Goal: Information Seeking & Learning: Understand process/instructions

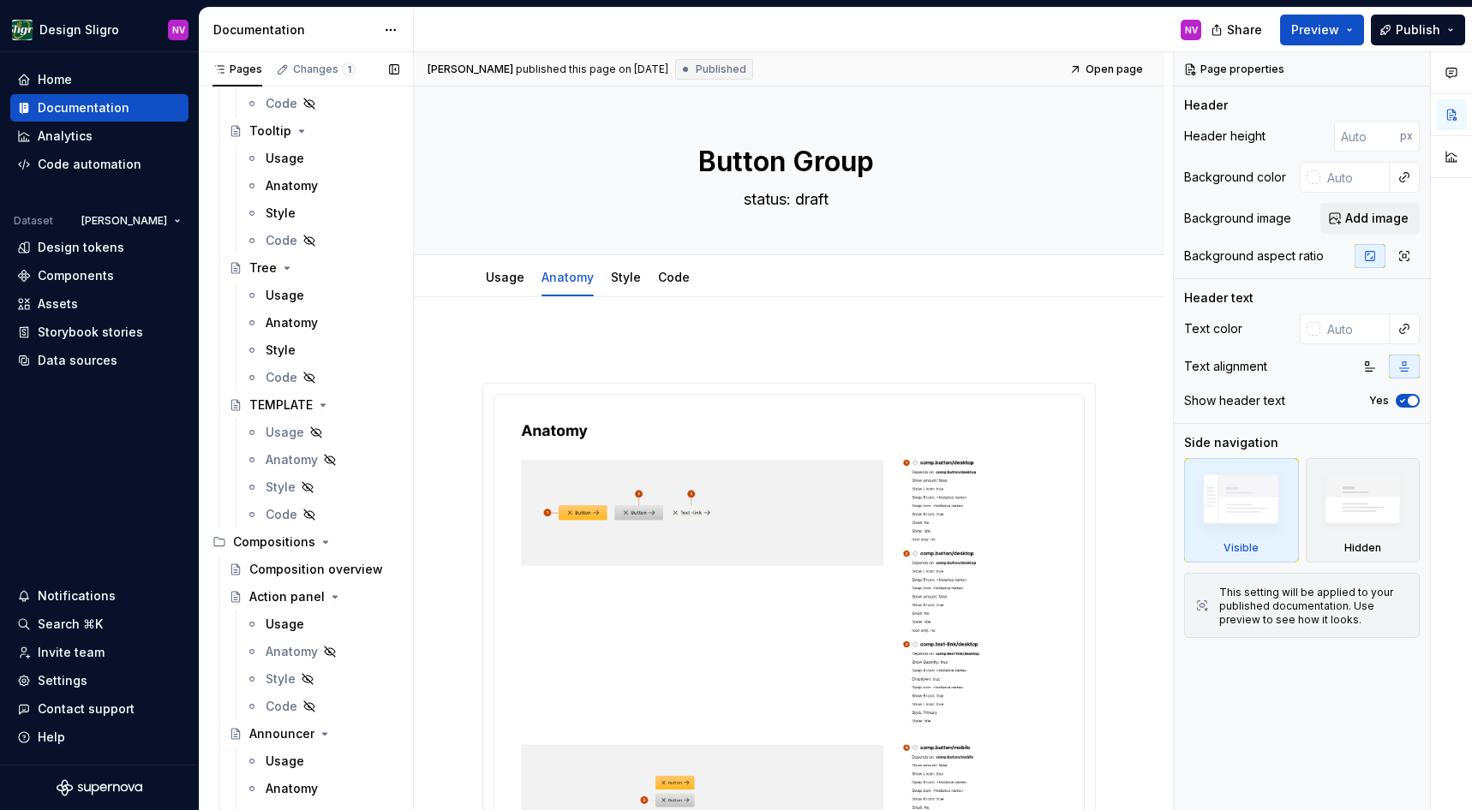
scroll to position [5088, 0]
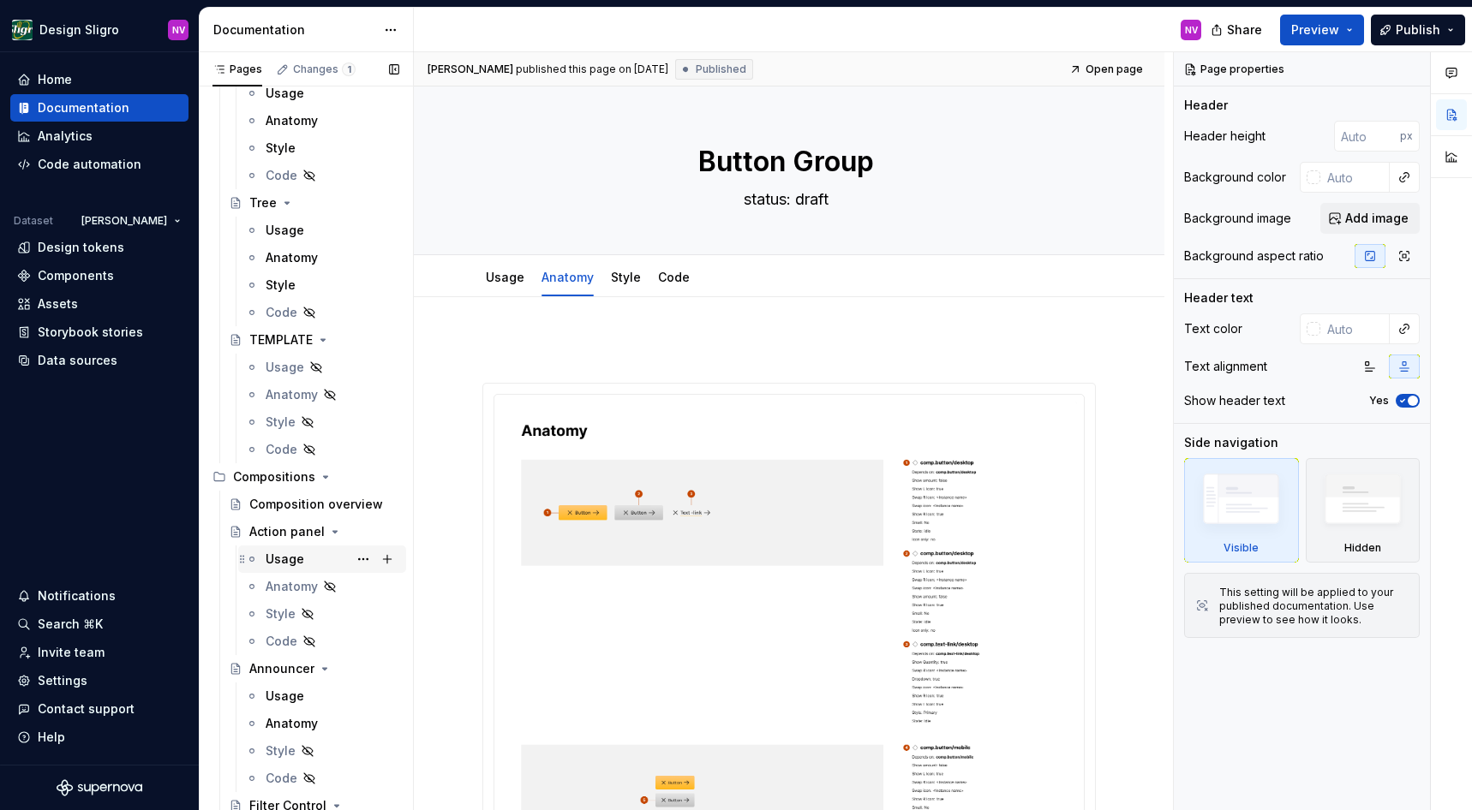
click at [302, 551] on div "Usage" at bounding box center [285, 559] width 39 height 17
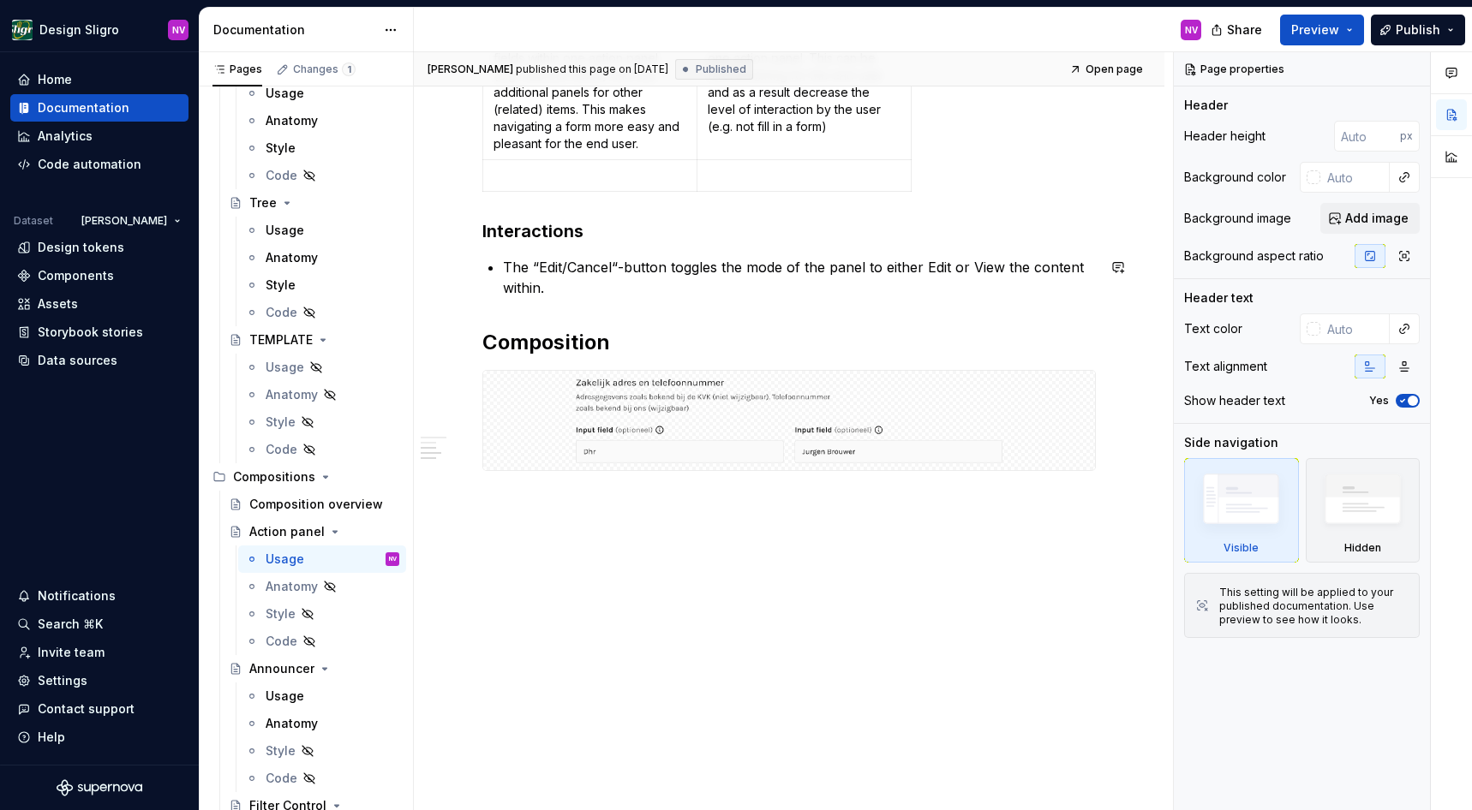
scroll to position [793, 0]
click at [642, 405] on img at bounding box center [789, 418] width 598 height 86
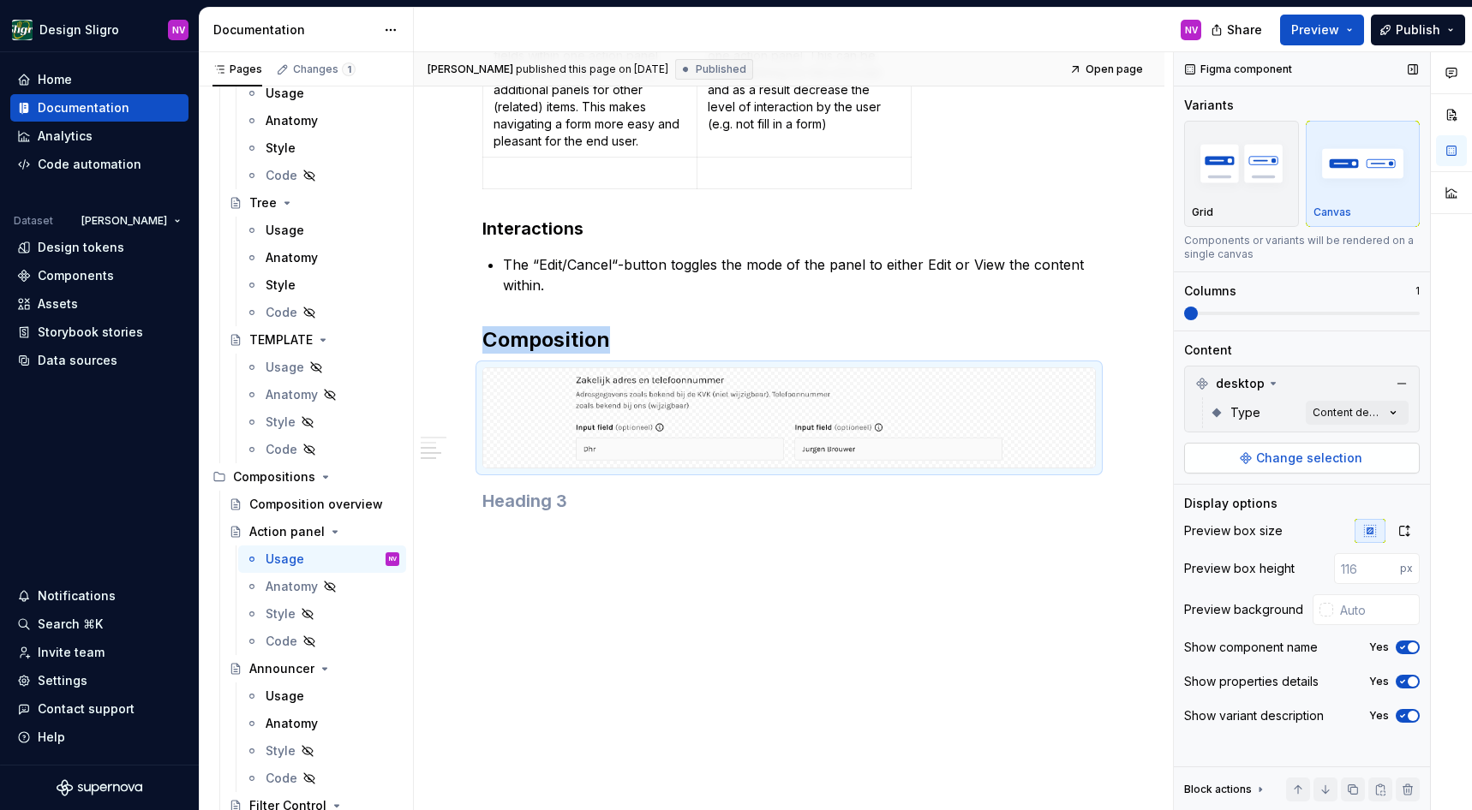
click at [1277, 459] on span "Change selection" at bounding box center [1309, 458] width 106 height 17
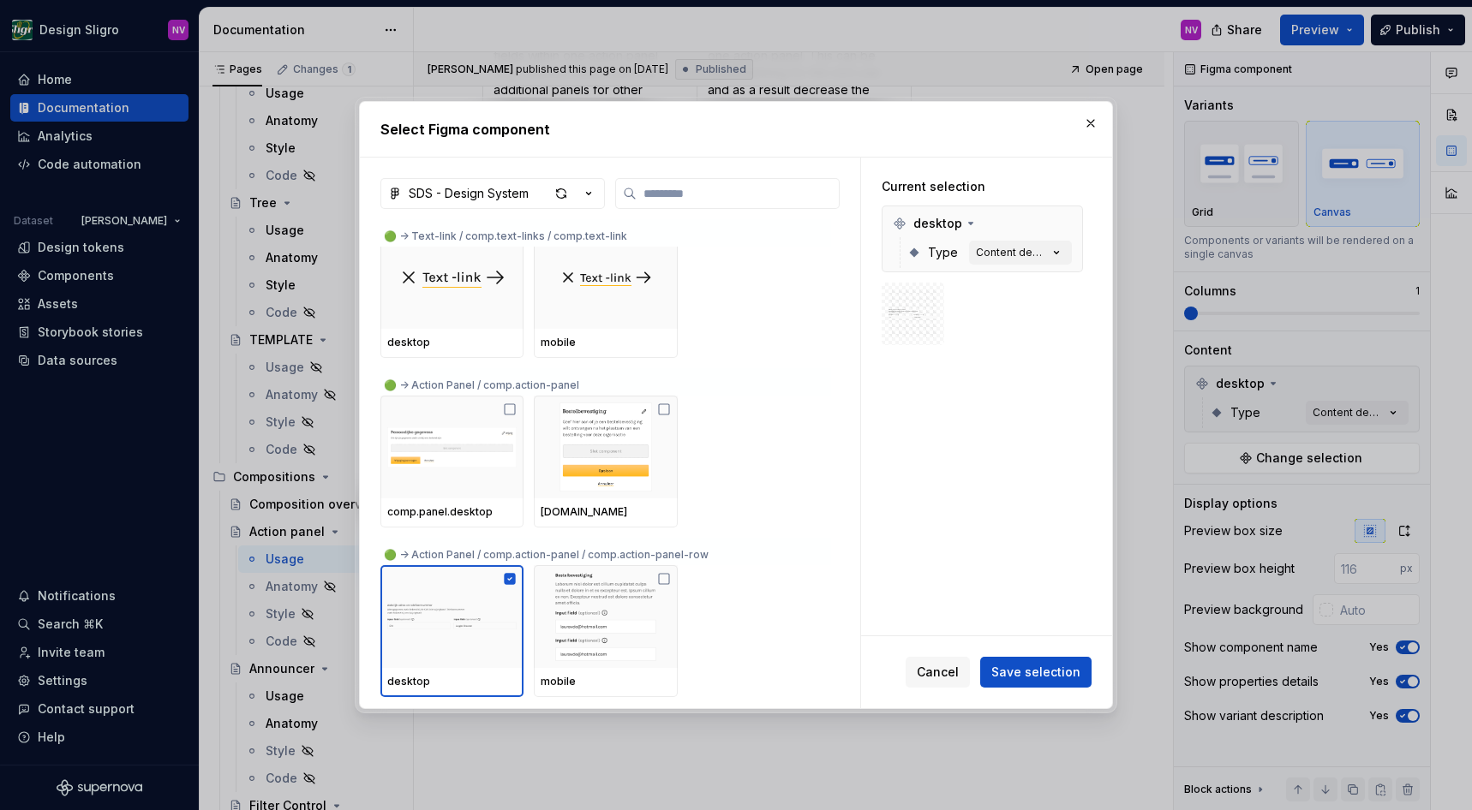
scroll to position [10331, 0]
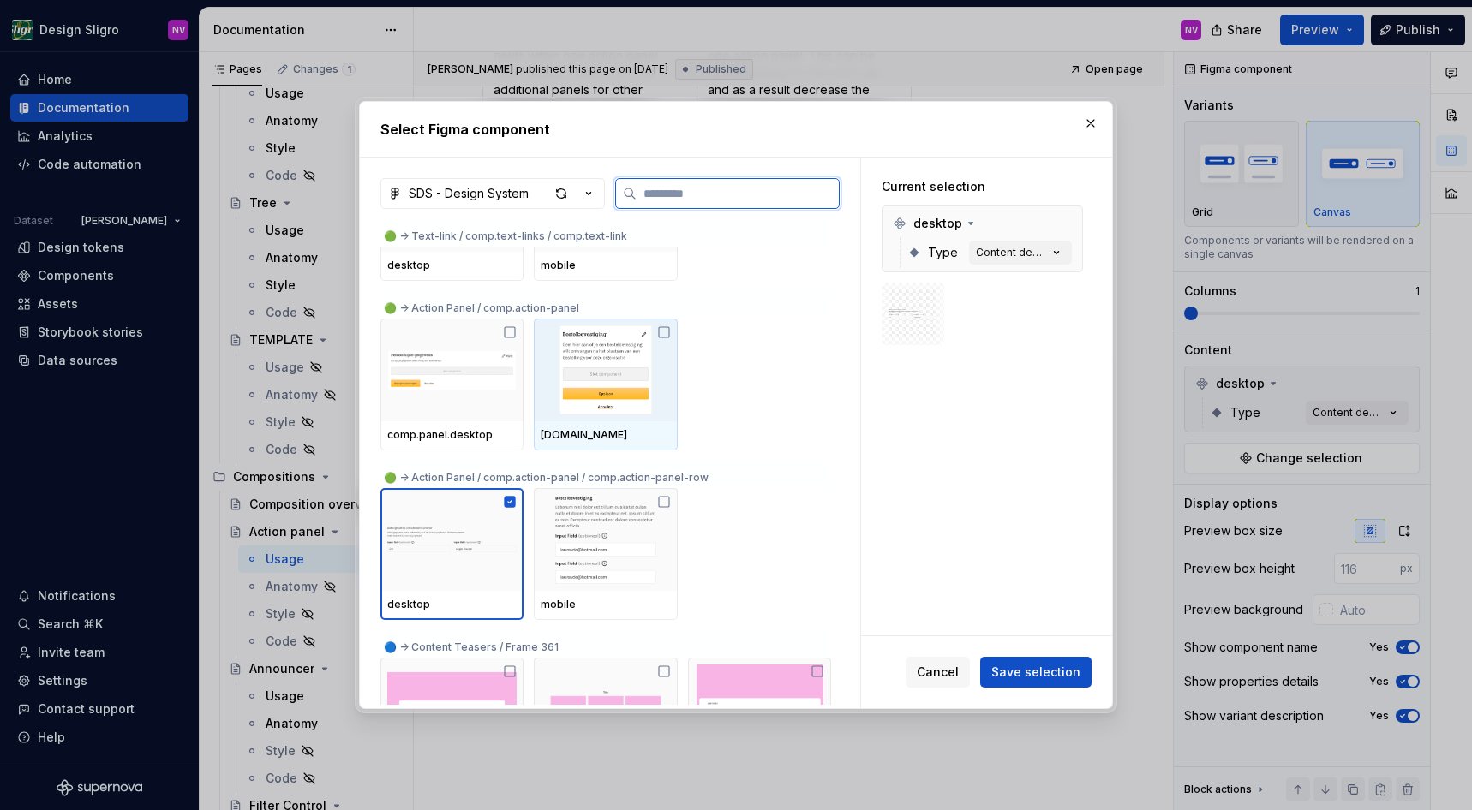
click at [666, 332] on icon at bounding box center [664, 333] width 14 height 14
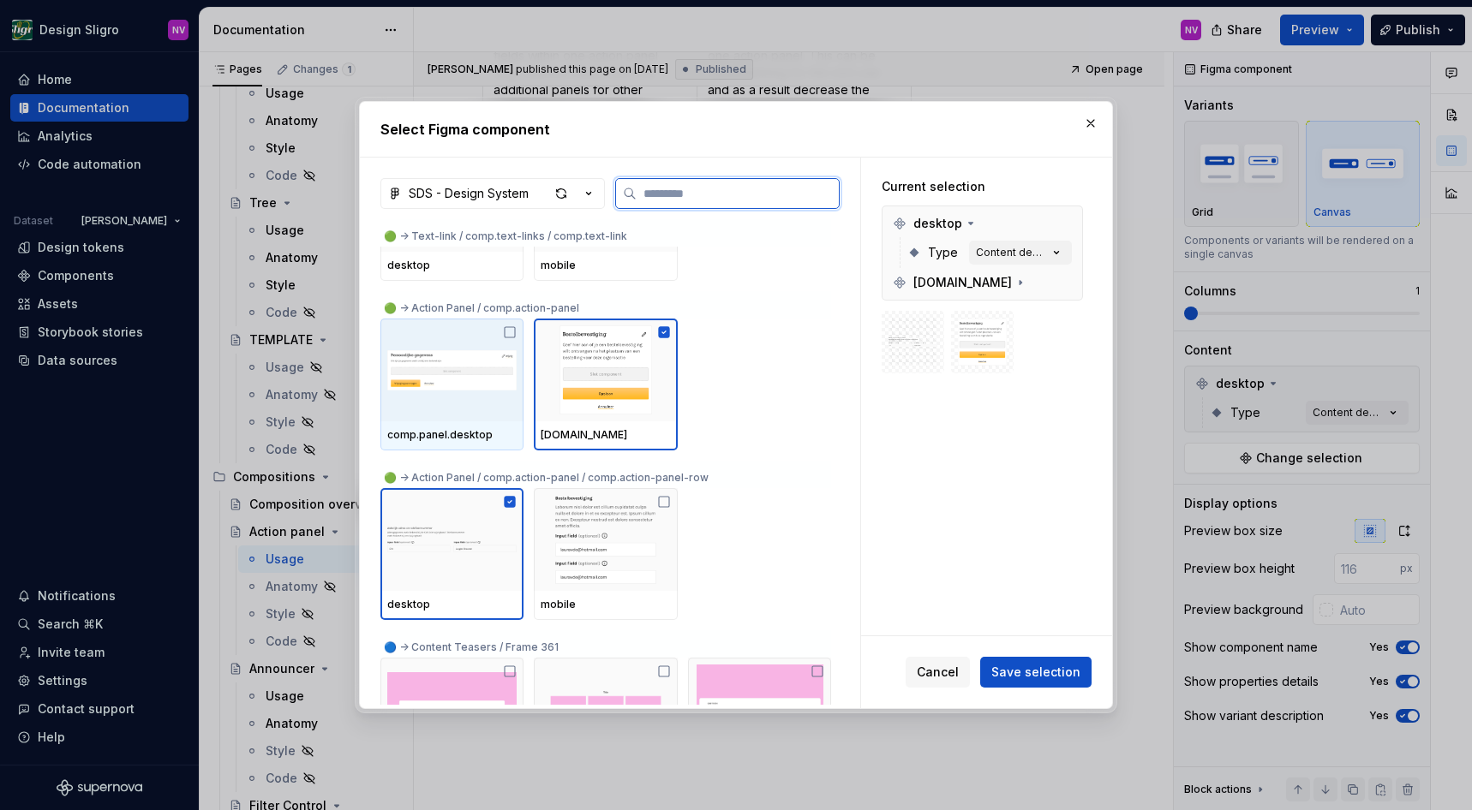
click at [511, 333] on icon at bounding box center [510, 333] width 14 height 14
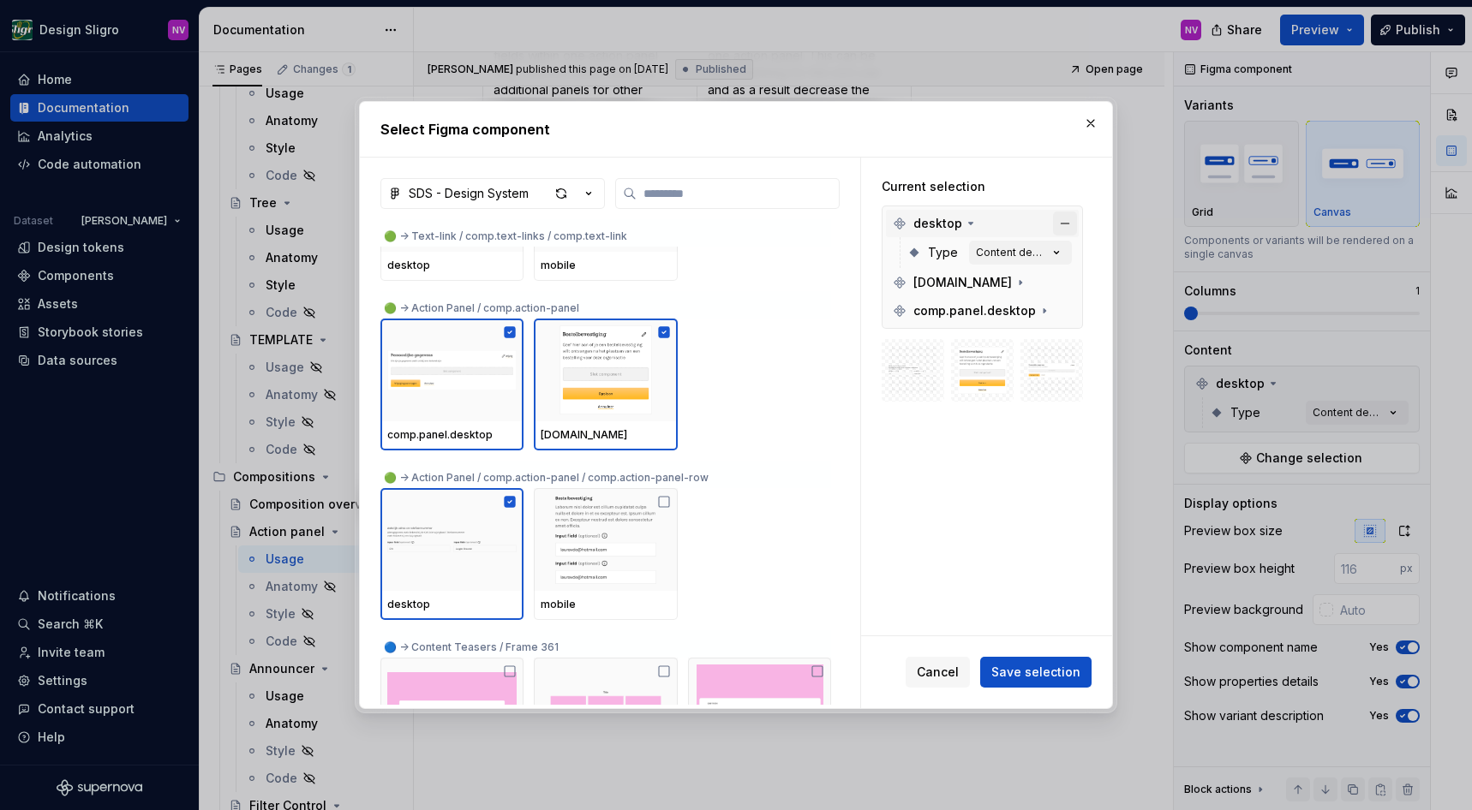
click at [1077, 219] on button "button" at bounding box center [1065, 224] width 24 height 24
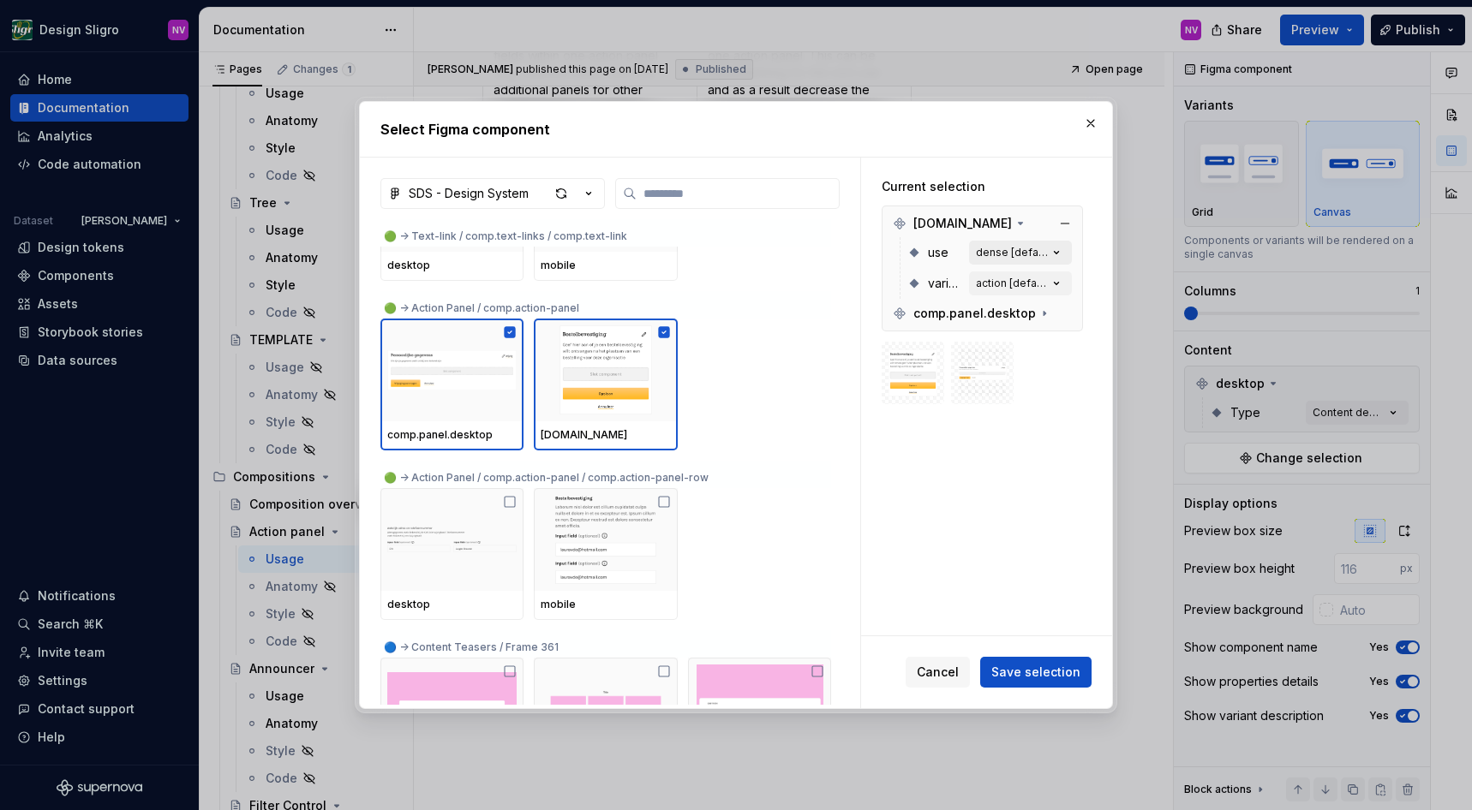
click at [1062, 255] on icon "button" at bounding box center [1056, 252] width 17 height 17
click at [874, 332] on div "dense" at bounding box center [889, 334] width 58 height 17
click at [869, 355] on div "default" at bounding box center [892, 362] width 64 height 17
click at [1053, 416] on div "Current selection [DOMAIN_NAME] use 2 selected variant action [default] comp.pa…" at bounding box center [982, 291] width 242 height 267
click at [1043, 288] on div "action [default]" at bounding box center [1012, 284] width 72 height 14
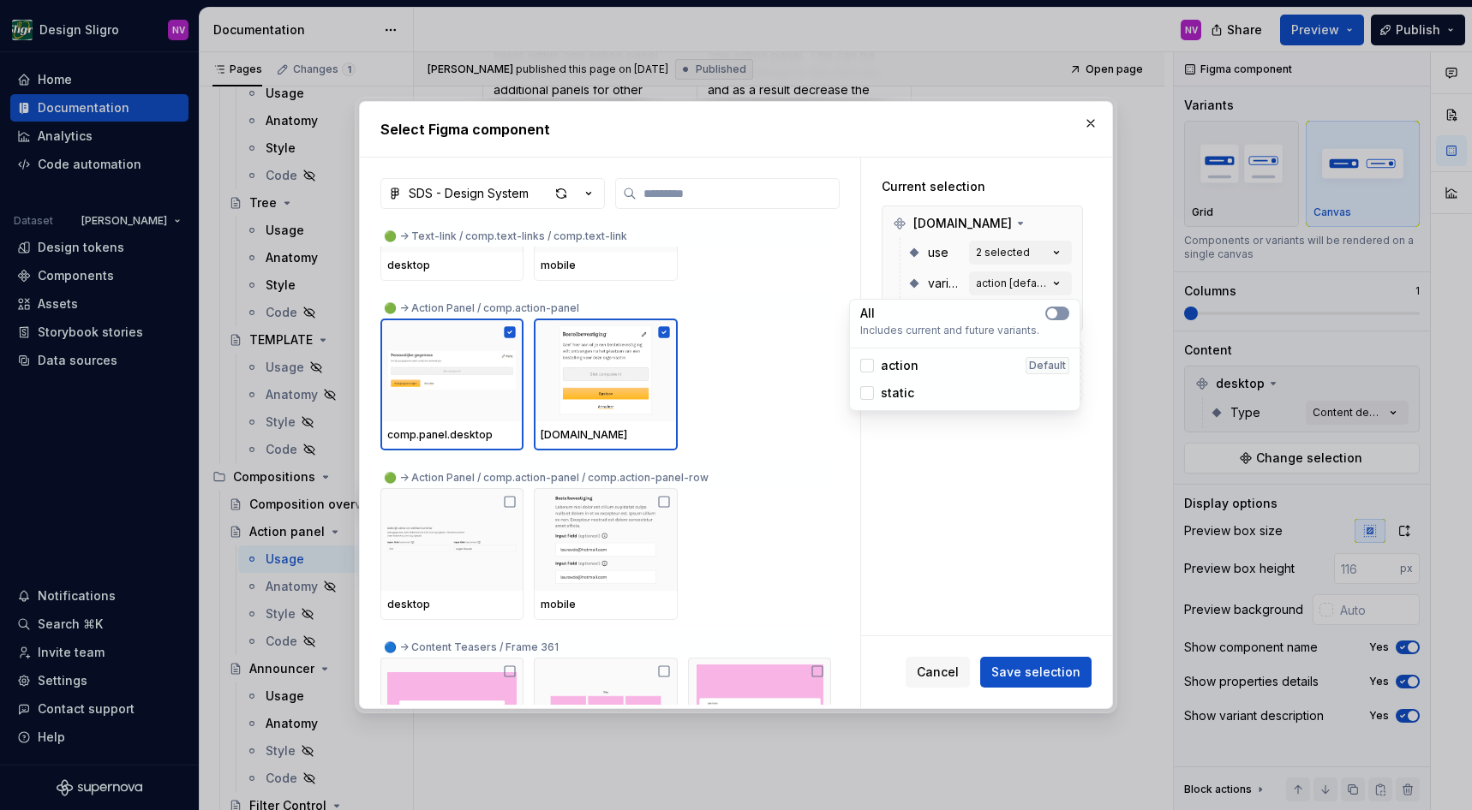
click at [1059, 310] on button "button" at bounding box center [1057, 314] width 24 height 14
click at [1061, 256] on icon "button" at bounding box center [1056, 252] width 17 height 17
click at [1061, 278] on button "button" at bounding box center [1057, 283] width 24 height 14
click at [1046, 469] on div at bounding box center [981, 408] width 201 height 132
click at [1035, 514] on div "Current selection [DOMAIN_NAME] use All variant All comp.panel.desktop" at bounding box center [986, 397] width 251 height 478
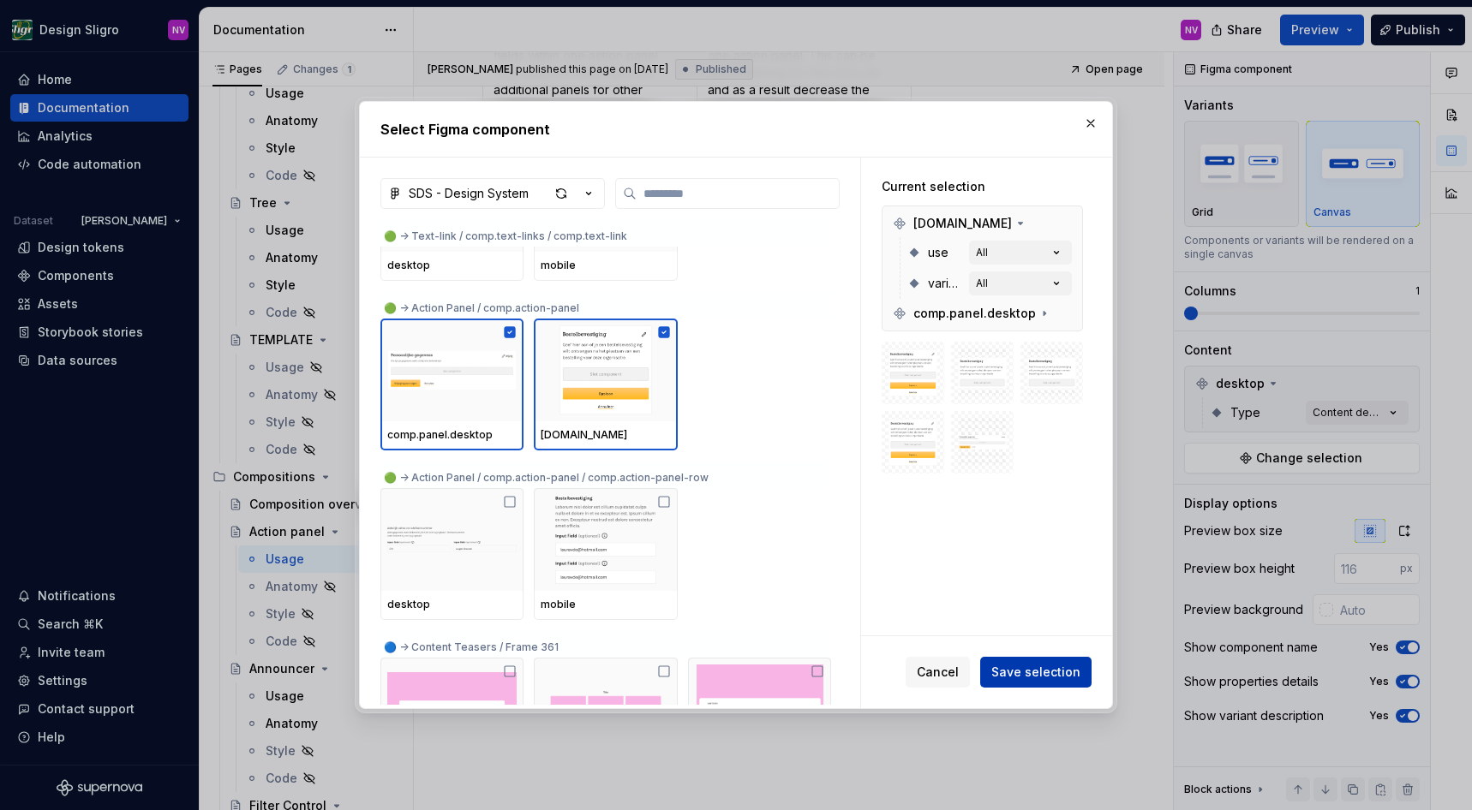
click at [1020, 672] on span "Save selection" at bounding box center [1035, 672] width 89 height 17
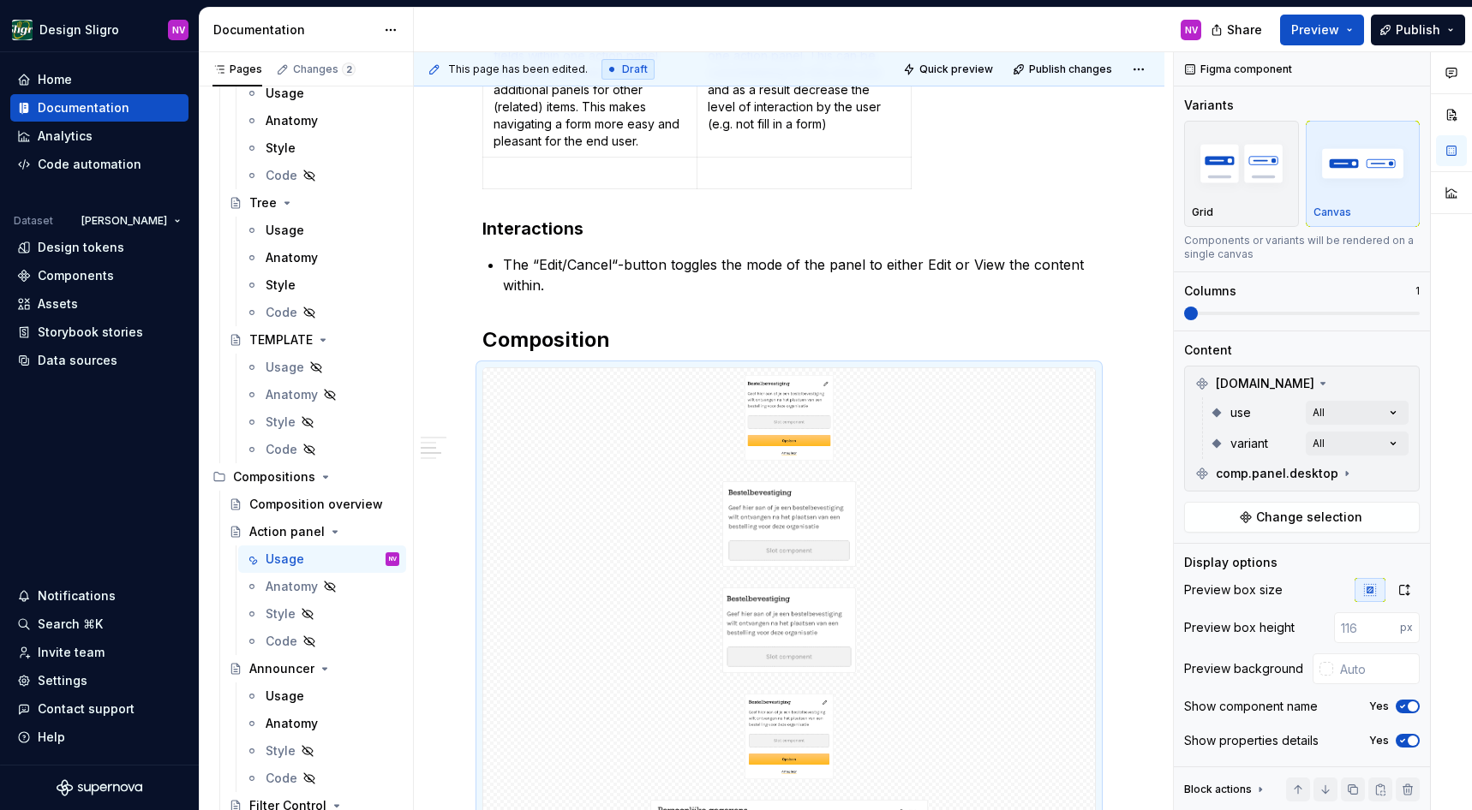
scroll to position [793, 0]
click at [946, 531] on div at bounding box center [789, 524] width 612 height 99
click at [1346, 475] on icon at bounding box center [1347, 474] width 2 height 4
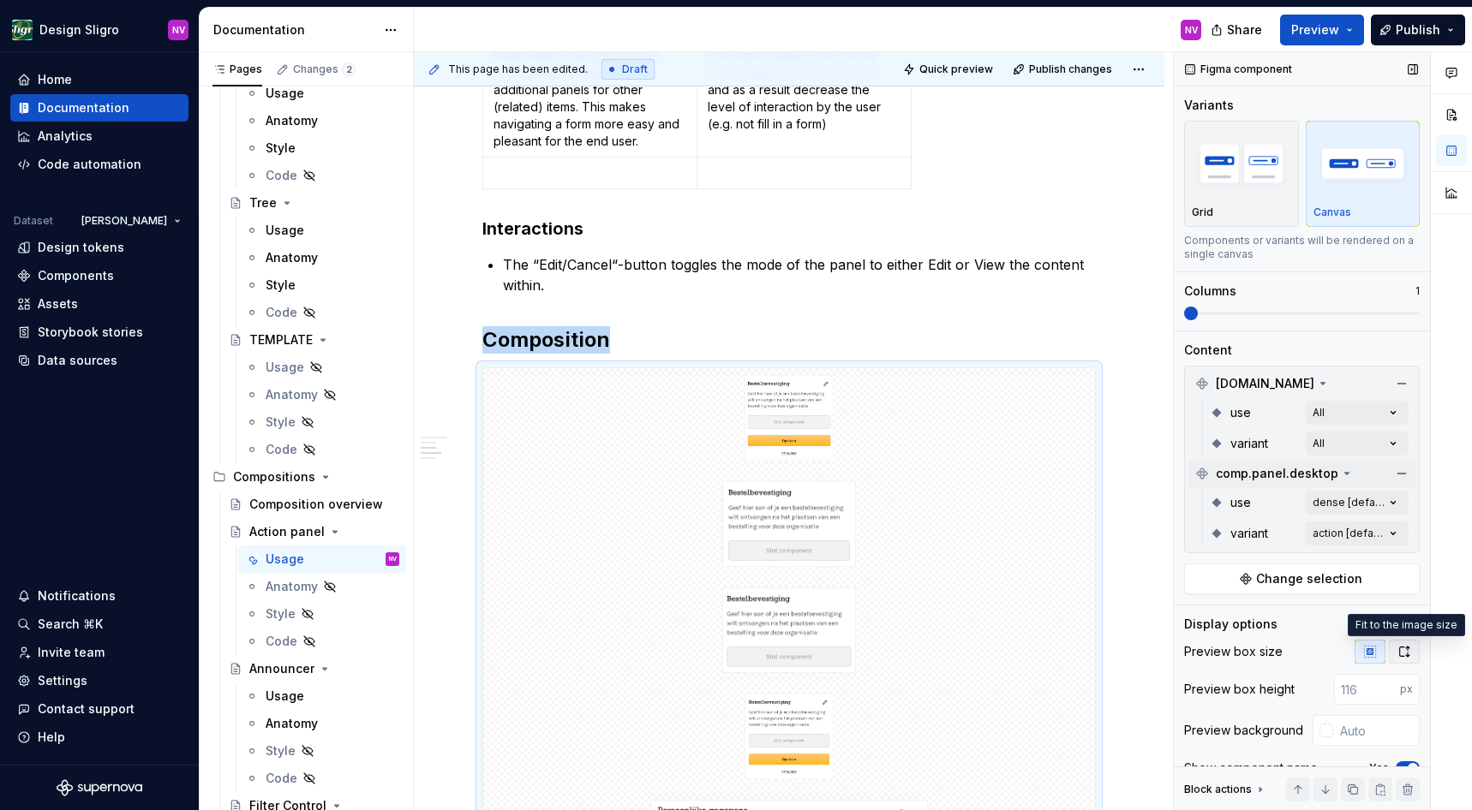
click at [1399, 652] on icon "button" at bounding box center [1404, 652] width 14 height 14
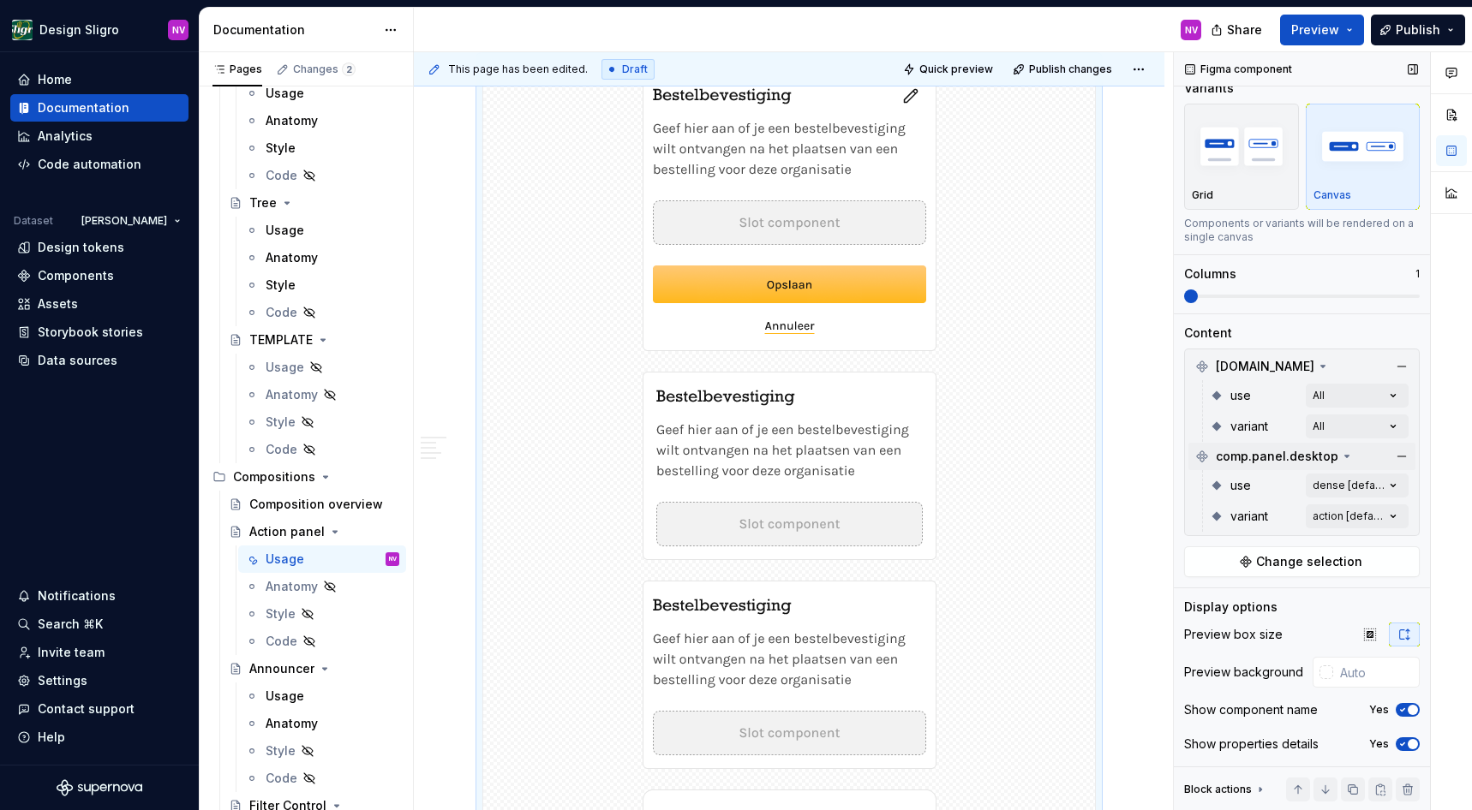
scroll to position [0, 0]
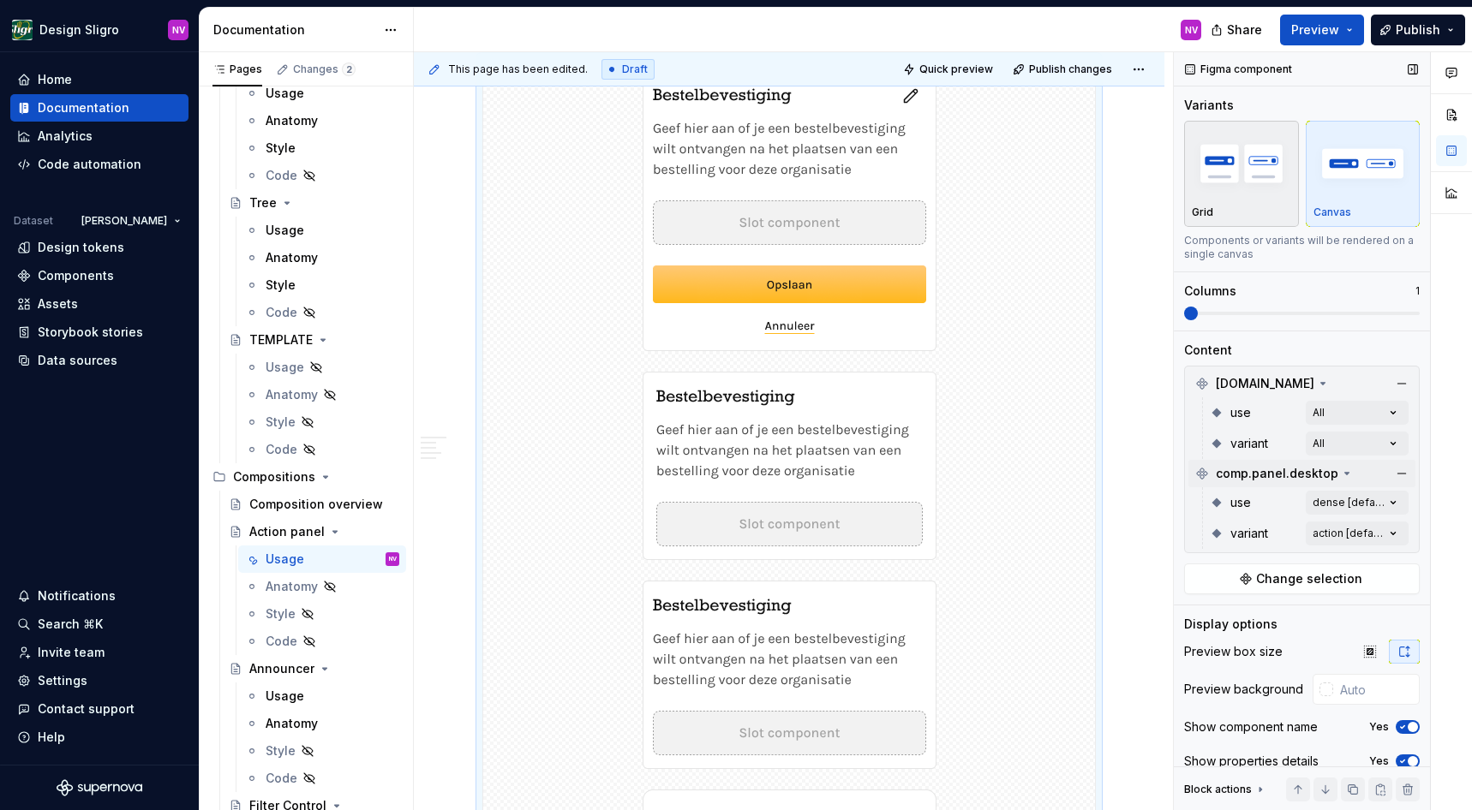
click at [1264, 217] on div "Grid" at bounding box center [1241, 213] width 99 height 14
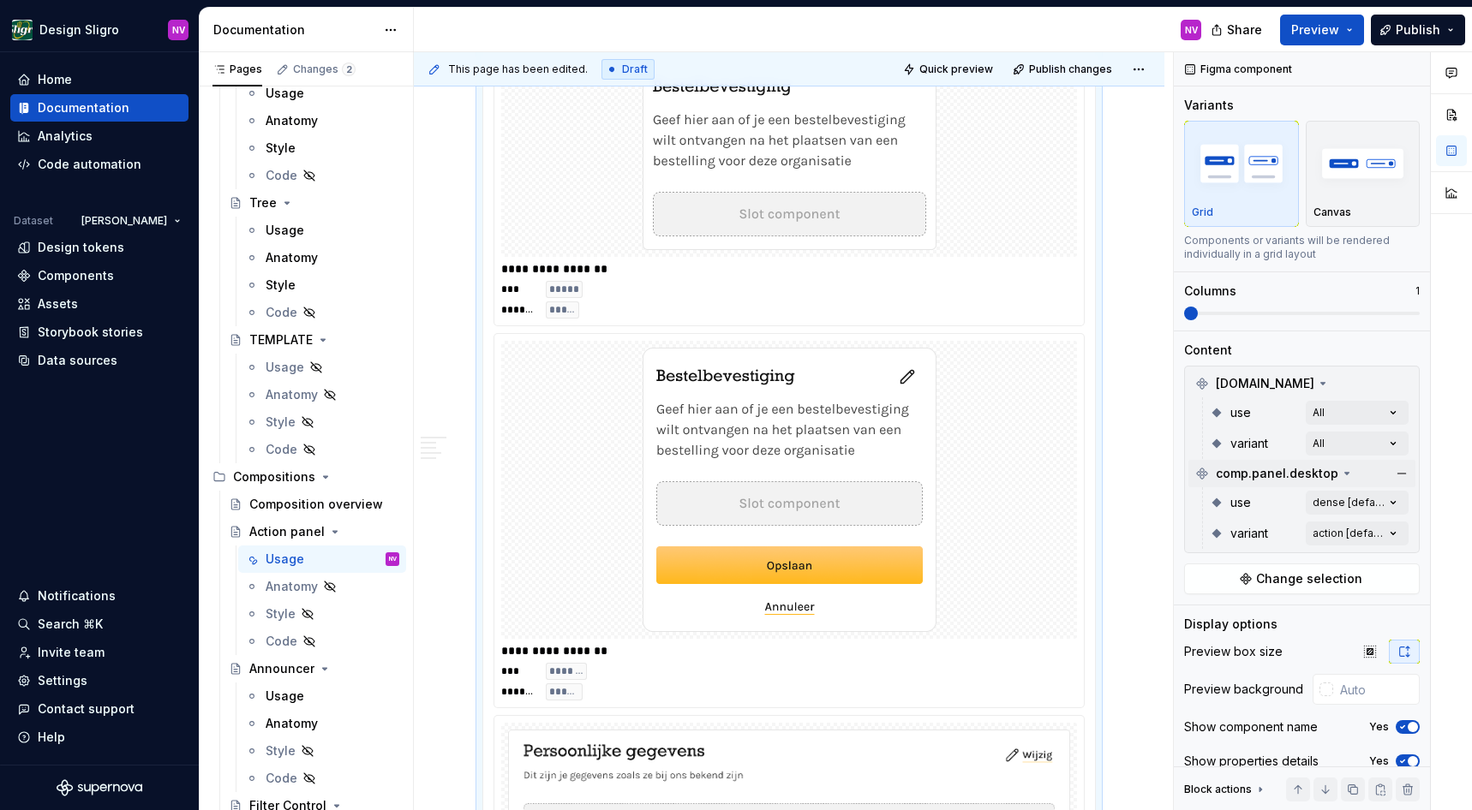
scroll to position [1802, 0]
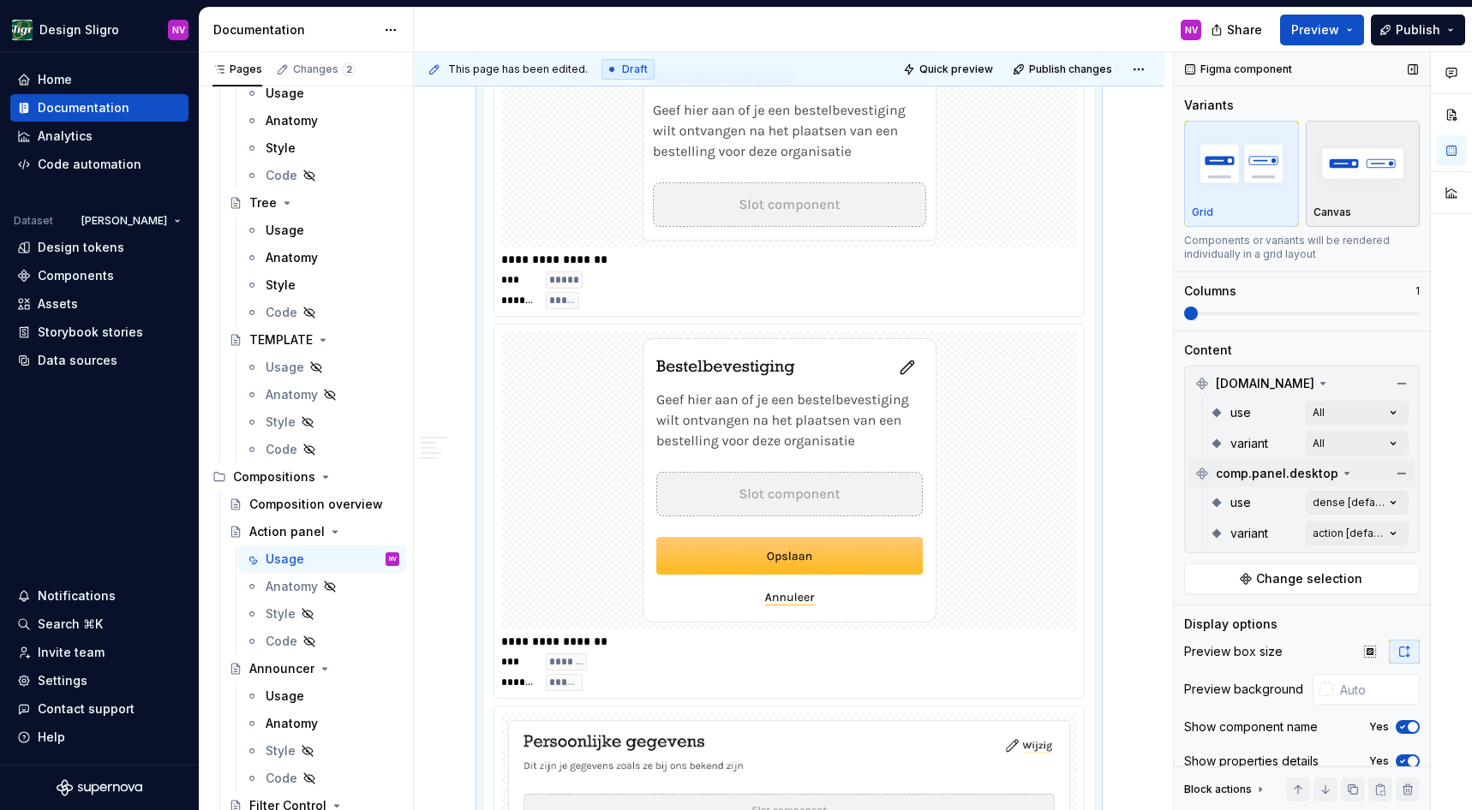
click at [1330, 152] on img "button" at bounding box center [1362, 163] width 99 height 63
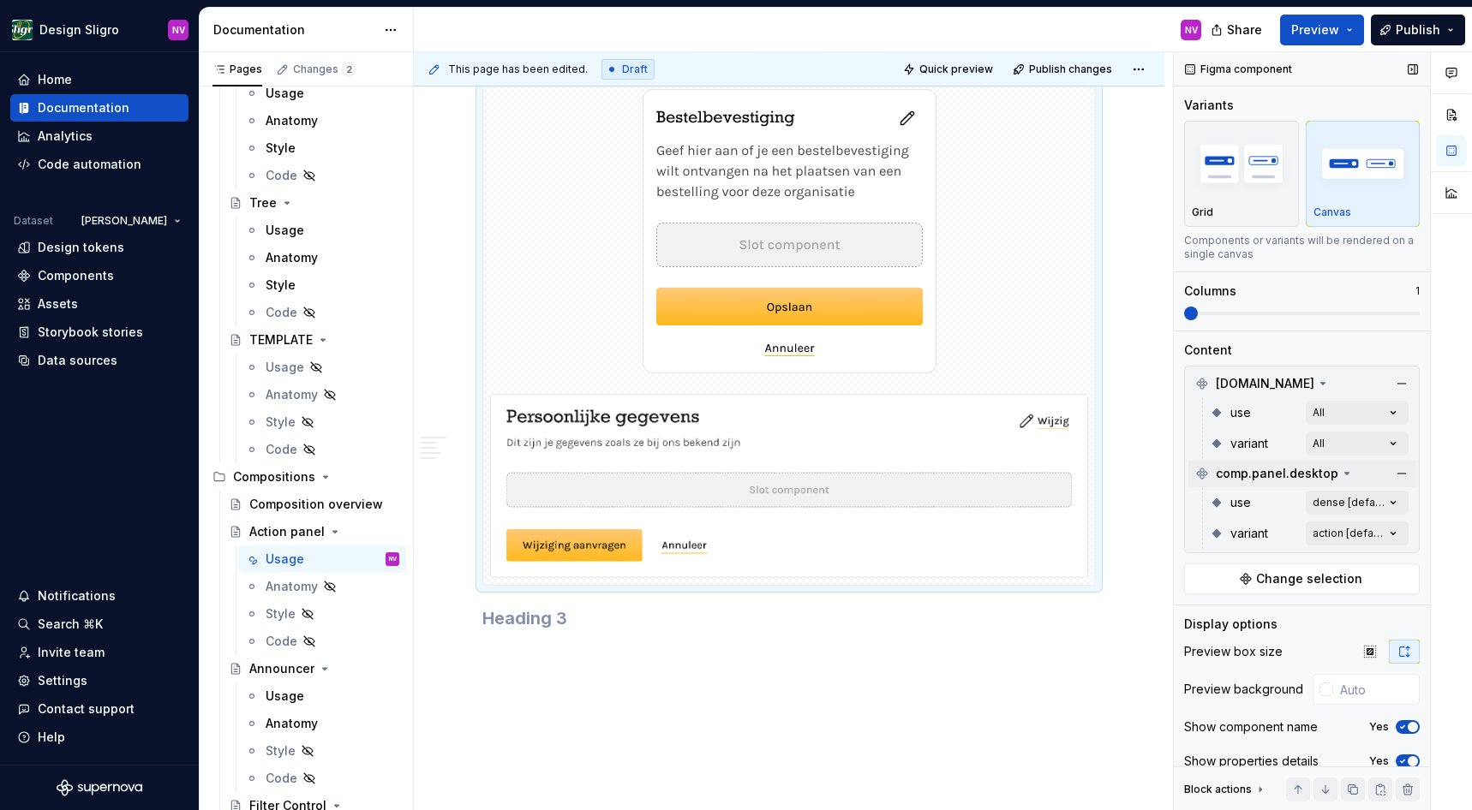
scroll to position [1580, 0]
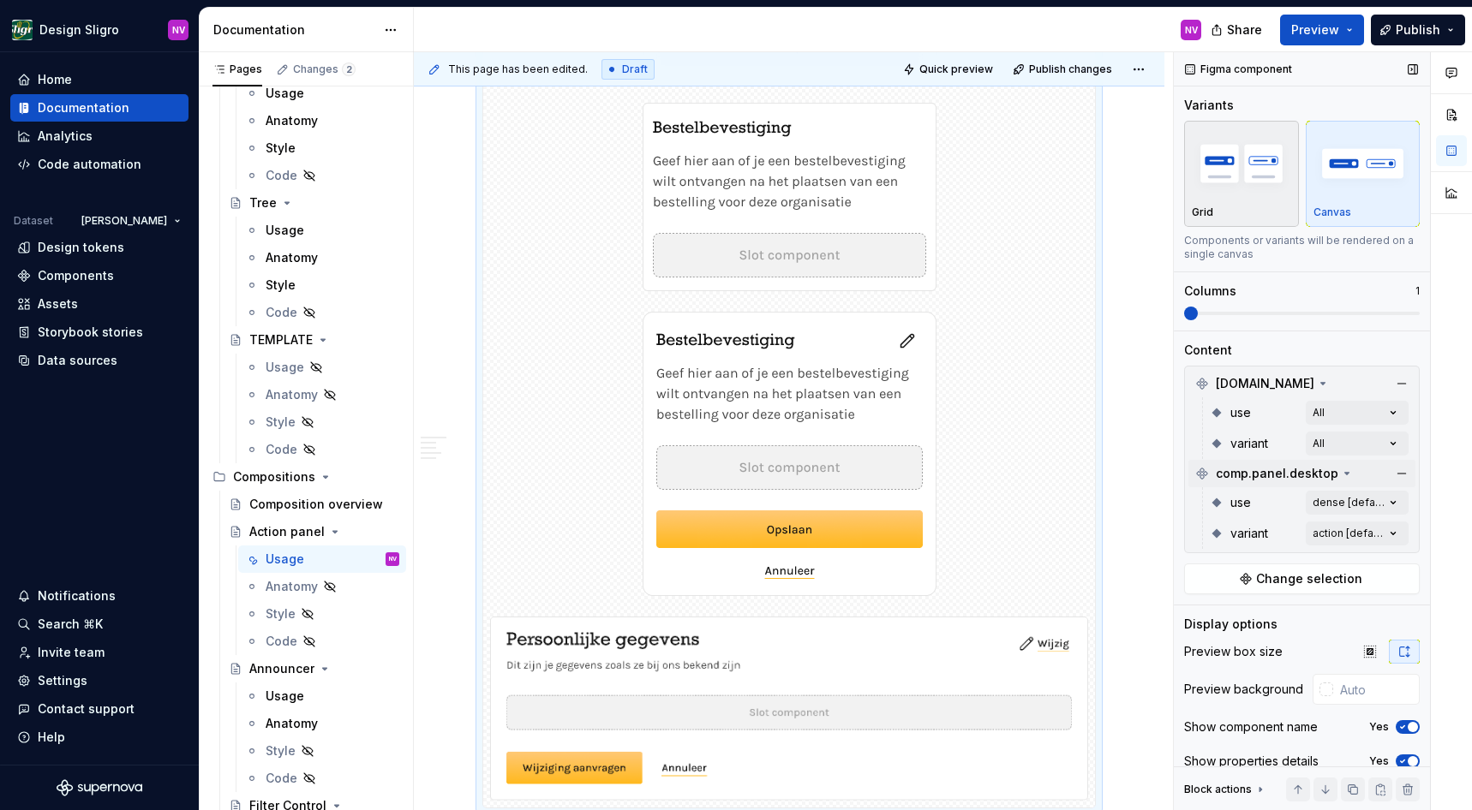
click at [1257, 162] on img "button" at bounding box center [1241, 163] width 99 height 63
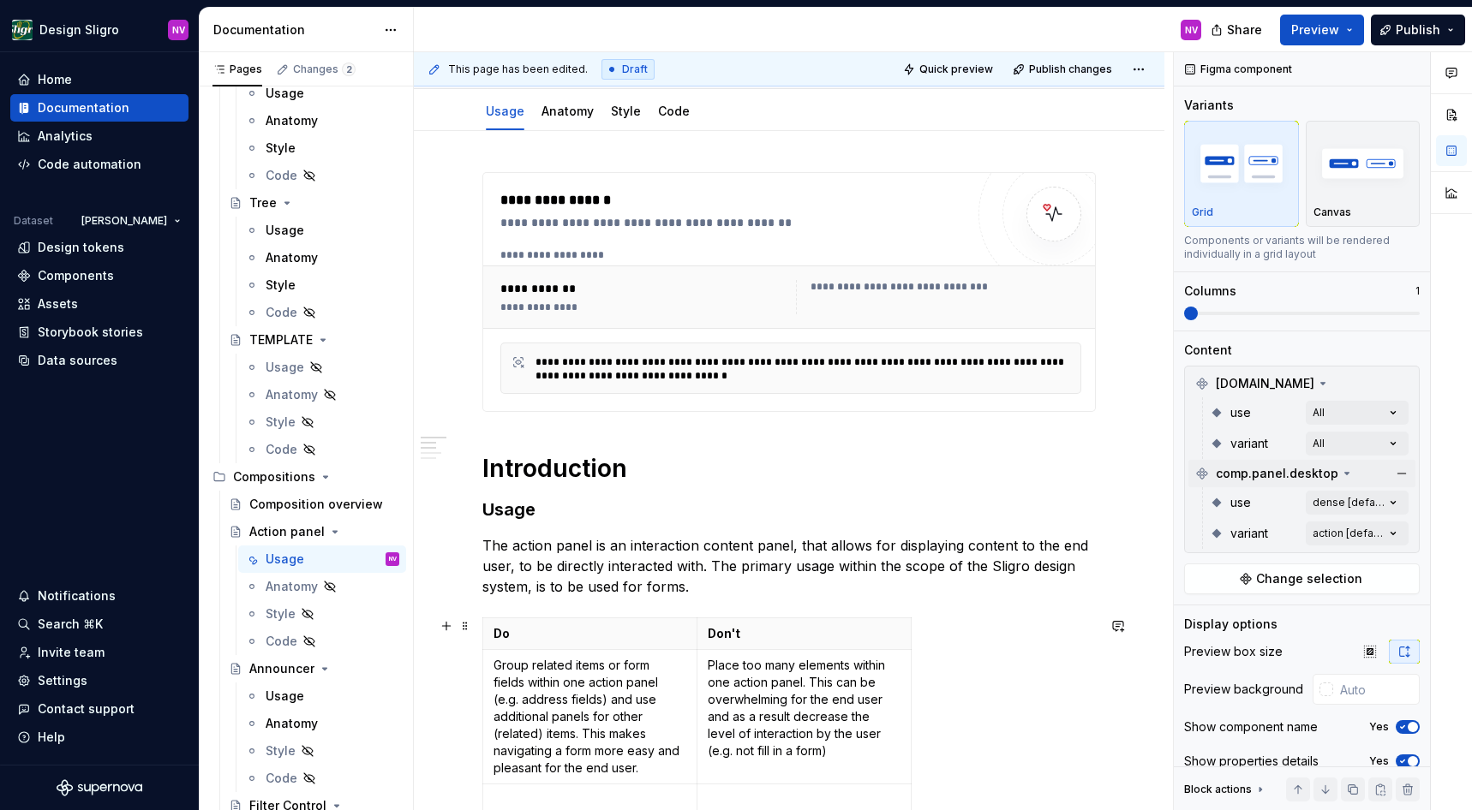
scroll to position [57, 0]
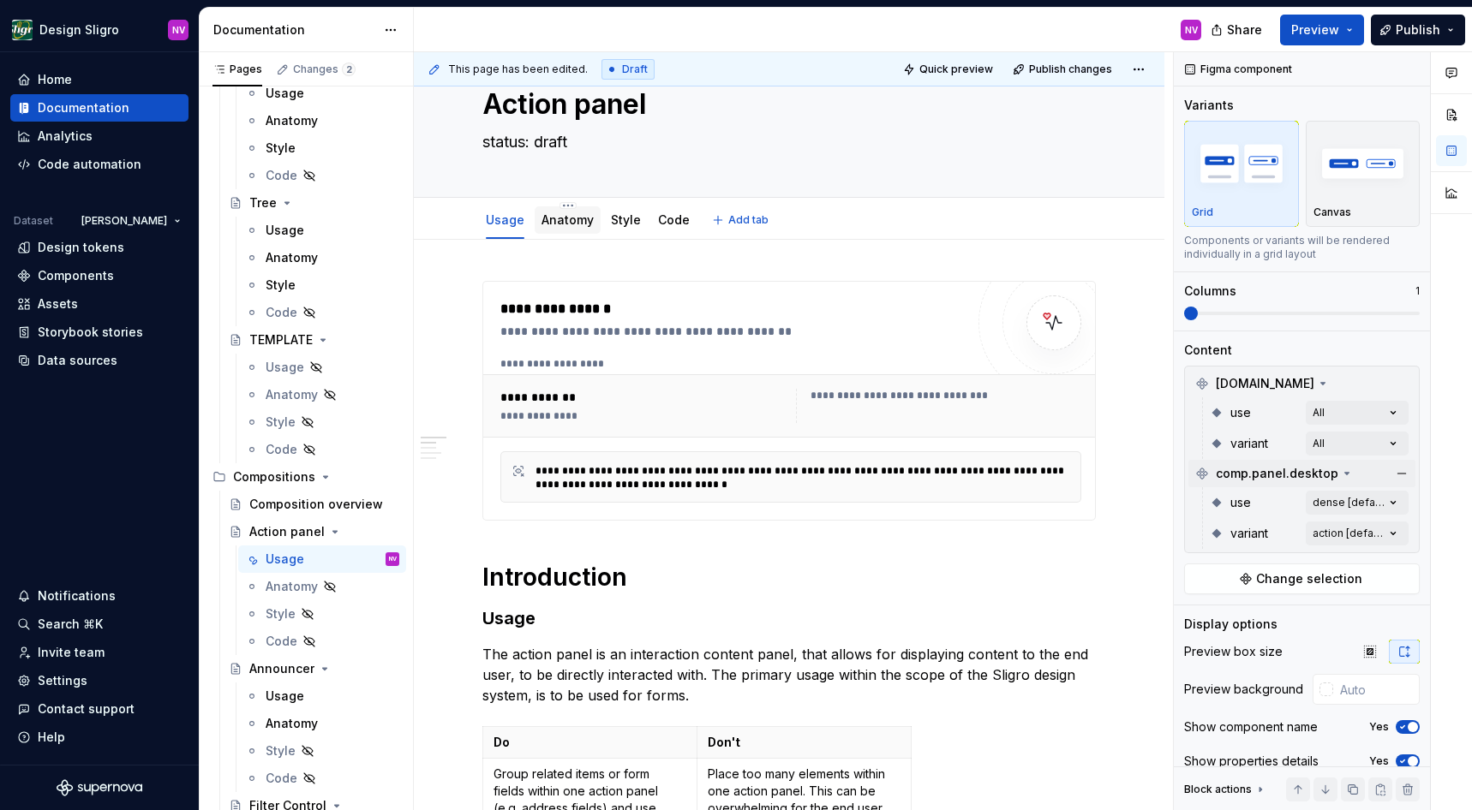
click at [549, 222] on link "Anatomy" at bounding box center [567, 219] width 52 height 15
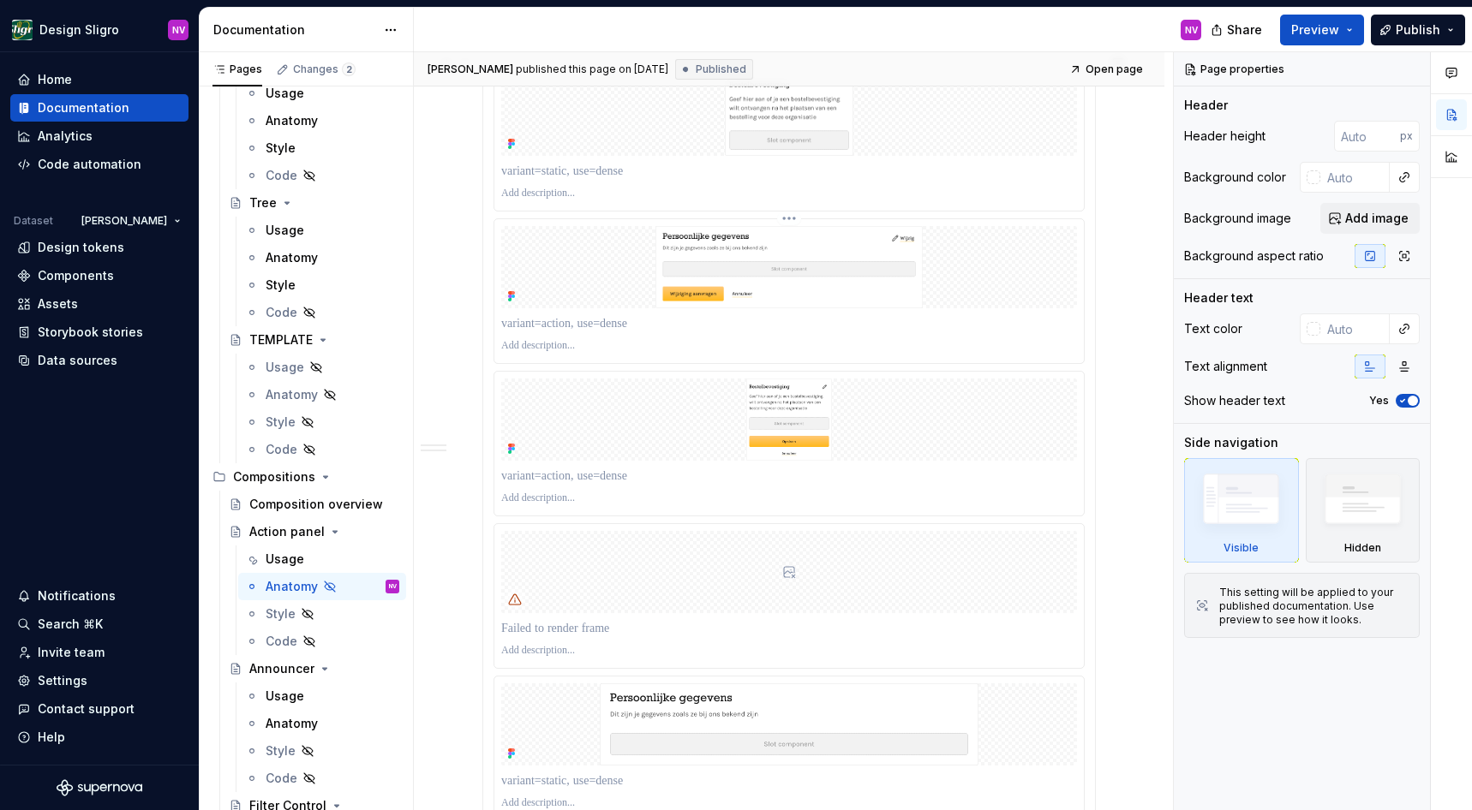
scroll to position [463, 0]
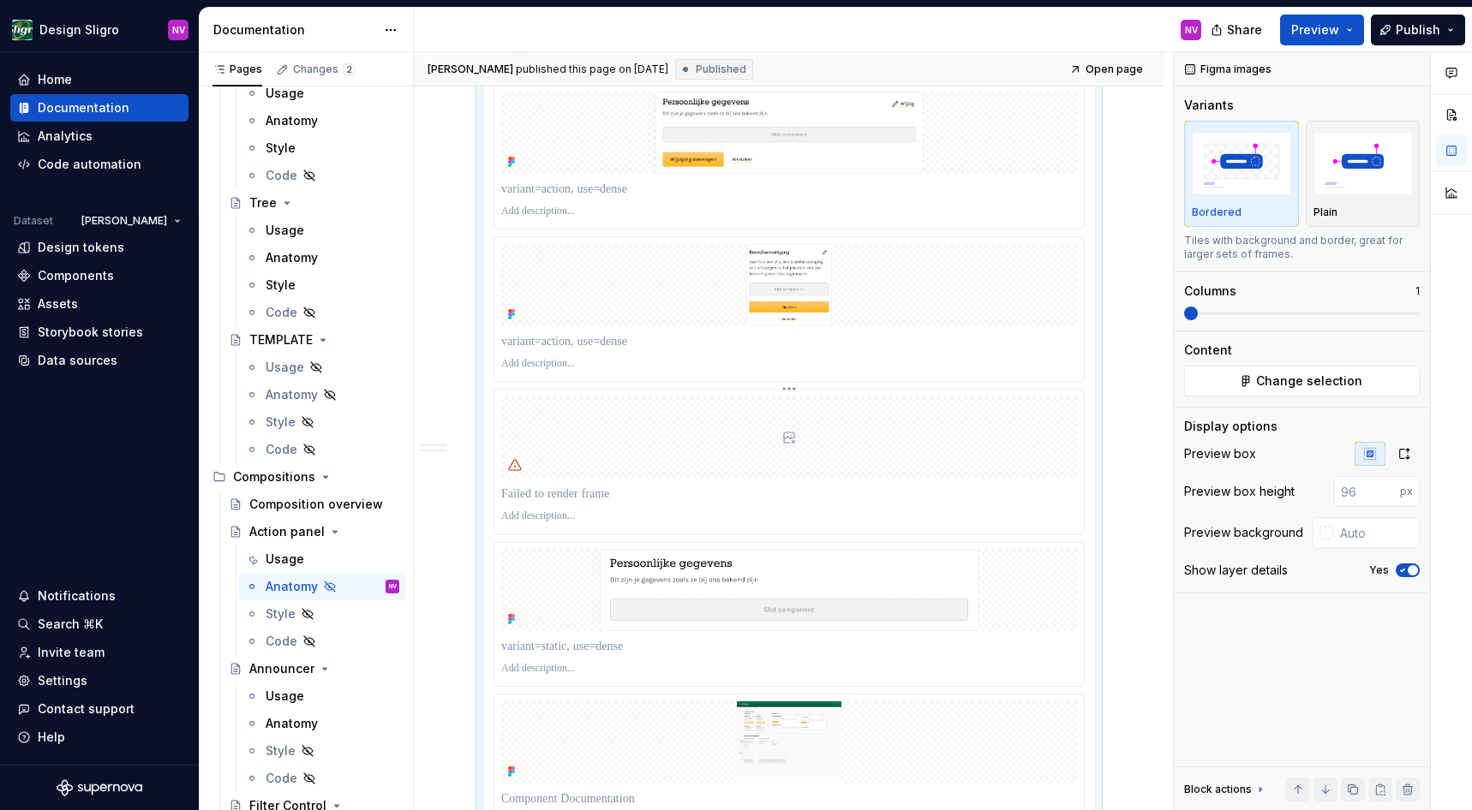
click at [618, 414] on div at bounding box center [789, 438] width 576 height 82
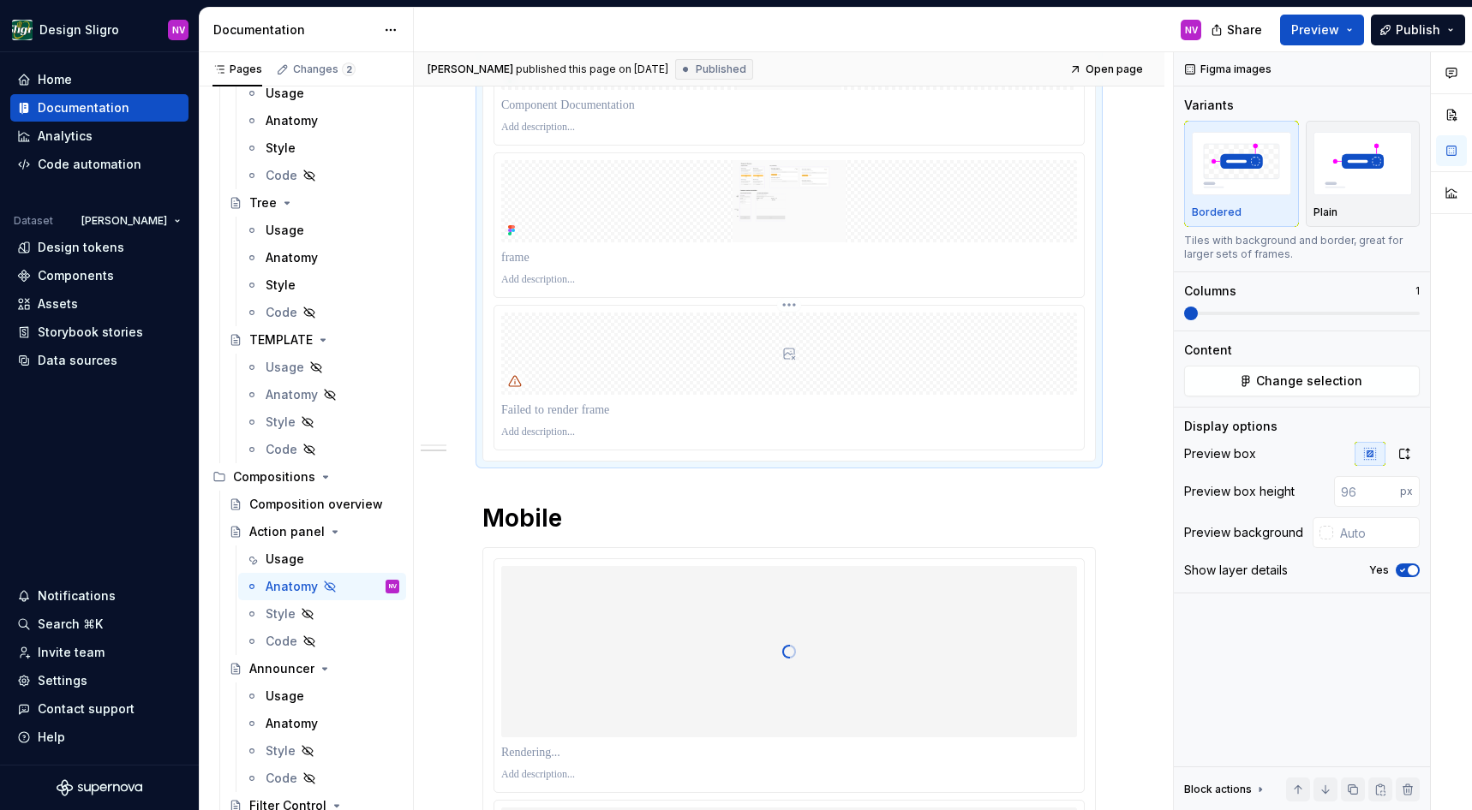
scroll to position [1542, 0]
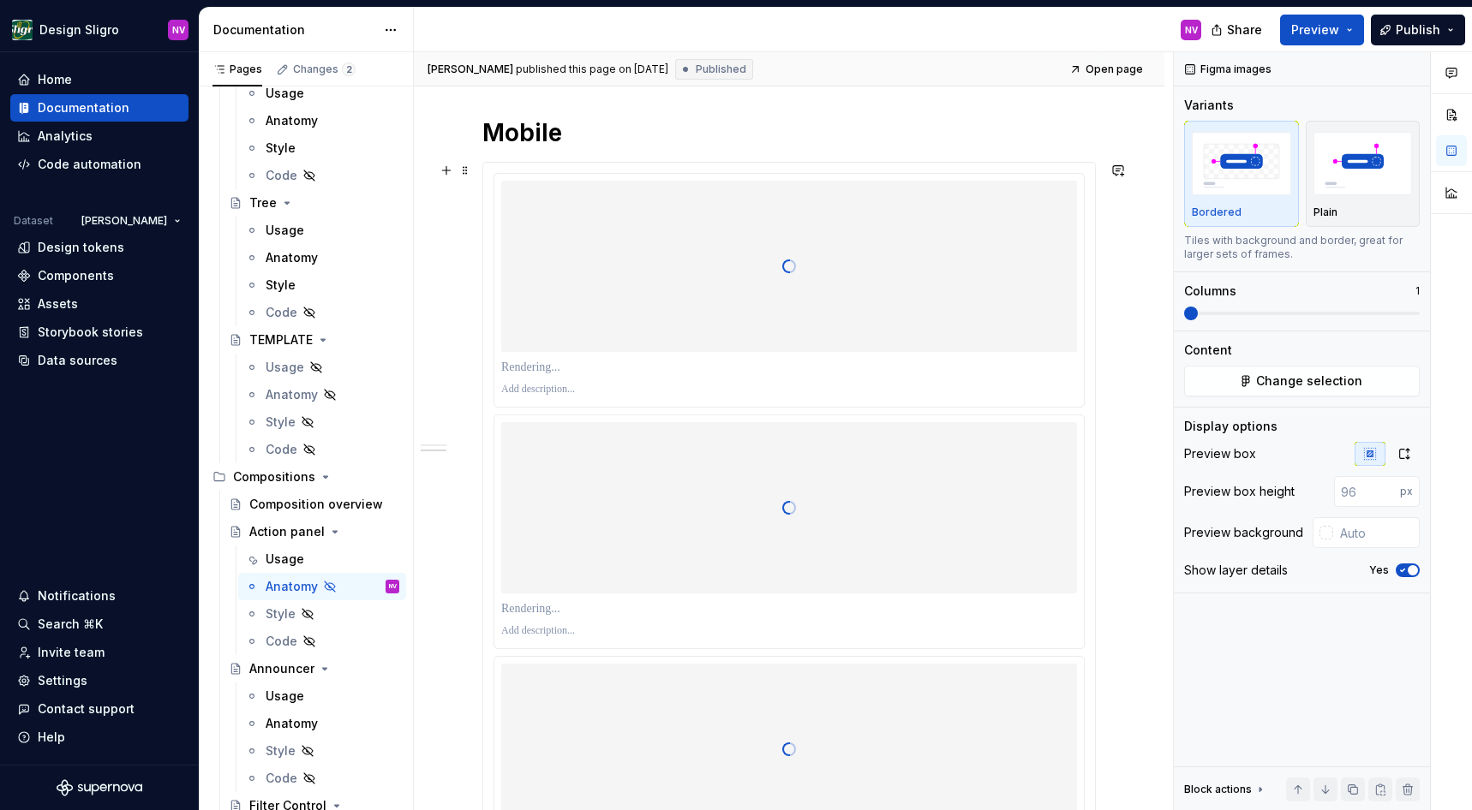
click at [851, 391] on p at bounding box center [789, 390] width 576 height 14
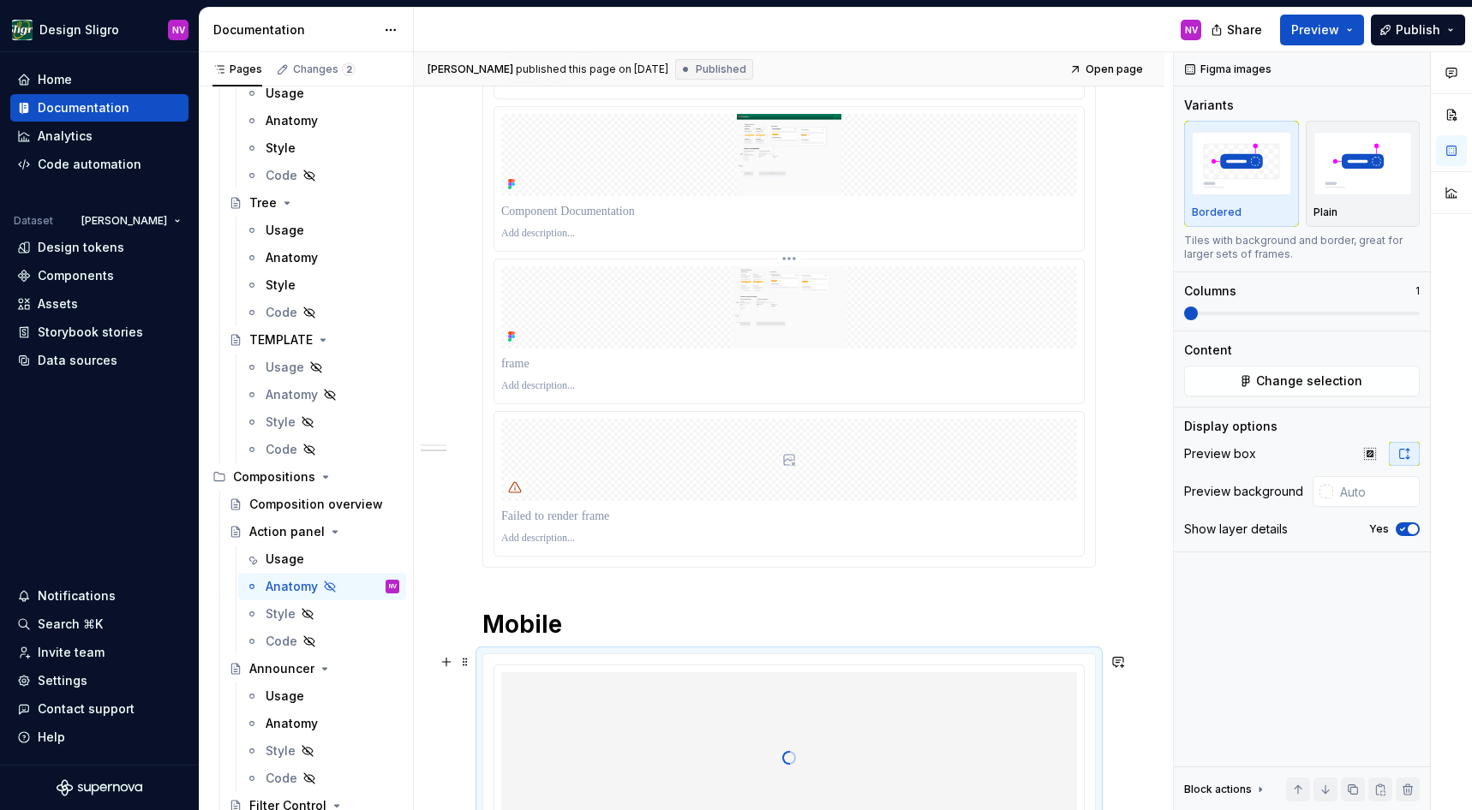
scroll to position [665, 0]
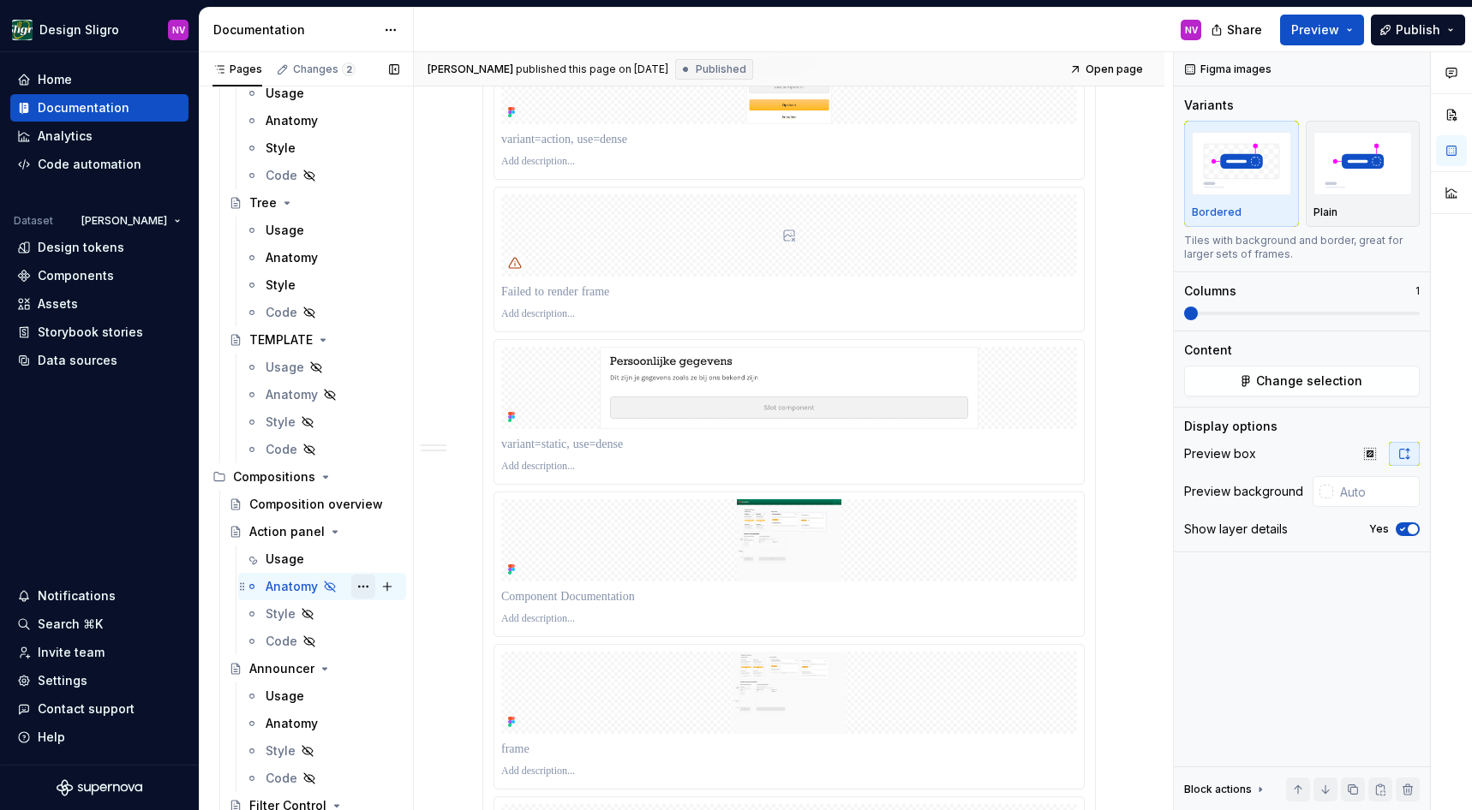
click at [368, 590] on button "Page tree" at bounding box center [363, 587] width 24 height 24
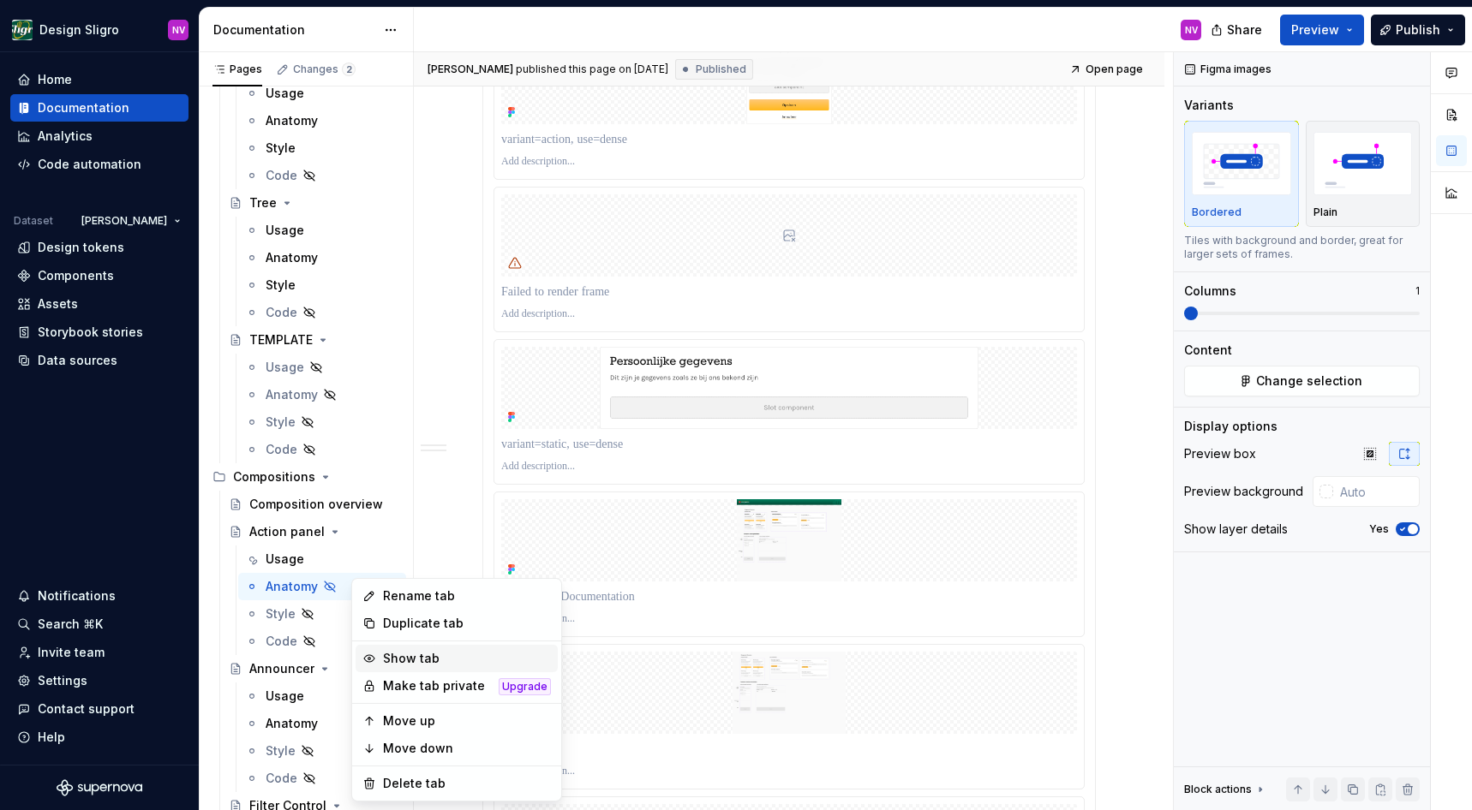
click at [407, 662] on div "Show tab" at bounding box center [467, 658] width 168 height 17
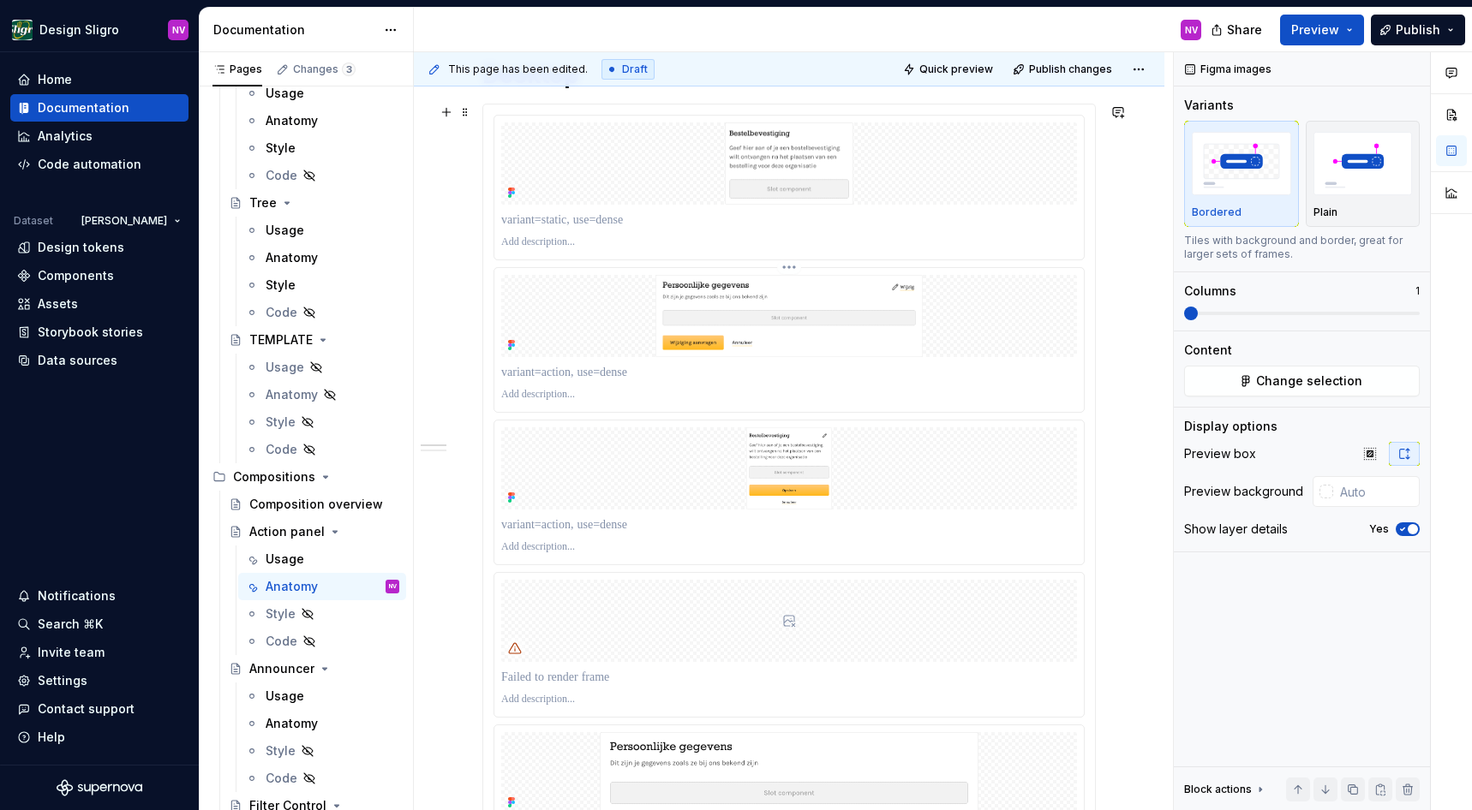
scroll to position [0, 0]
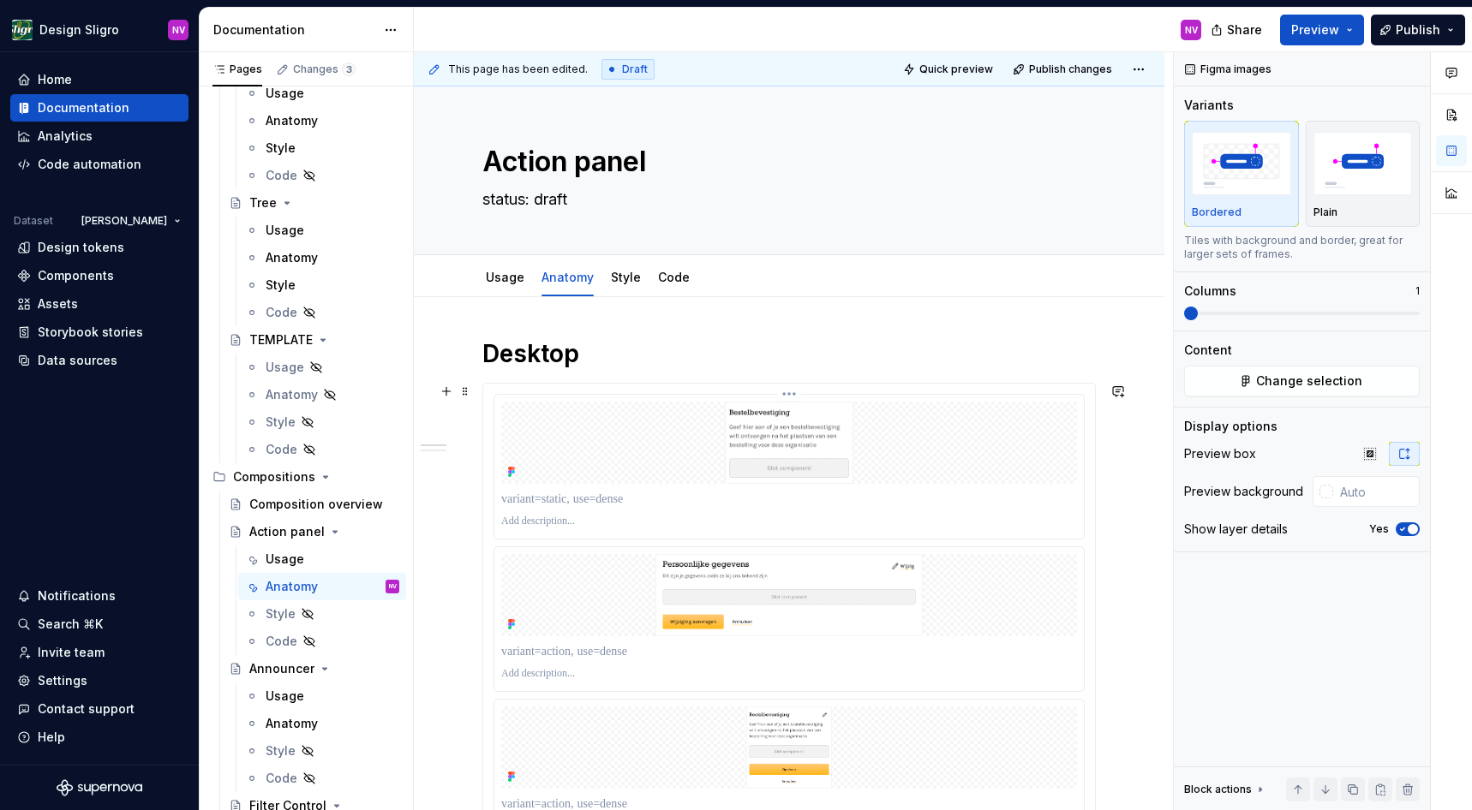
click at [851, 475] on img at bounding box center [789, 443] width 294 height 82
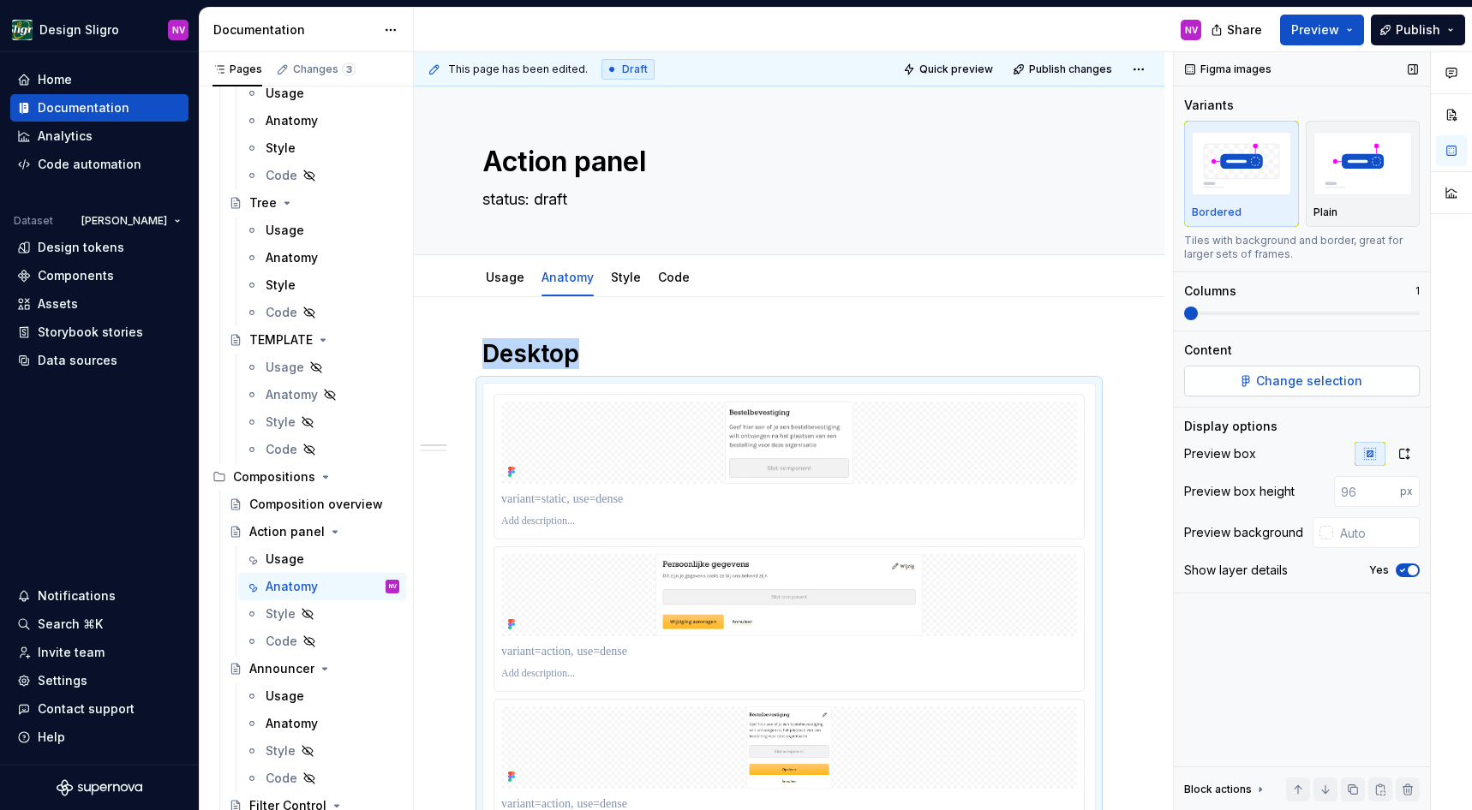
click at [1282, 387] on span "Change selection" at bounding box center [1309, 381] width 106 height 17
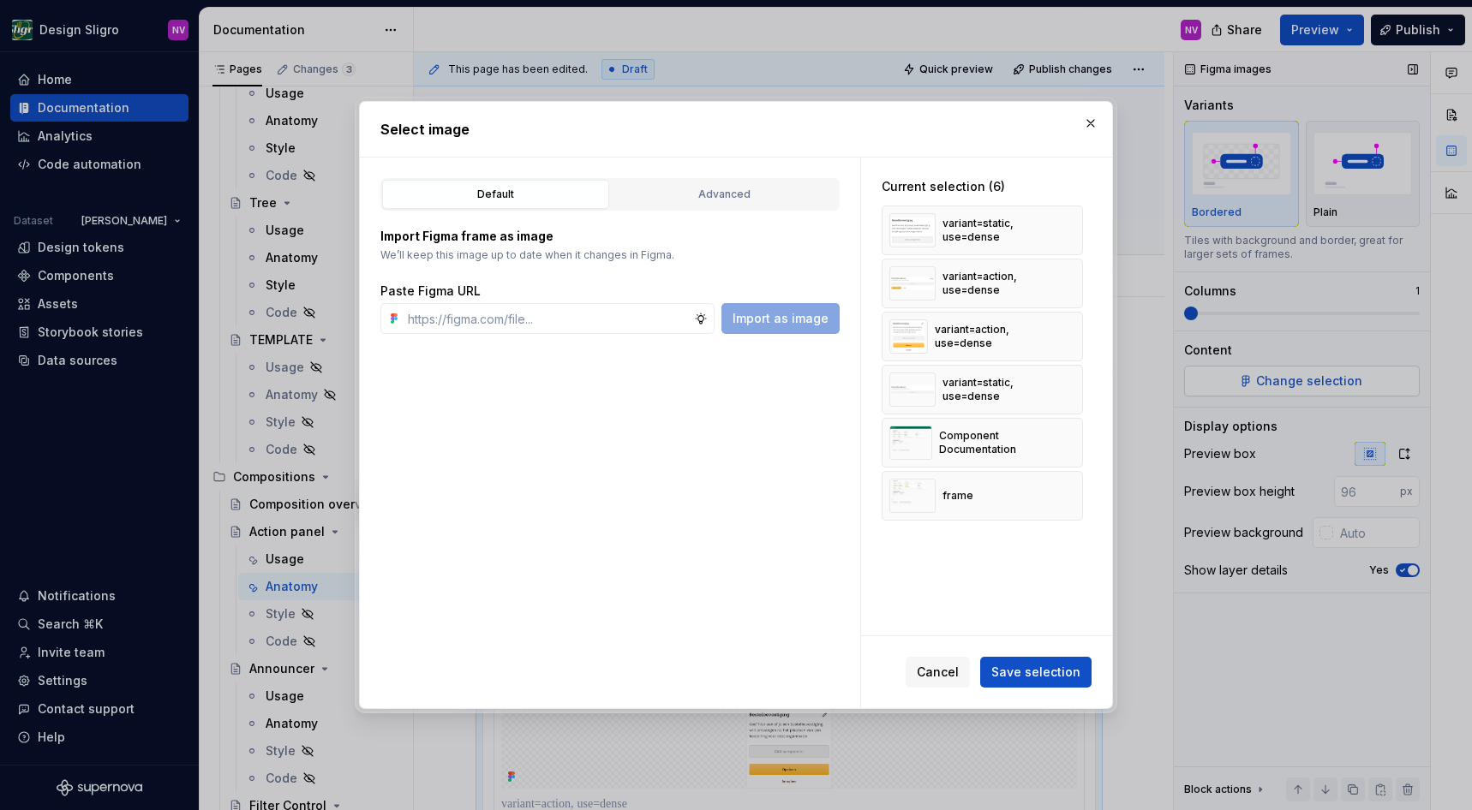
scroll to position [5088, 0]
click at [691, 188] on div "Advanced" at bounding box center [724, 194] width 215 height 17
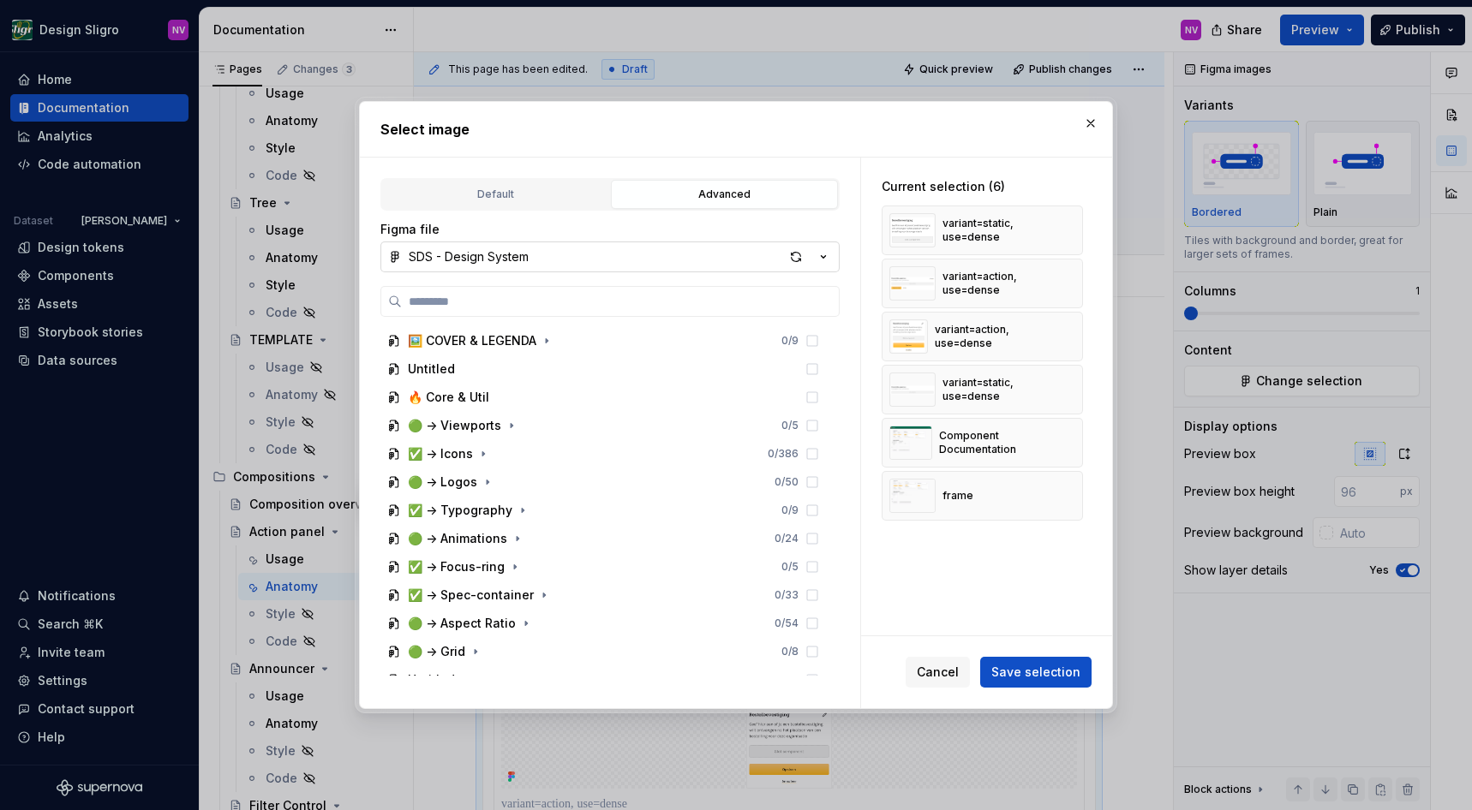
click at [689, 254] on button "SDS - Design System" at bounding box center [609, 257] width 459 height 31
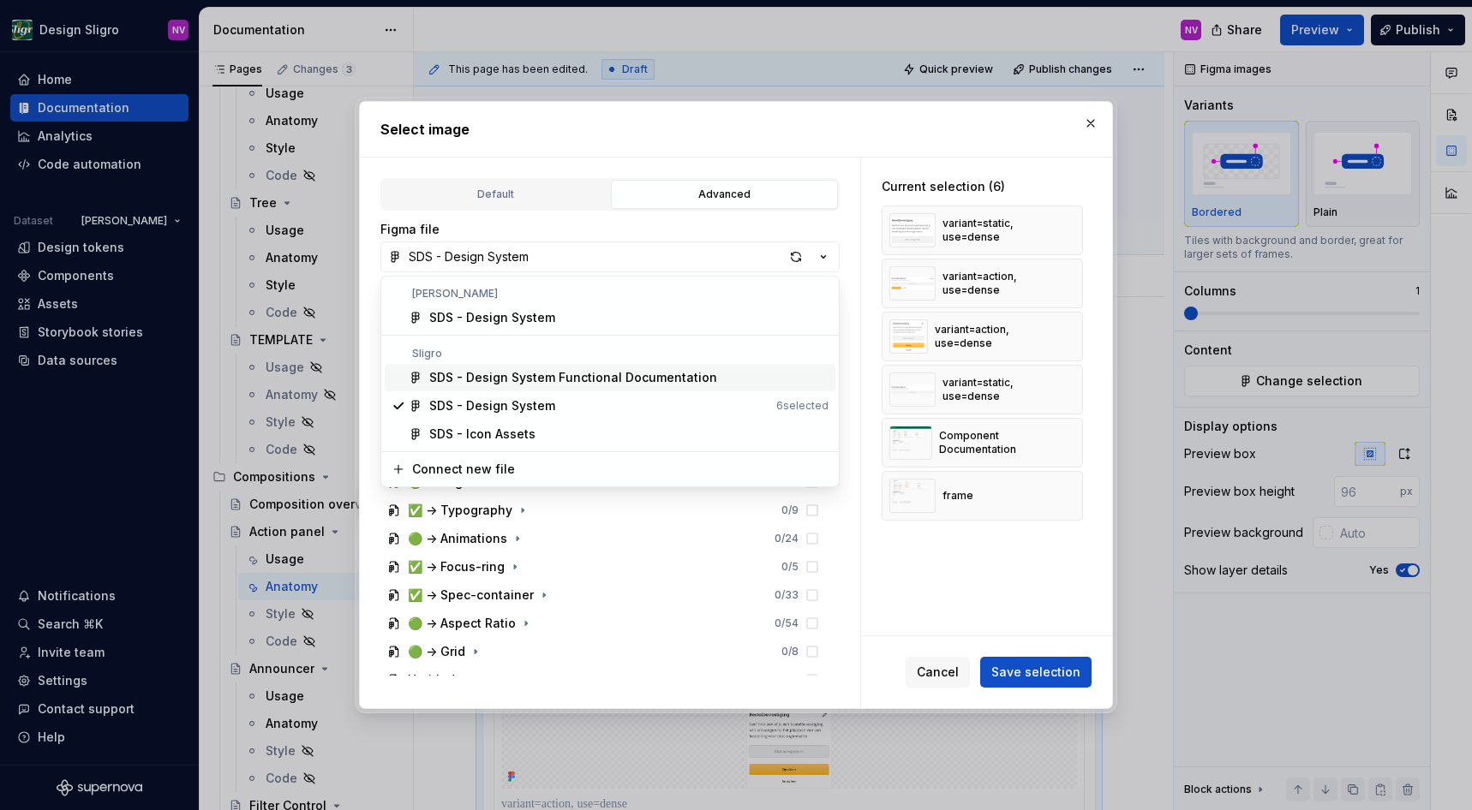
click at [603, 372] on div "SDS - Design System Functional Documentation" at bounding box center [573, 377] width 288 height 17
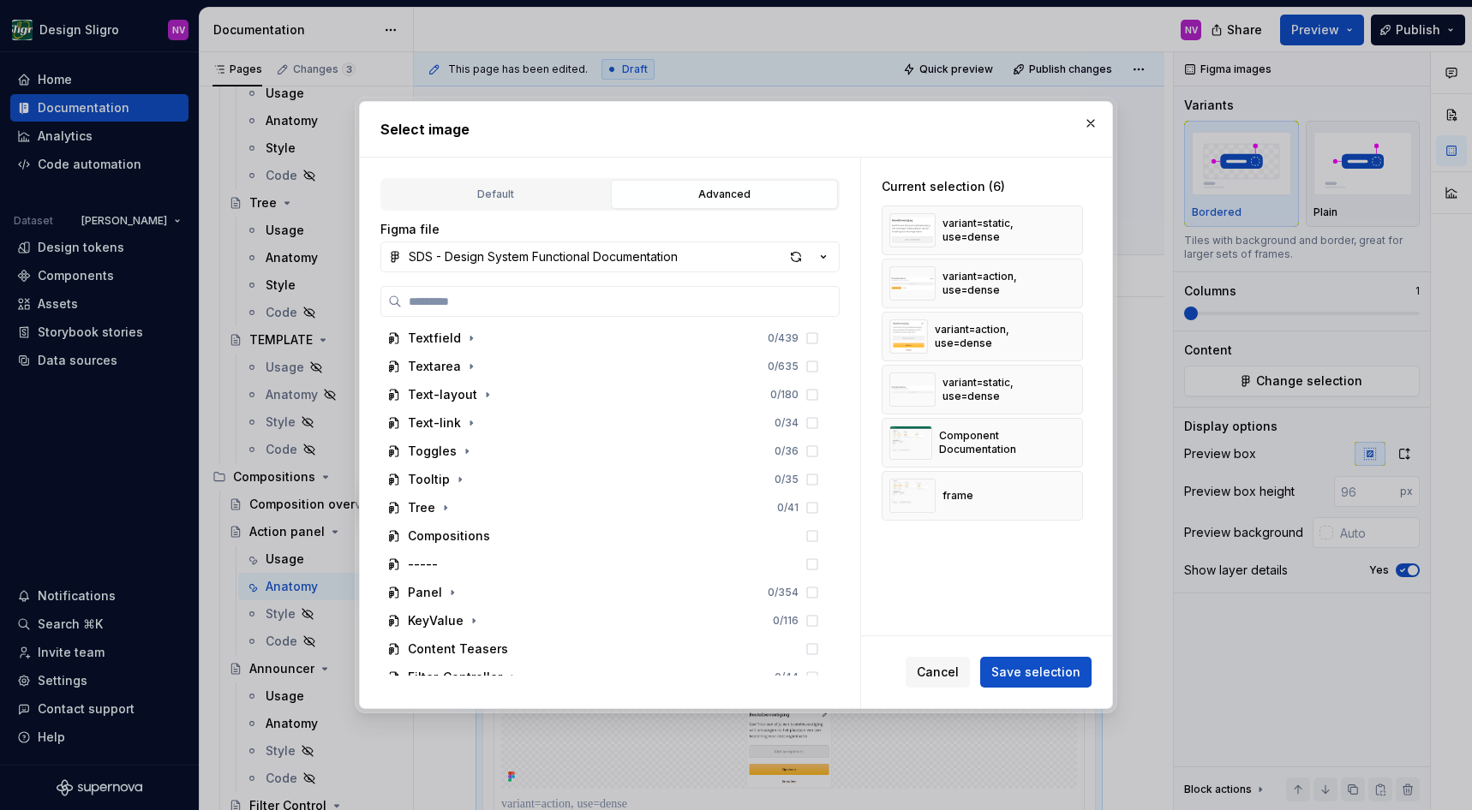
scroll to position [1465, 0]
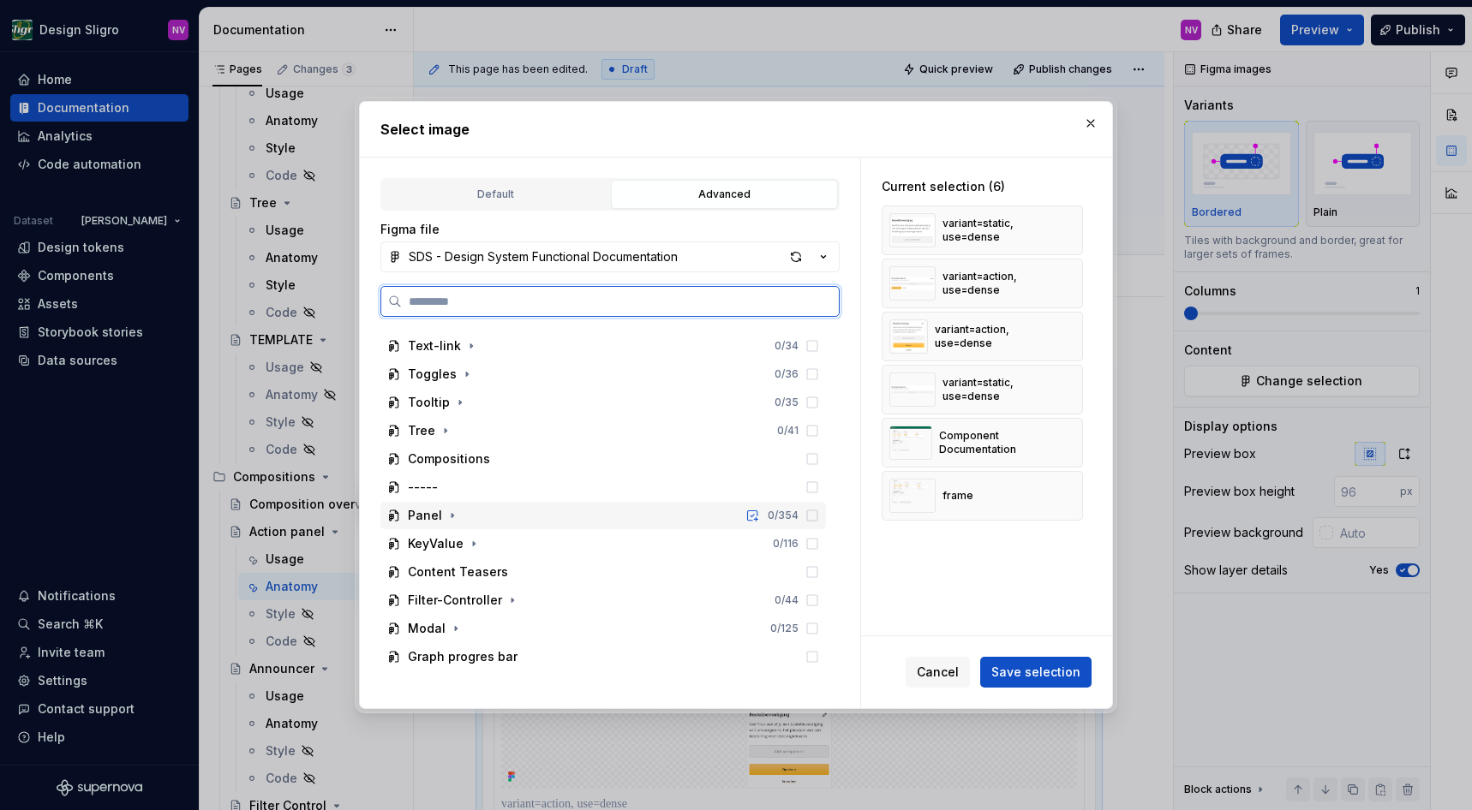
click at [436, 514] on div "Panel" at bounding box center [425, 515] width 34 height 17
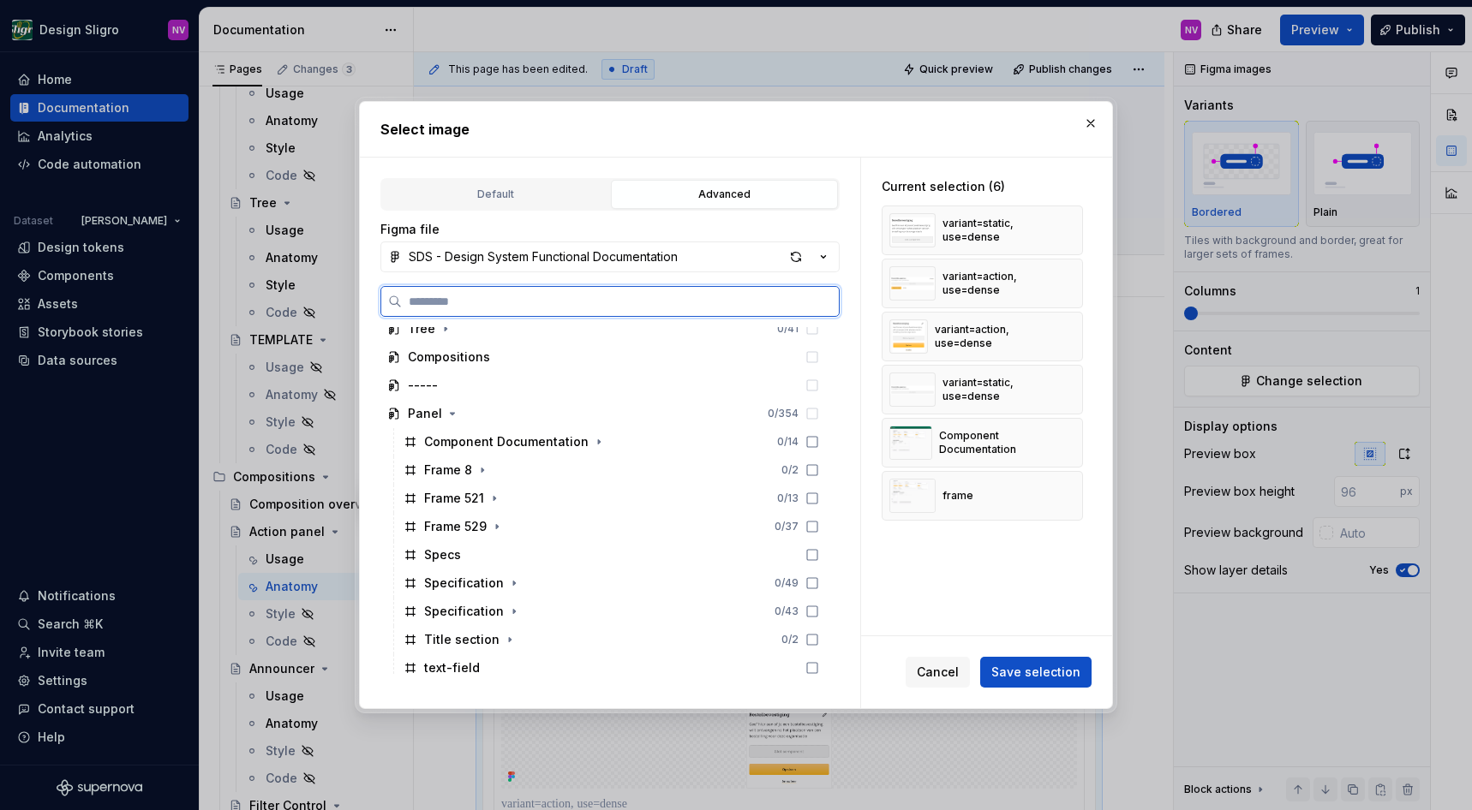
scroll to position [1542, 0]
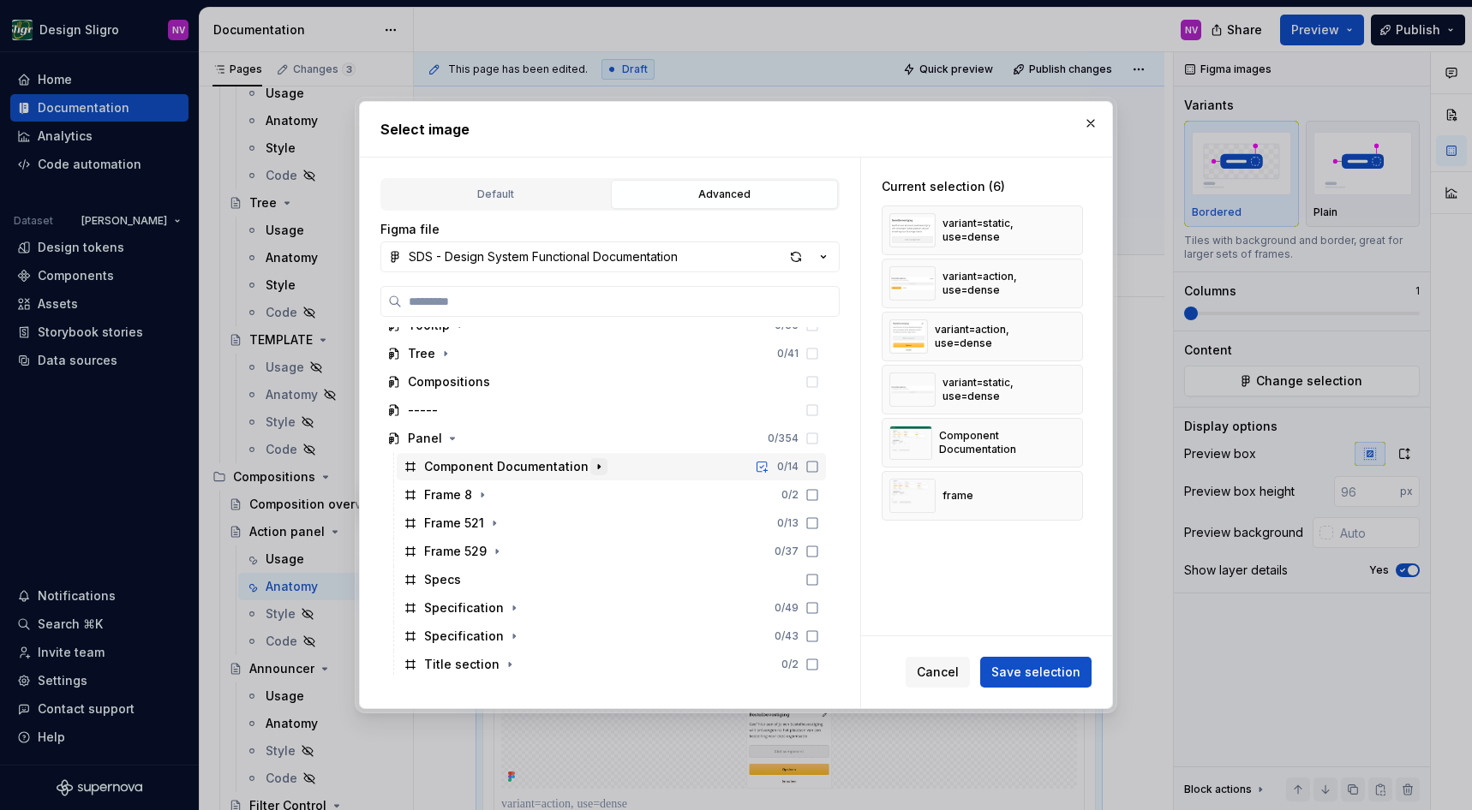
click at [595, 469] on icon "button" at bounding box center [599, 467] width 14 height 14
click at [481, 553] on icon "button" at bounding box center [482, 552] width 2 height 4
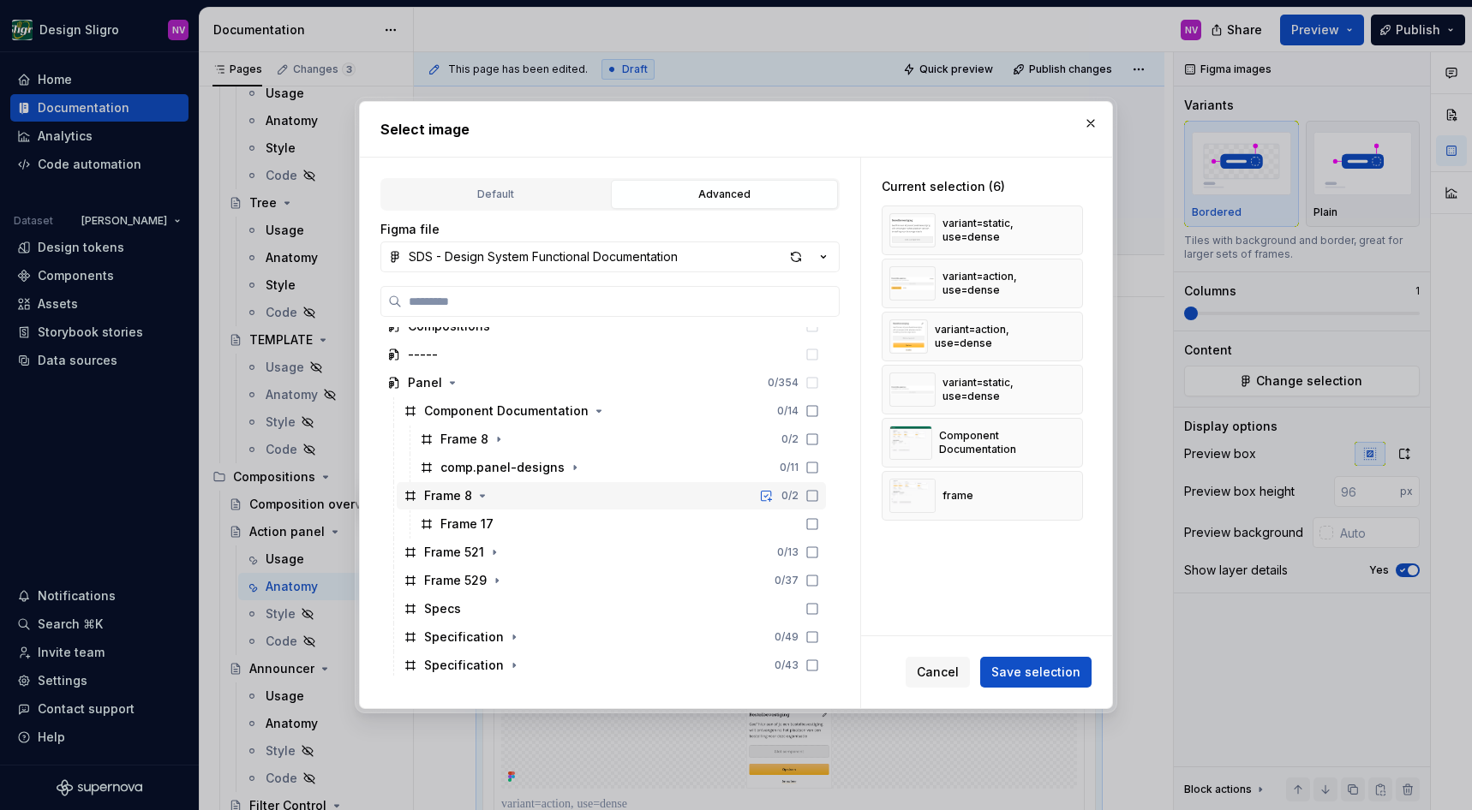
scroll to position [1619, 0]
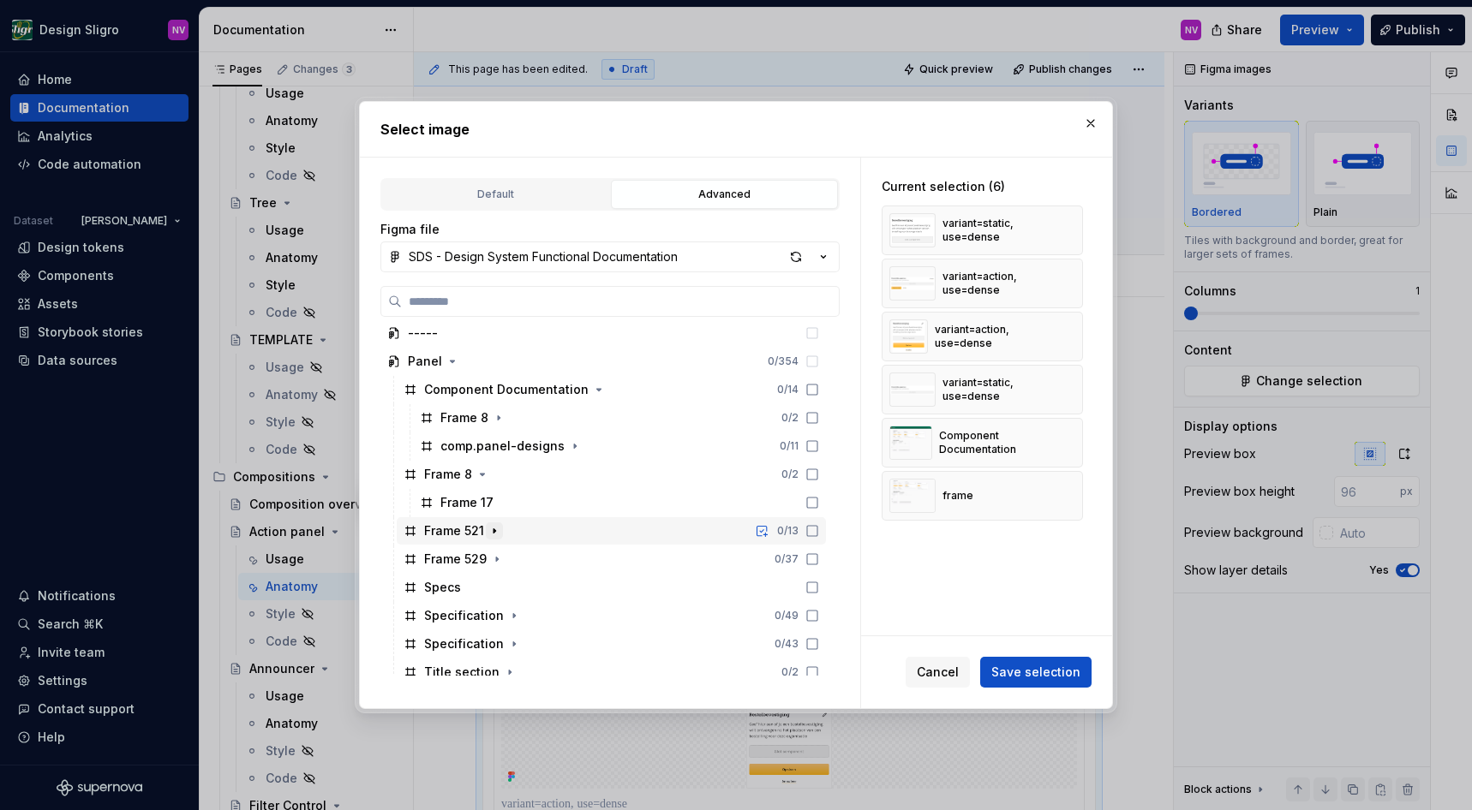
click at [492, 535] on icon "button" at bounding box center [494, 531] width 14 height 14
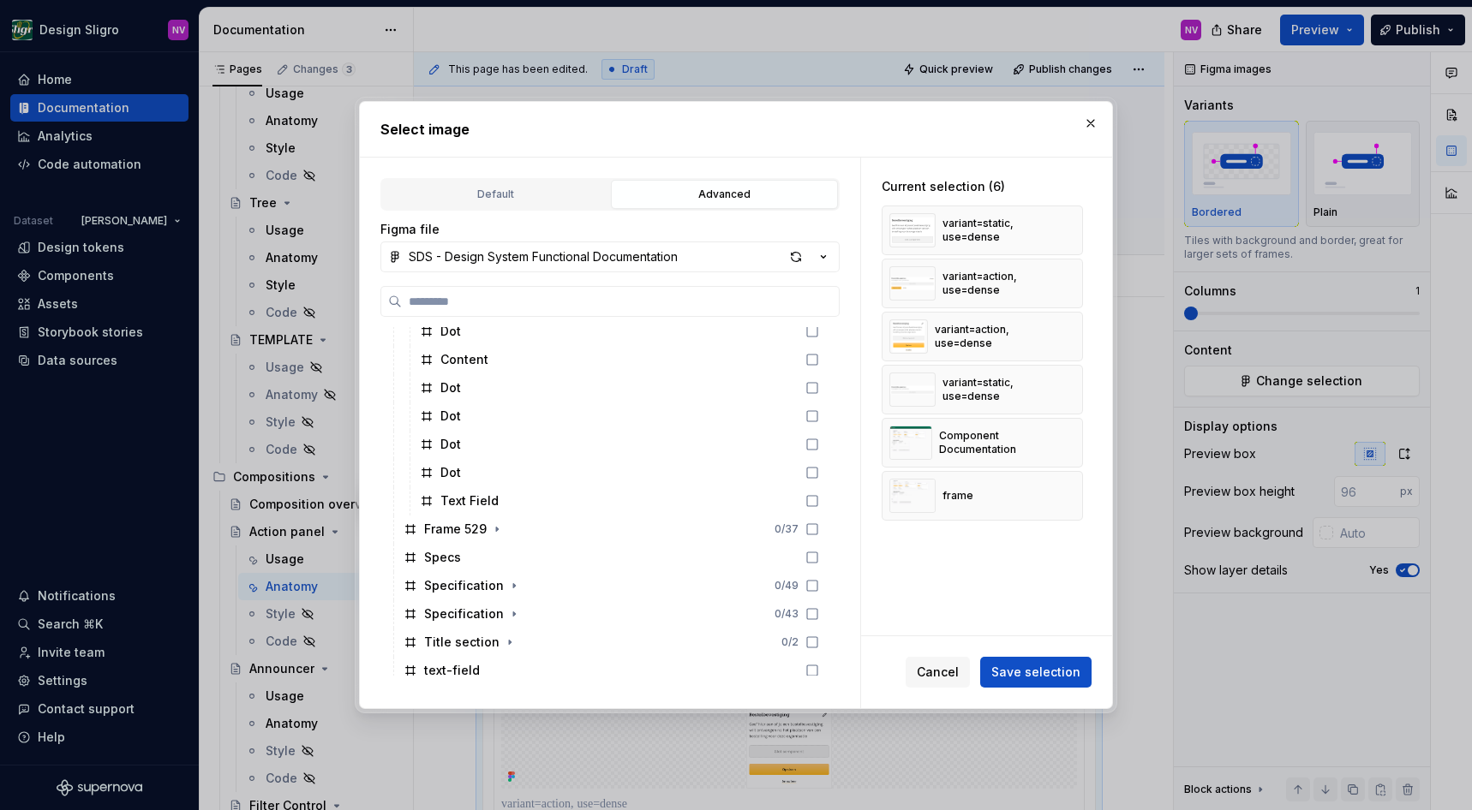
scroll to position [2005, 0]
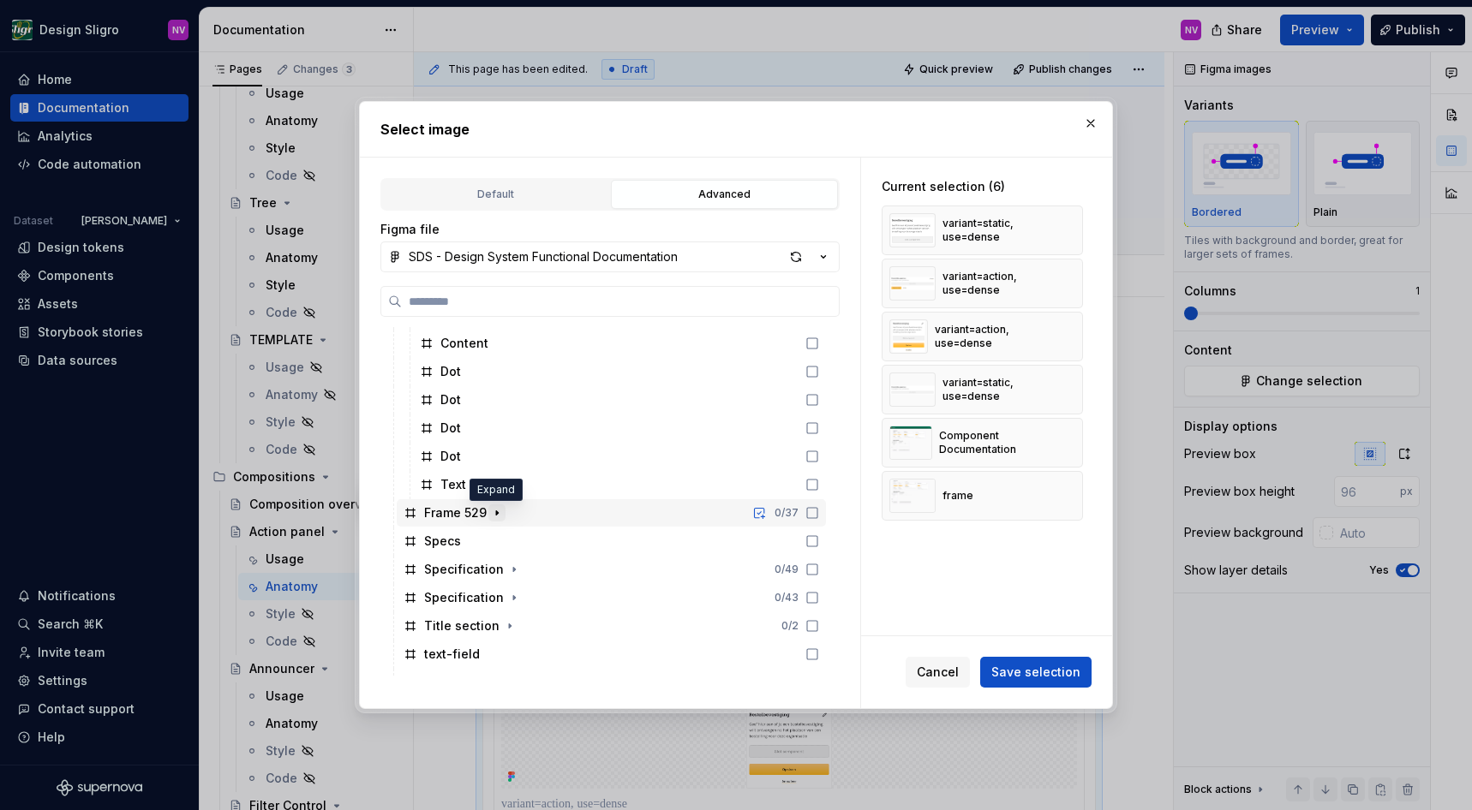
click at [499, 516] on icon "button" at bounding box center [497, 513] width 14 height 14
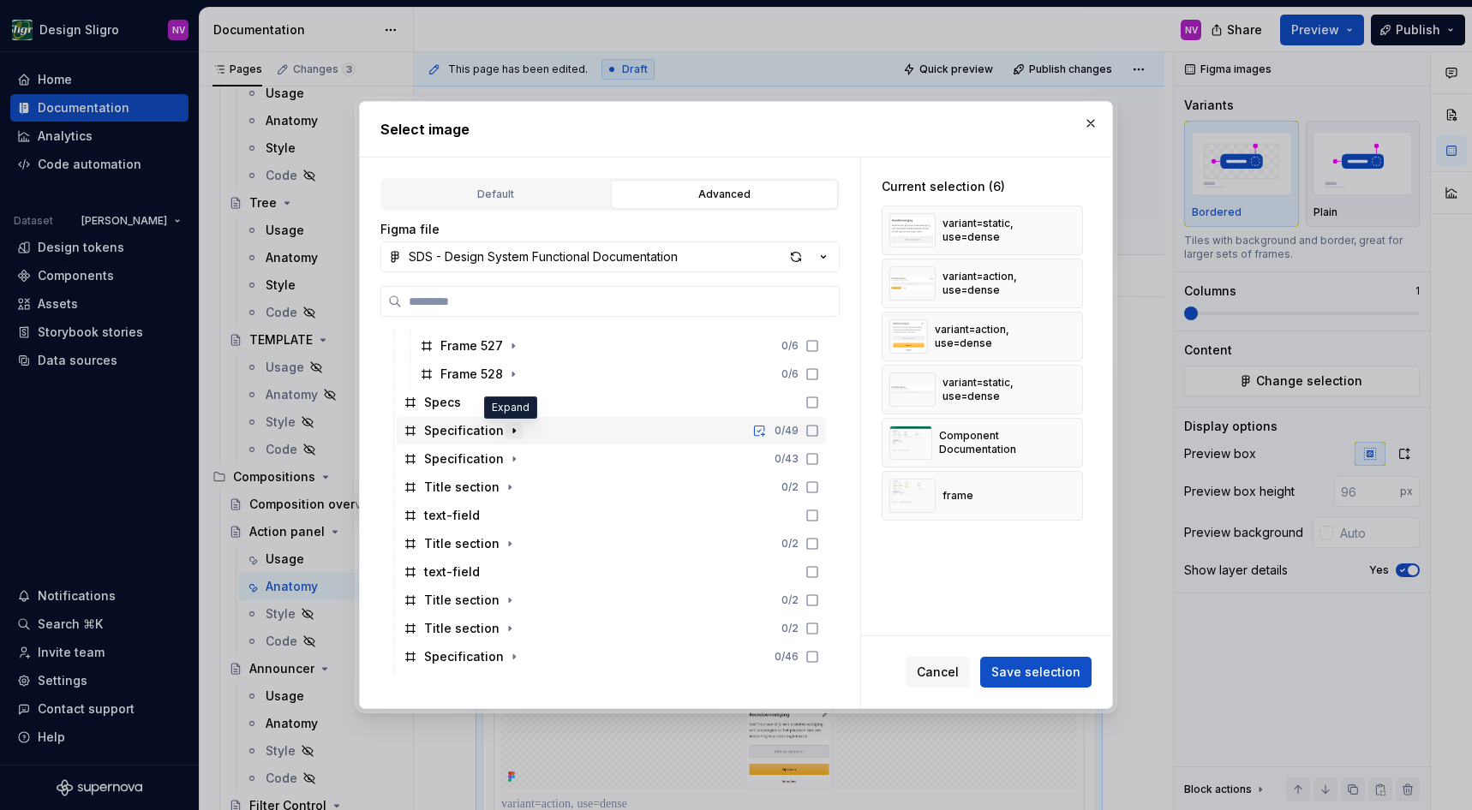
click at [507, 429] on icon "button" at bounding box center [514, 431] width 14 height 14
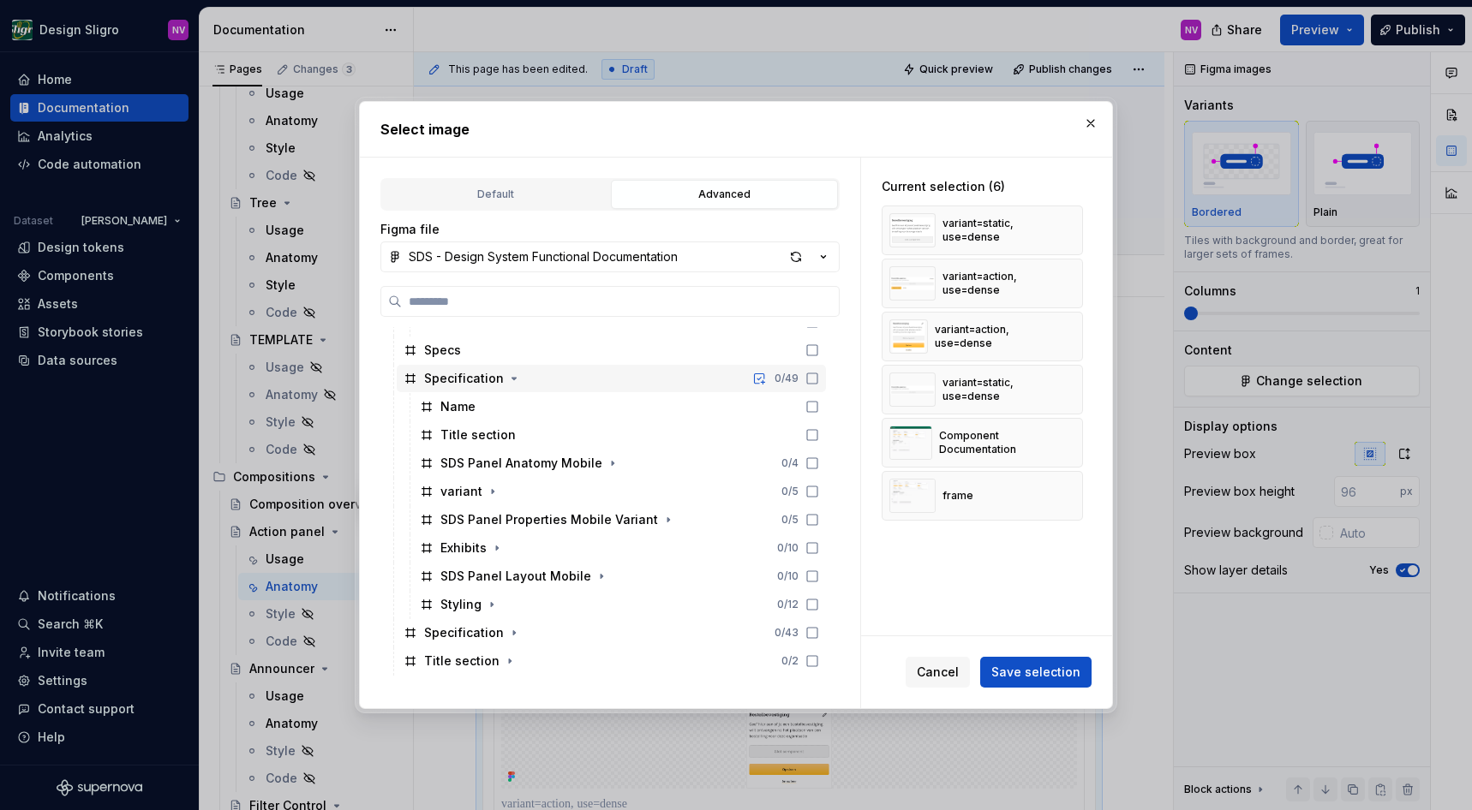
scroll to position [2390, 0]
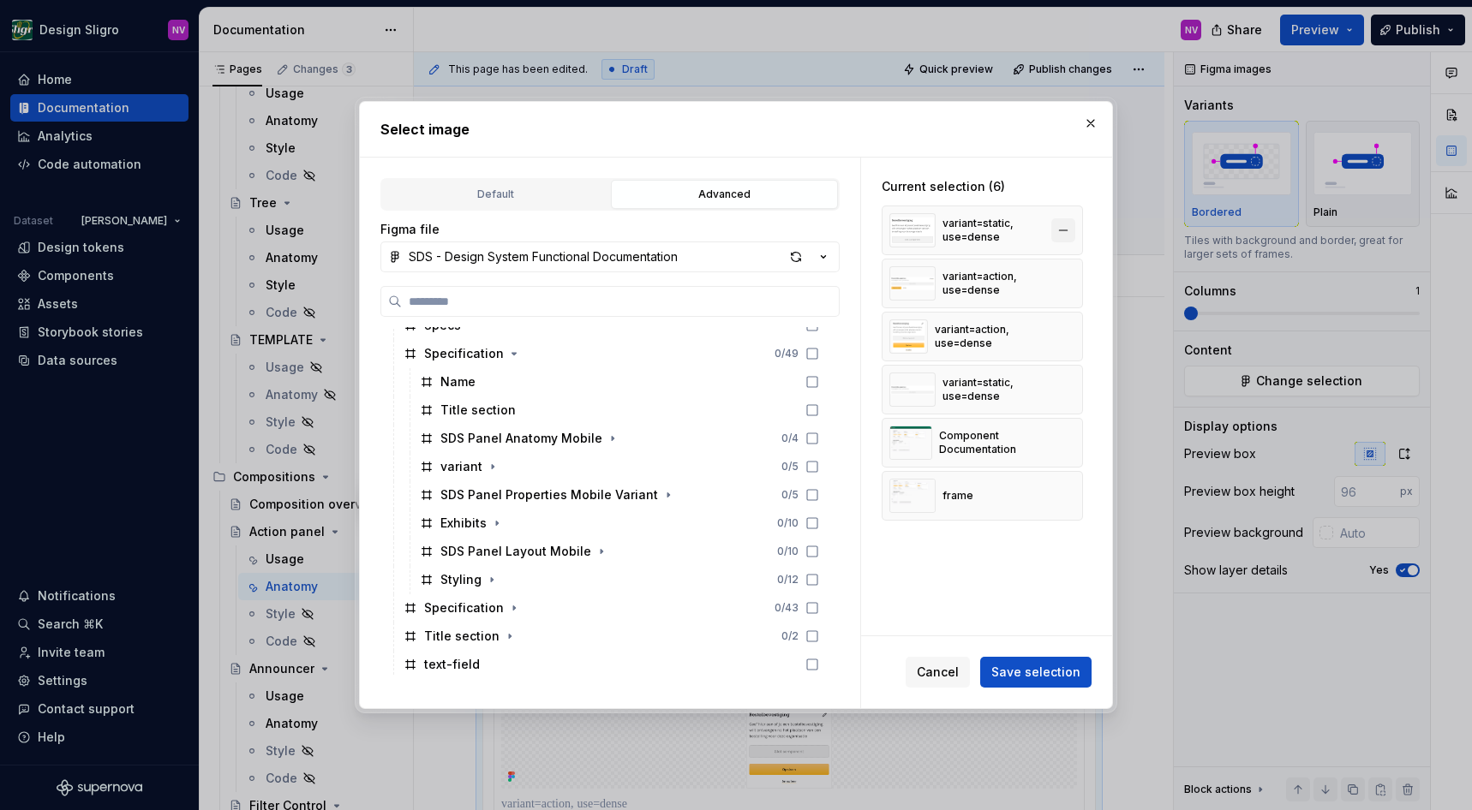
click at [1070, 226] on button "button" at bounding box center [1063, 230] width 24 height 24
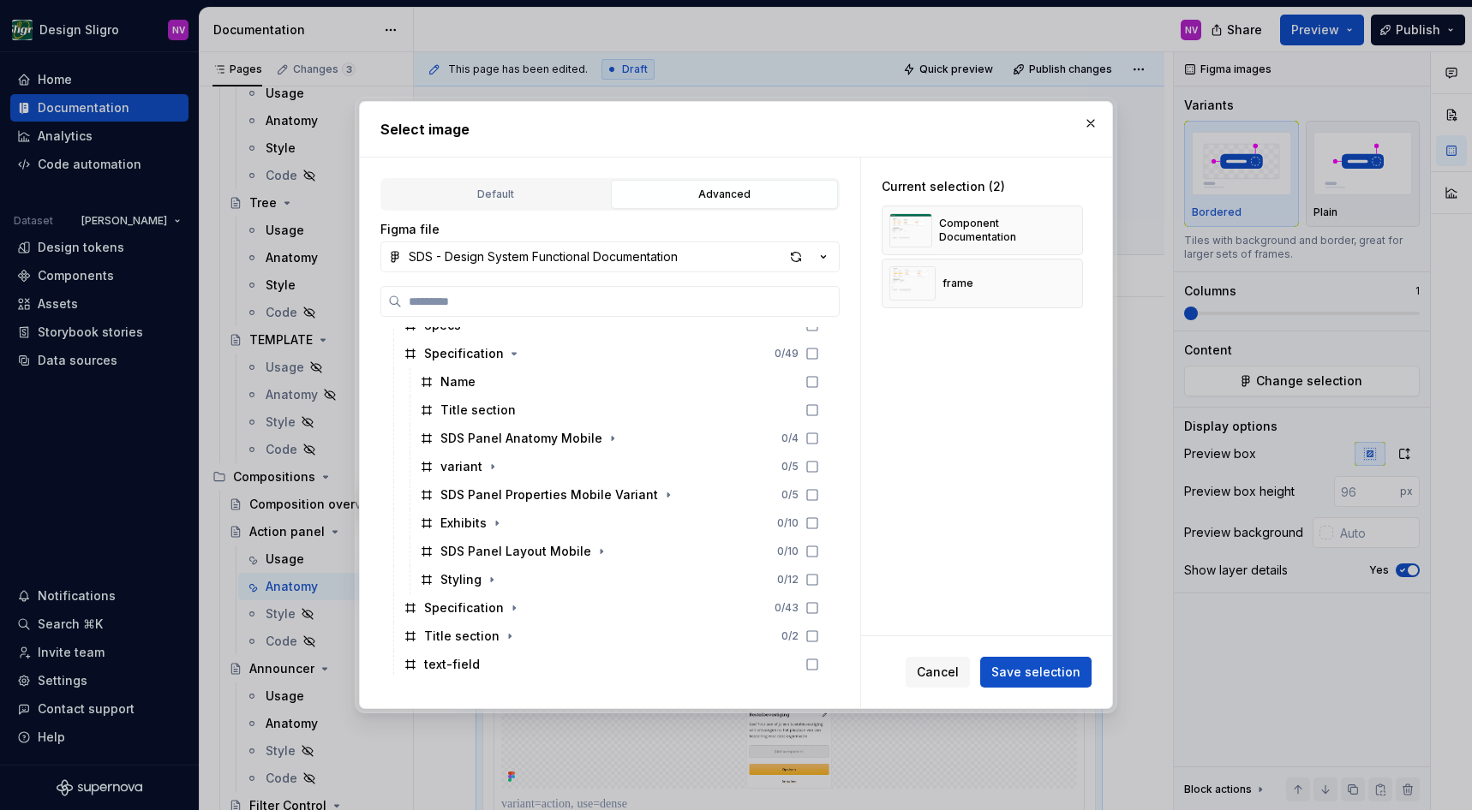
click at [1070, 226] on button "button" at bounding box center [1063, 230] width 24 height 24
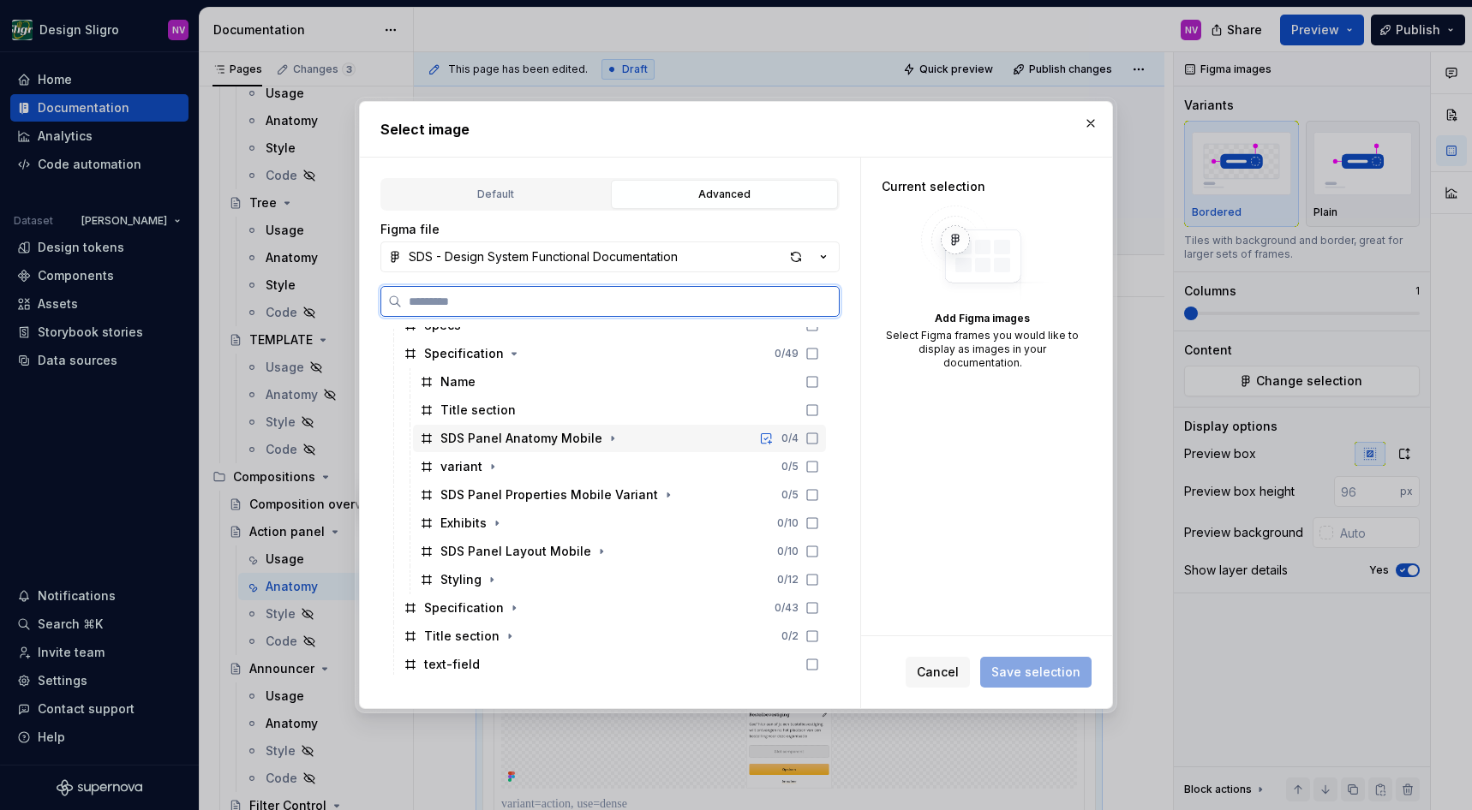
click at [819, 438] on icon at bounding box center [812, 439] width 14 height 14
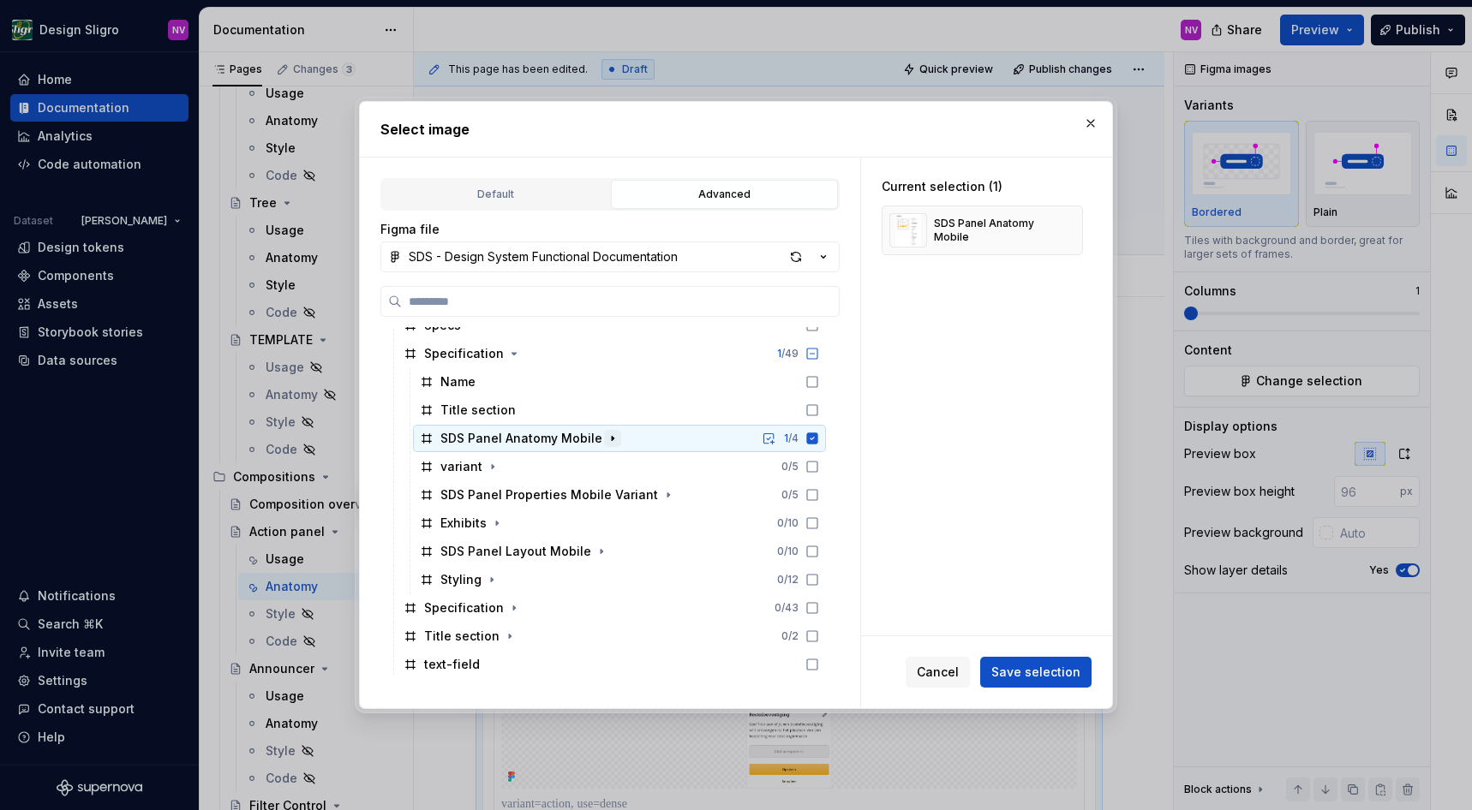
click at [612, 437] on icon "button" at bounding box center [613, 439] width 2 height 4
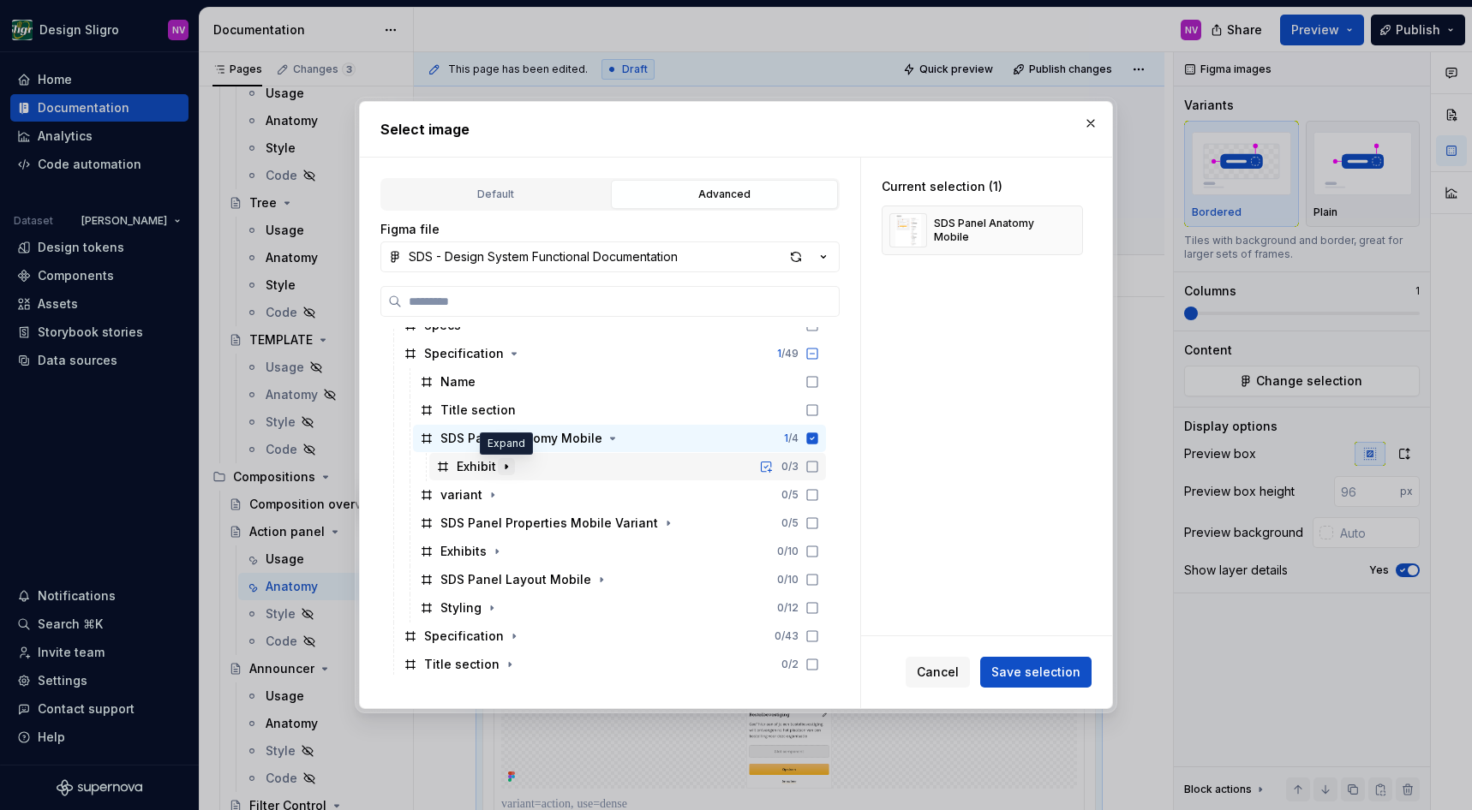
click at [507, 469] on icon "button" at bounding box center [506, 467] width 14 height 14
click at [606, 444] on icon "button" at bounding box center [613, 439] width 14 height 14
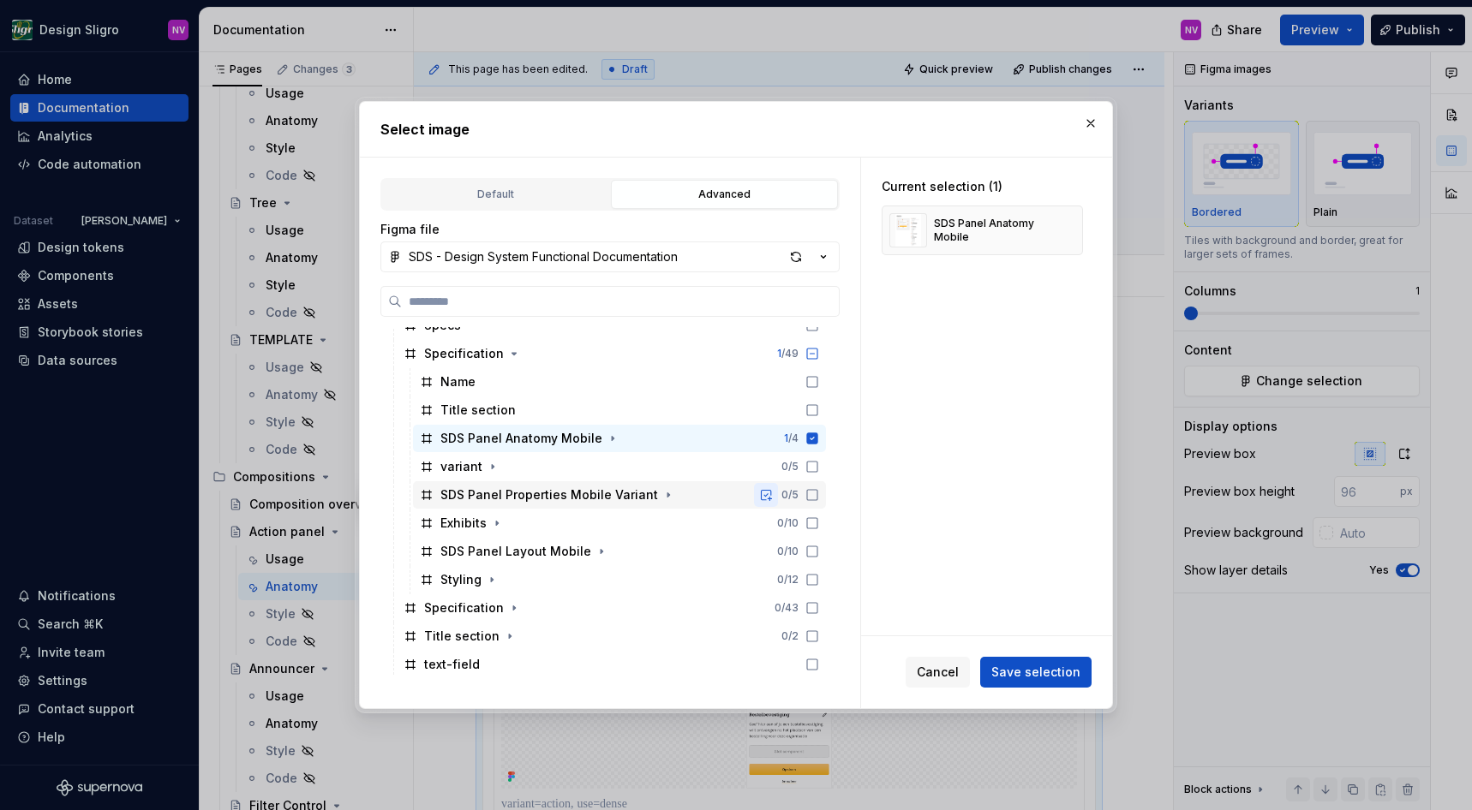
click at [778, 495] on button "button" at bounding box center [766, 495] width 24 height 24
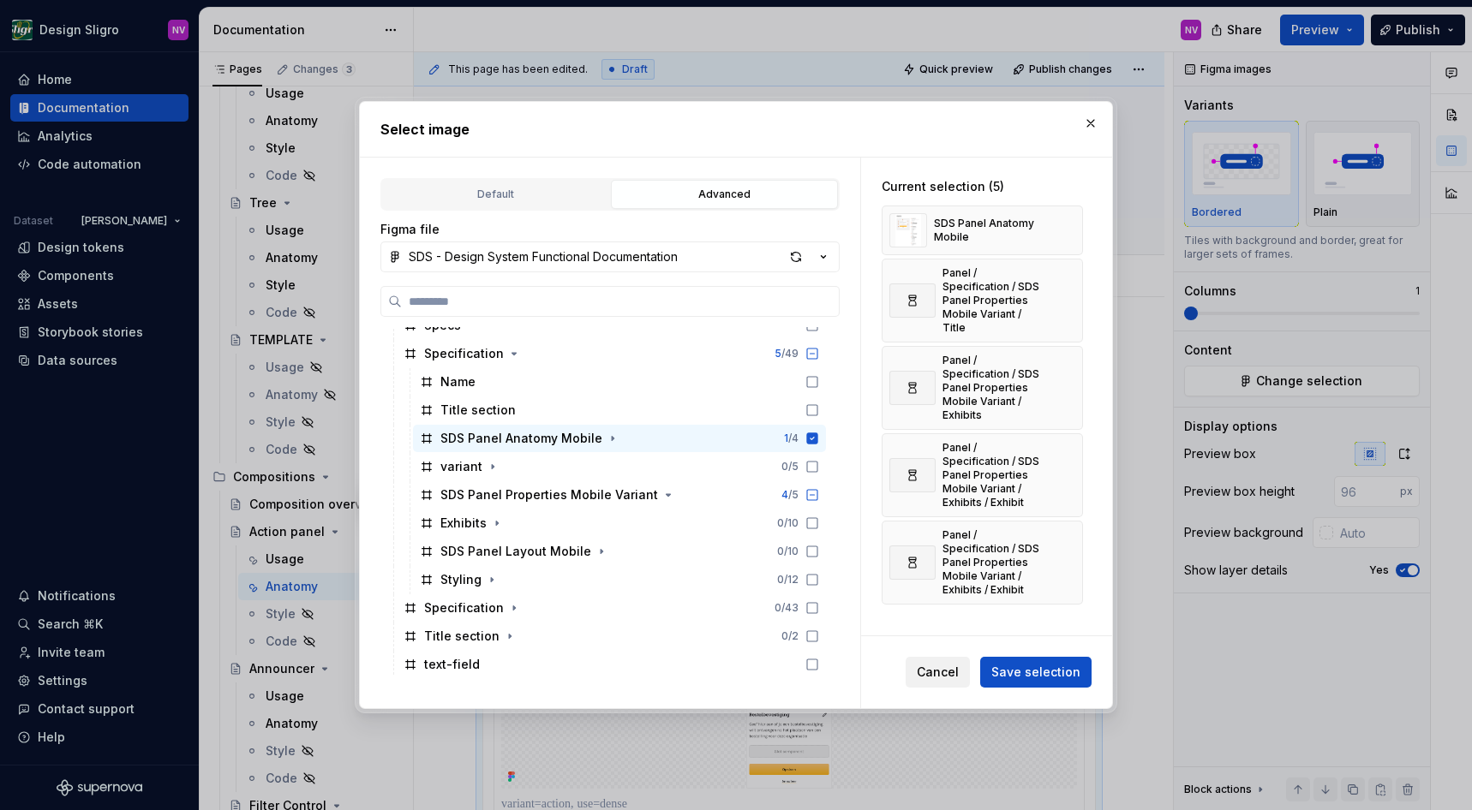
click at [930, 672] on span "Cancel" at bounding box center [938, 672] width 42 height 17
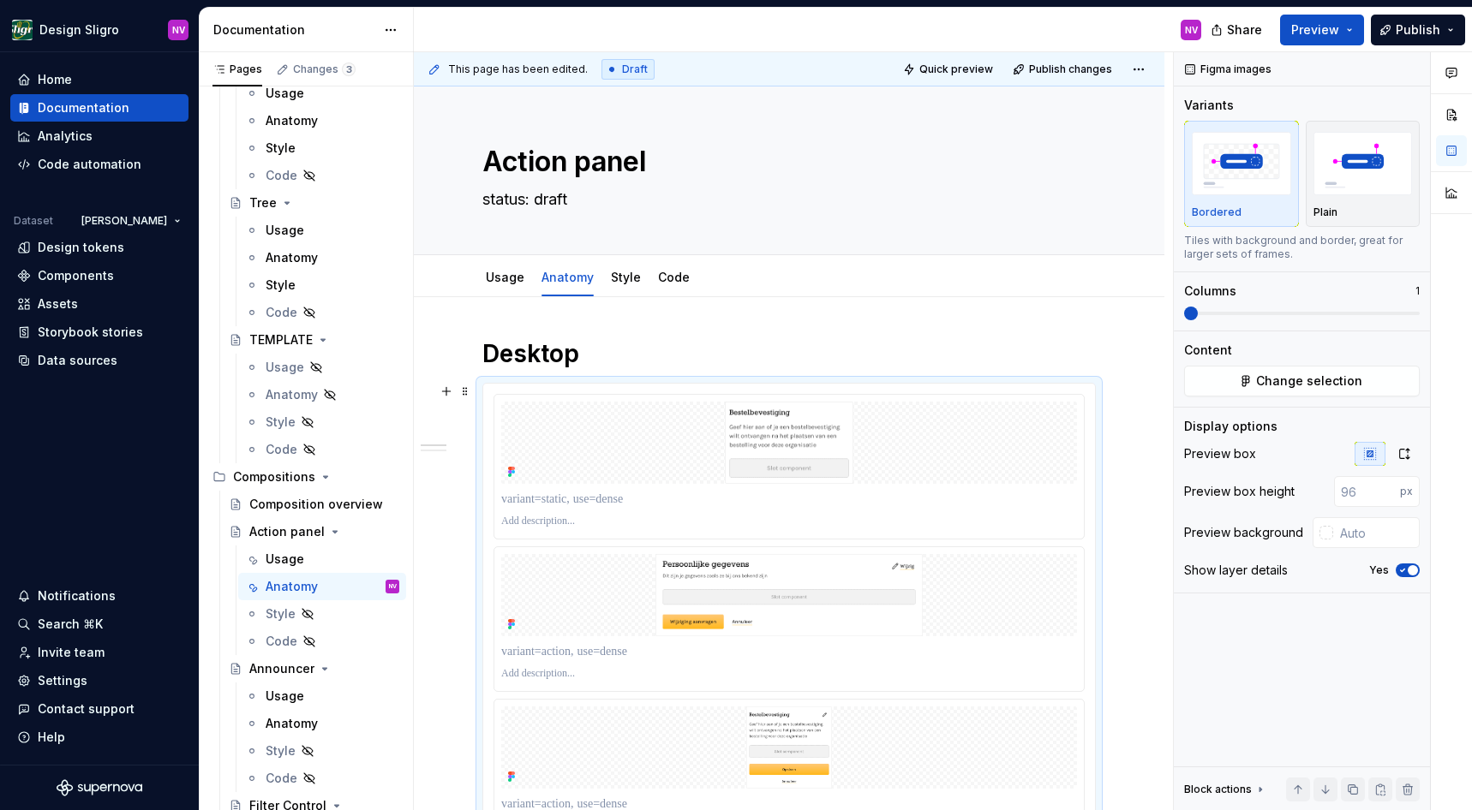
scroll to position [5088, 0]
click at [1289, 376] on span "Change selection" at bounding box center [1309, 381] width 106 height 17
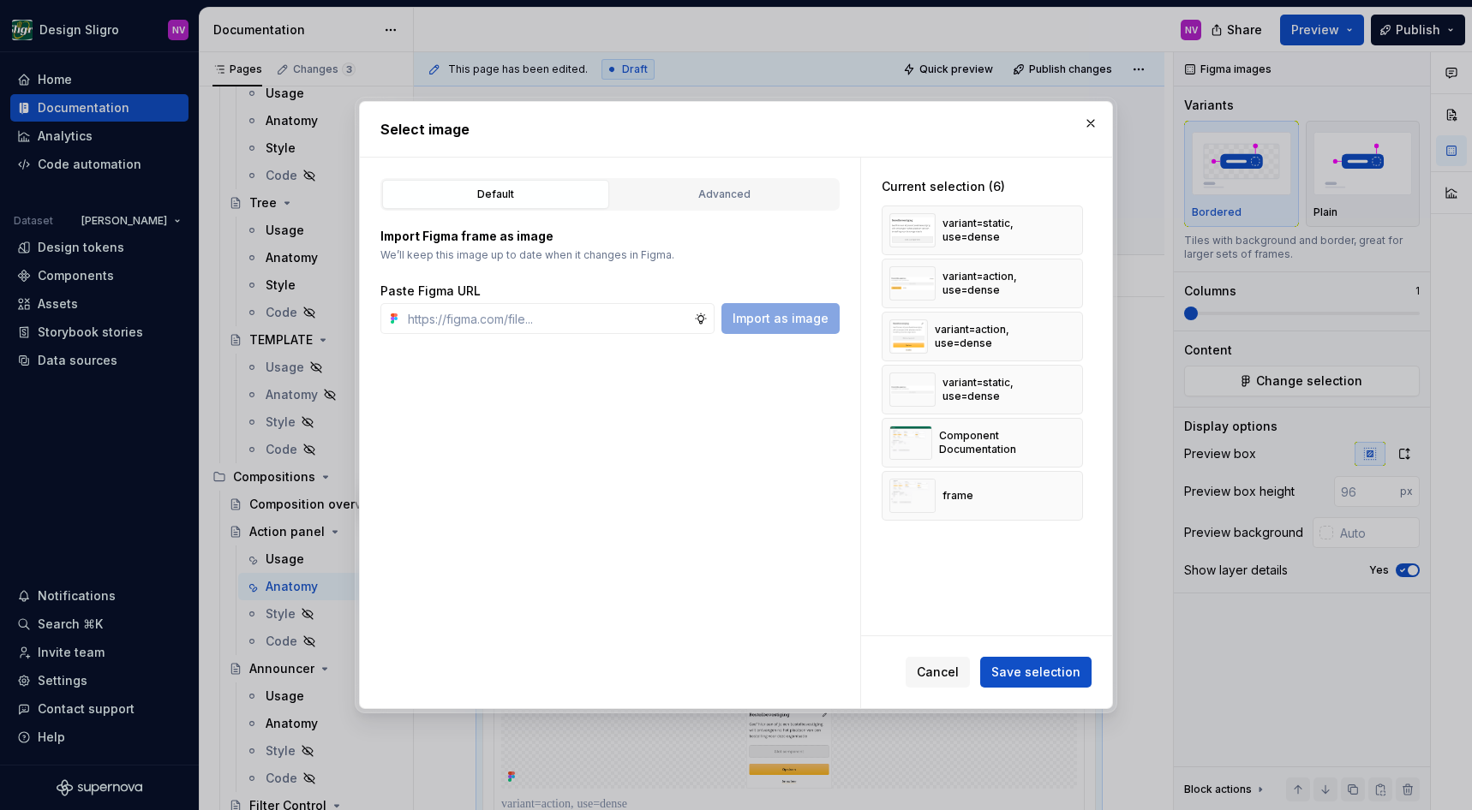
type textarea "*"
click at [682, 203] on div "Advanced" at bounding box center [724, 194] width 215 height 17
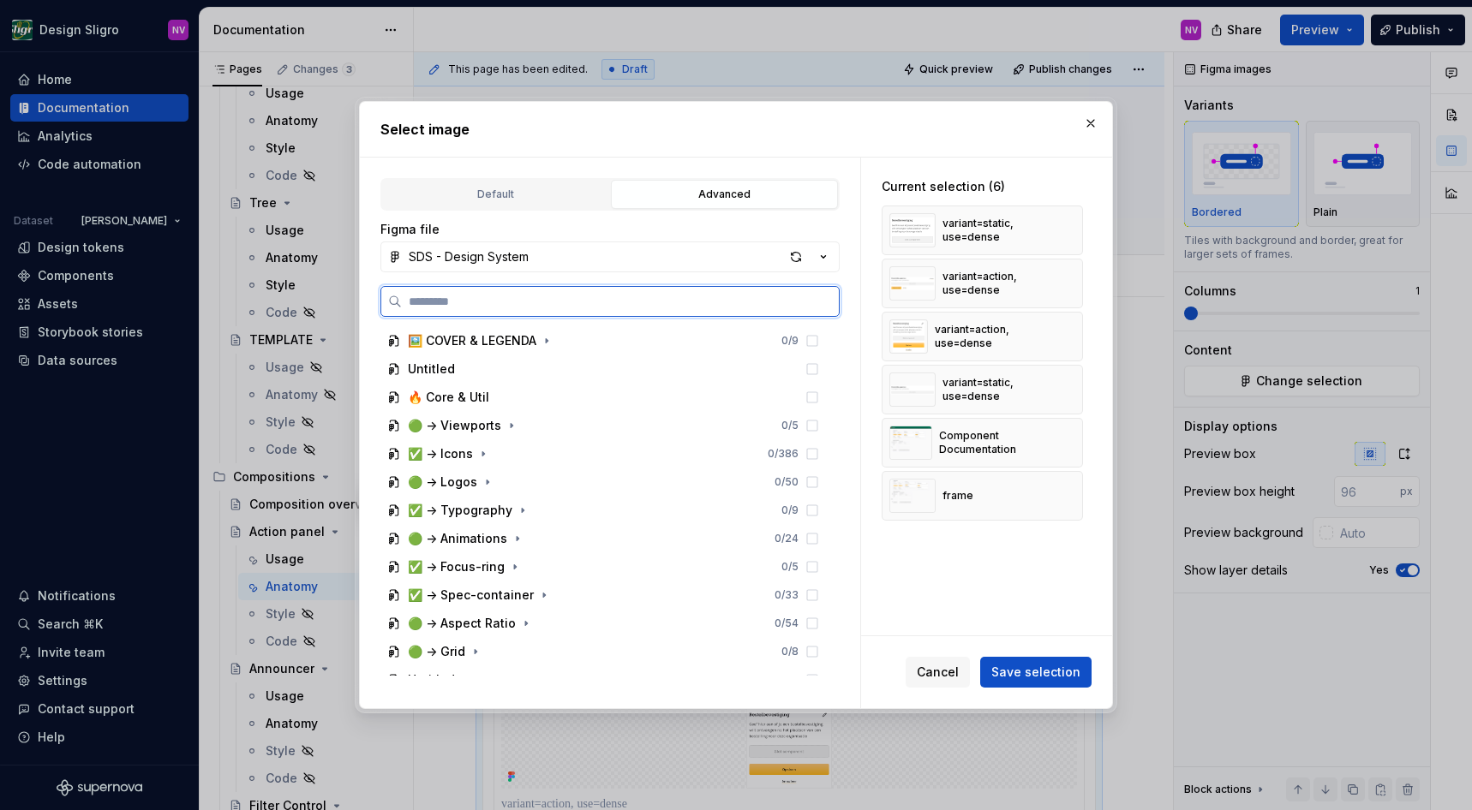
click at [558, 302] on input "search" at bounding box center [620, 301] width 437 height 17
click at [651, 258] on button "SDS - Design System" at bounding box center [609, 257] width 459 height 31
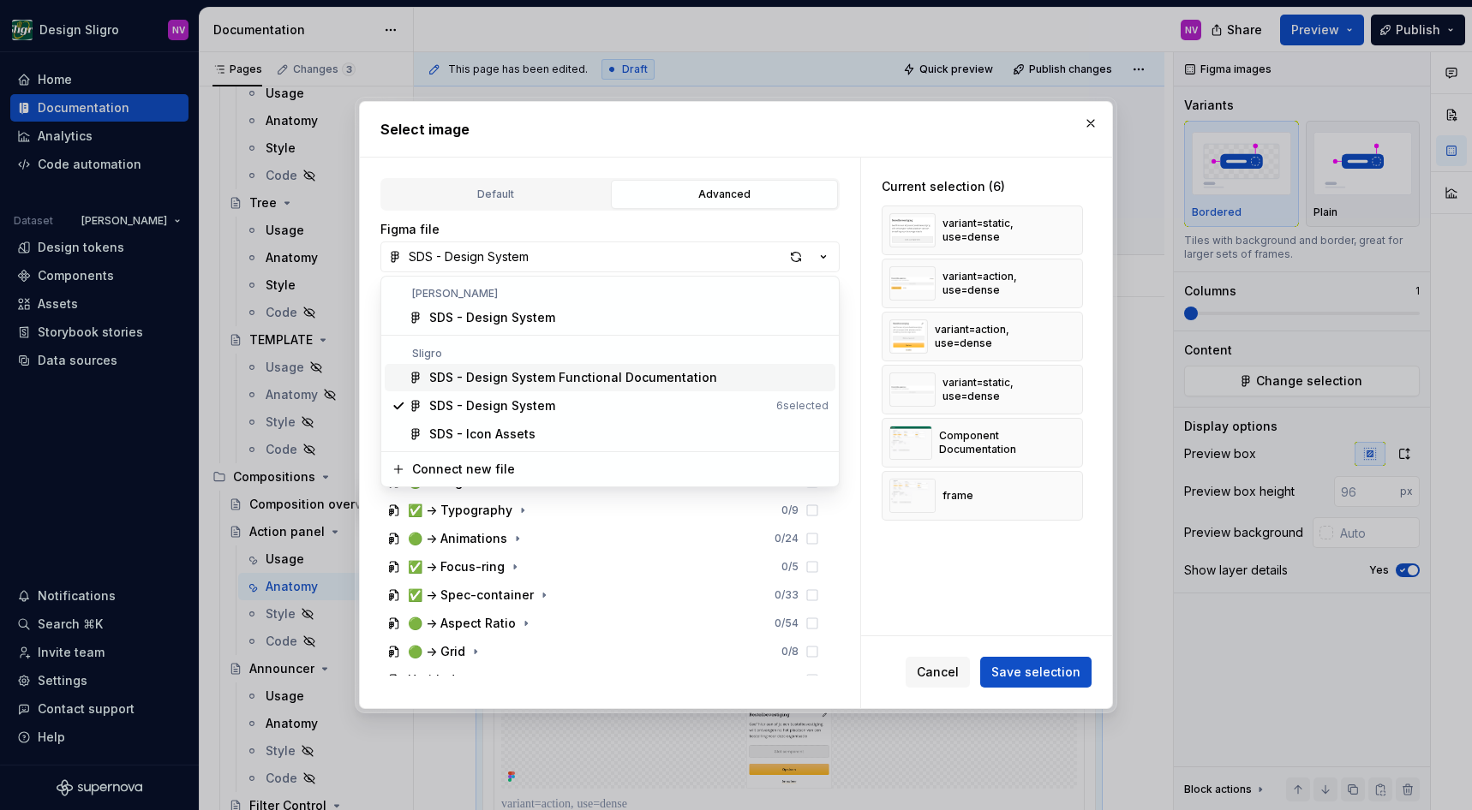
click at [491, 373] on div "SDS - Design System Functional Documentation" at bounding box center [573, 377] width 288 height 17
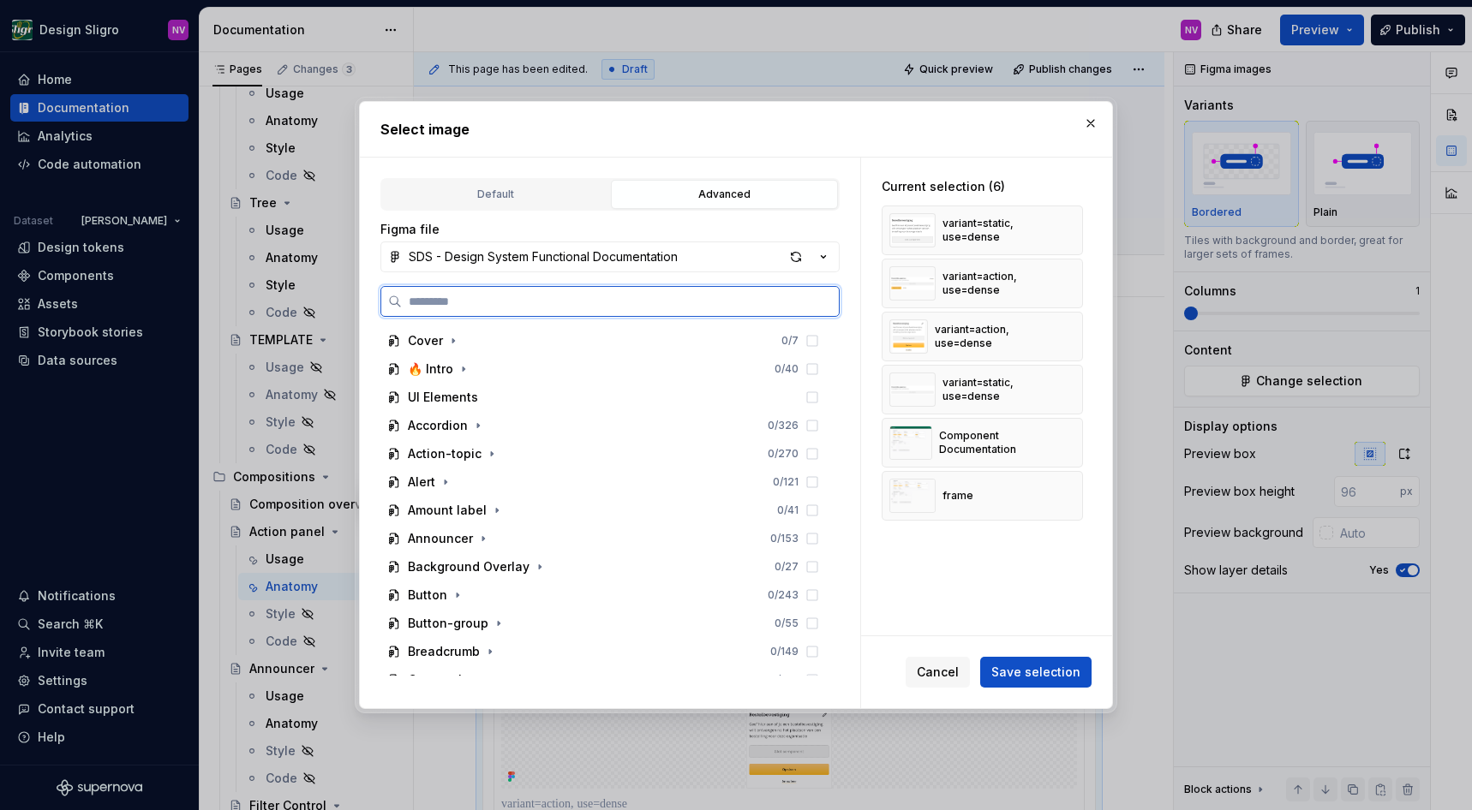
click at [552, 302] on input "search" at bounding box center [620, 301] width 437 height 17
type input "***"
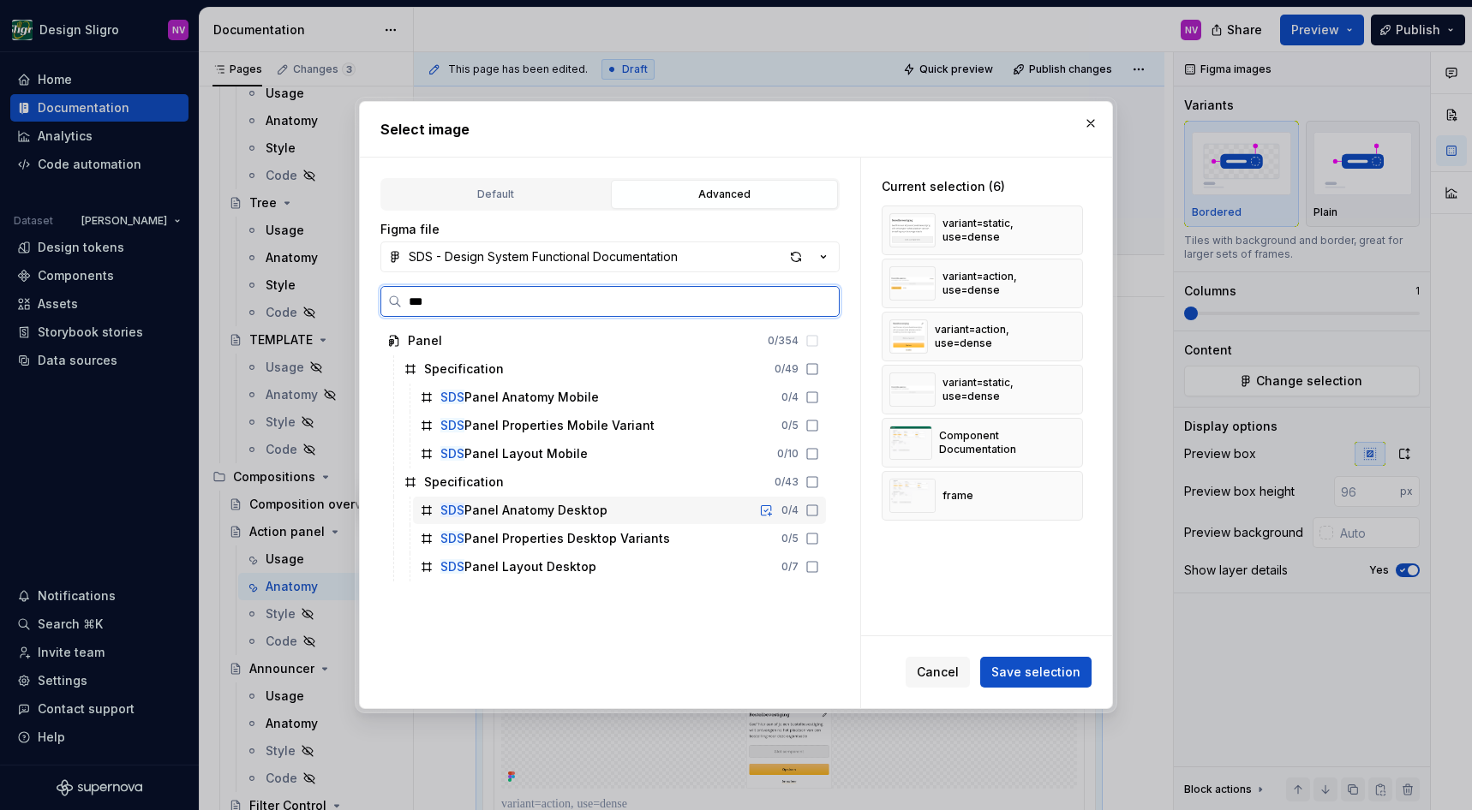
click at [756, 509] on div "SDS Panel Anatomy Desktop 0 / 4" at bounding box center [619, 510] width 413 height 27
click at [759, 533] on div "SDS Panel Properties Desktop Variants 0 / 5" at bounding box center [619, 538] width 413 height 27
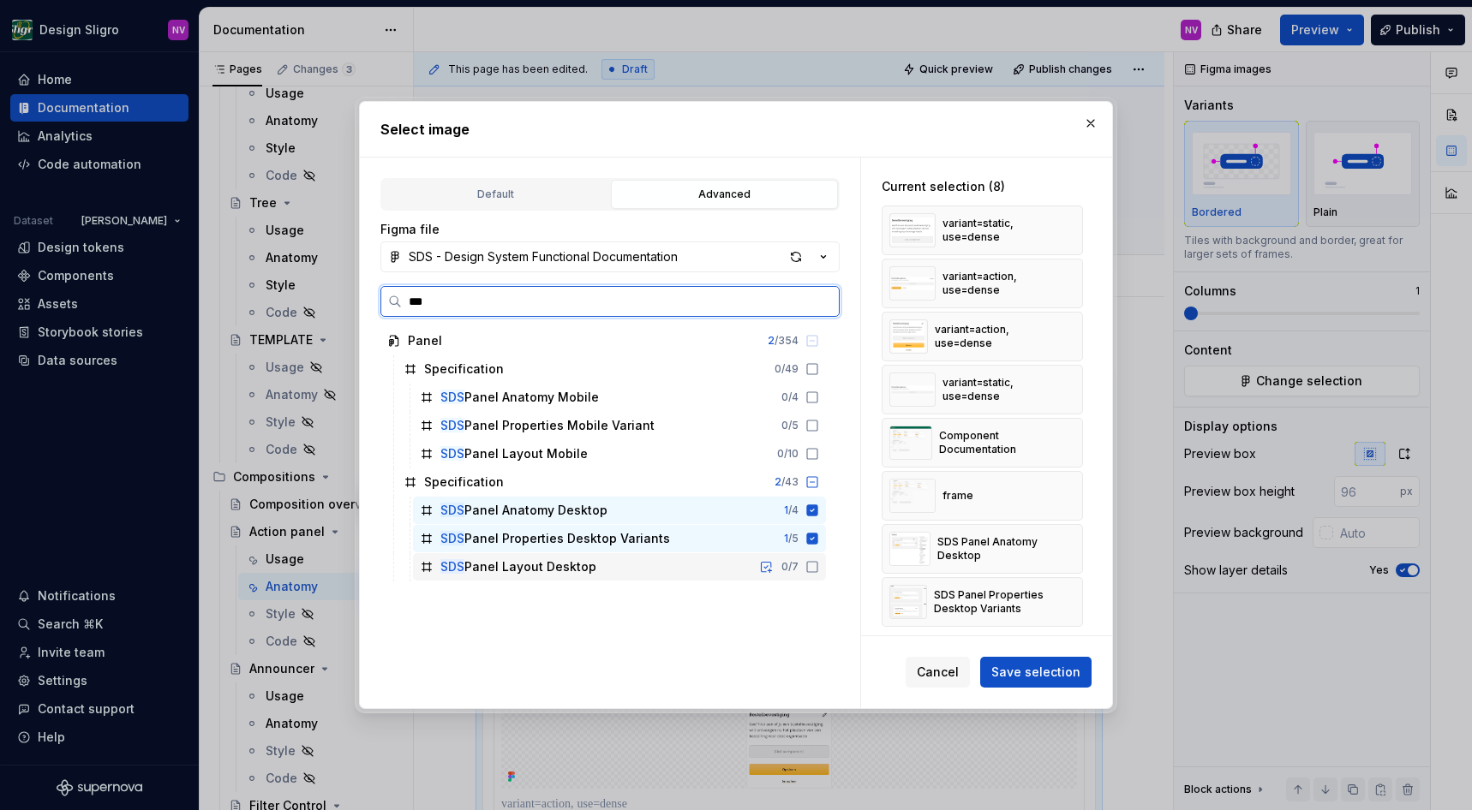
click at [751, 568] on div "SDS Panel Layout Desktop 0 / 7" at bounding box center [619, 566] width 413 height 27
click at [1066, 496] on button "button" at bounding box center [1063, 496] width 24 height 24
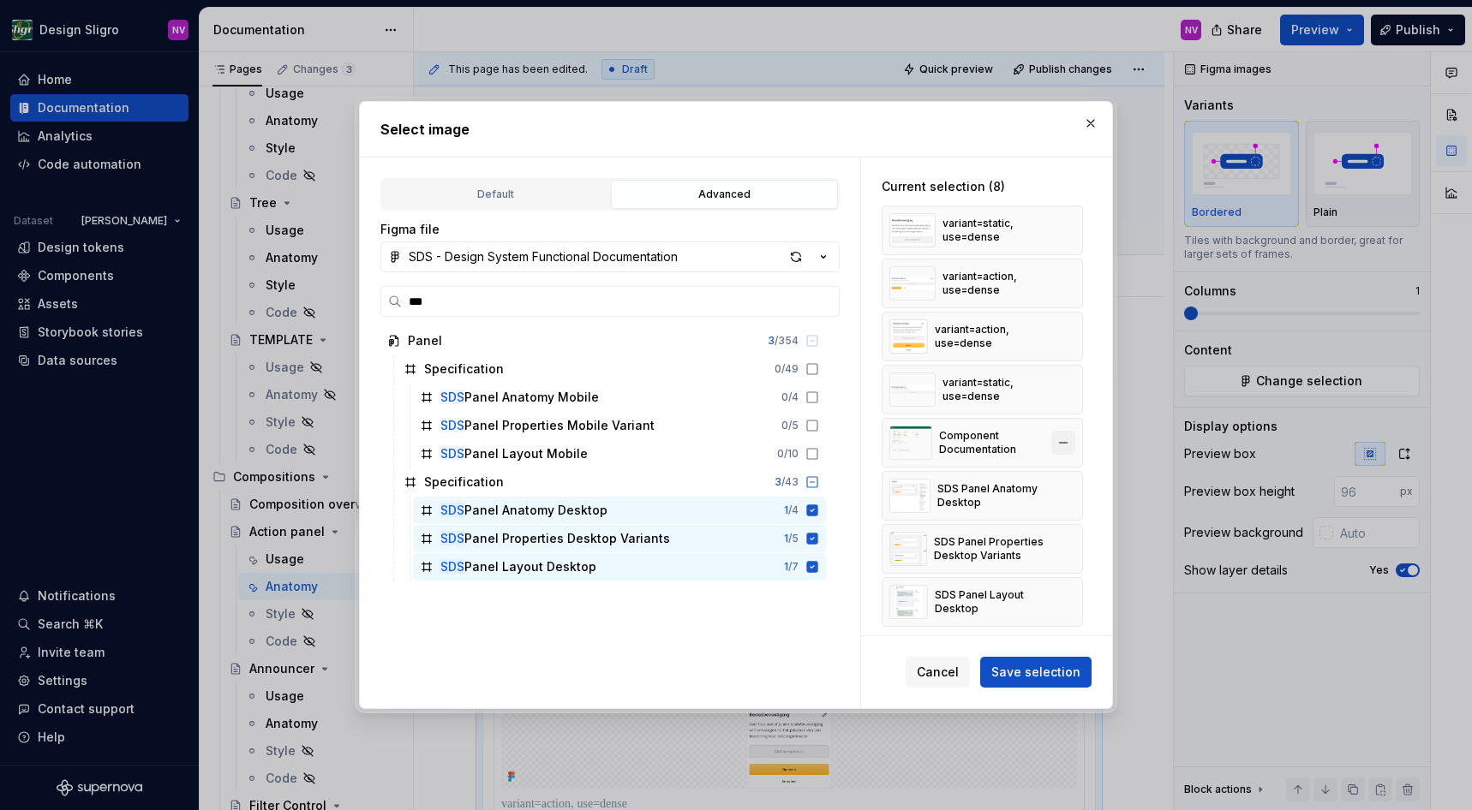
click at [1066, 446] on button "button" at bounding box center [1063, 443] width 24 height 24
click at [1061, 228] on button "button" at bounding box center [1063, 230] width 24 height 24
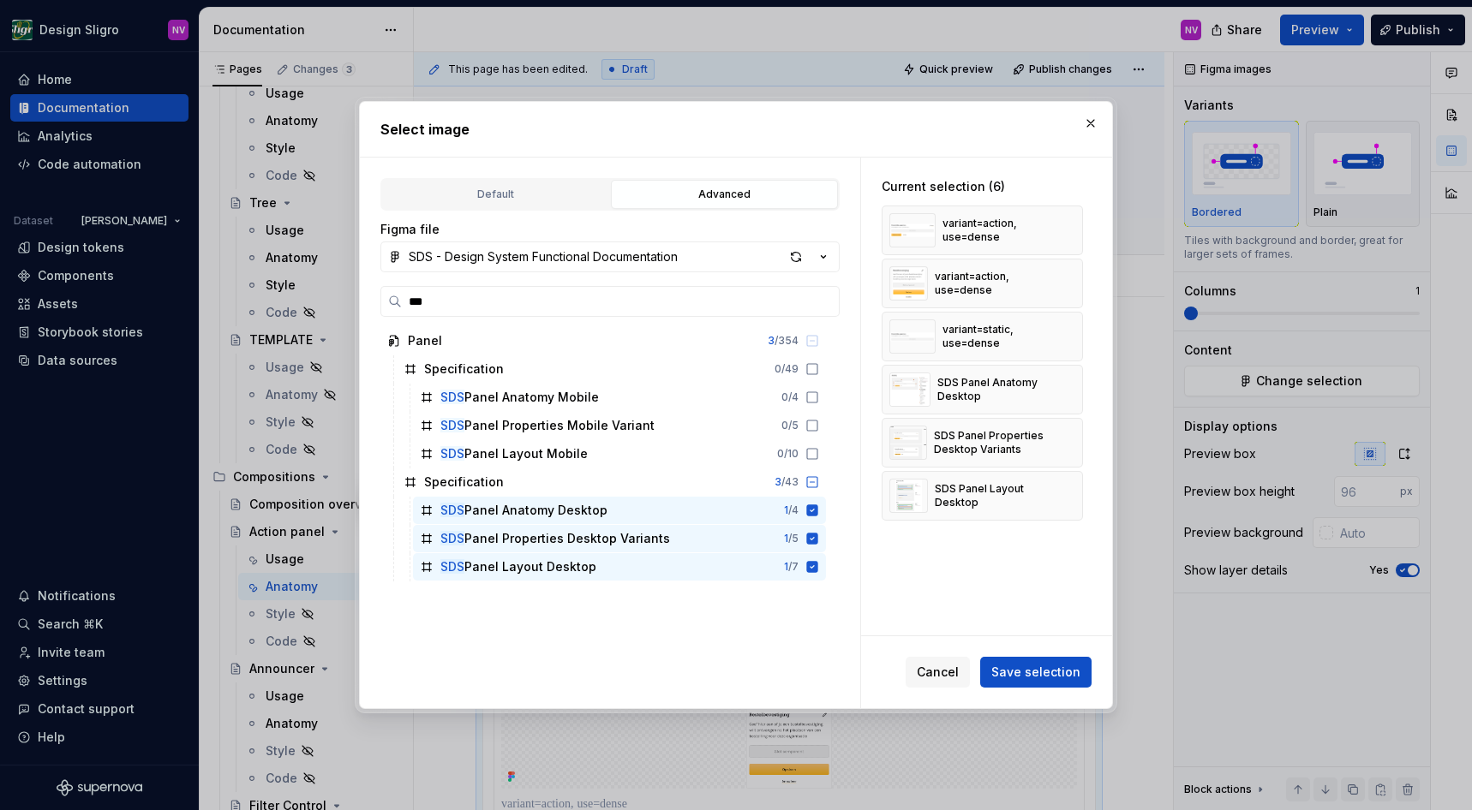
click at [1061, 228] on button "button" at bounding box center [1063, 230] width 24 height 24
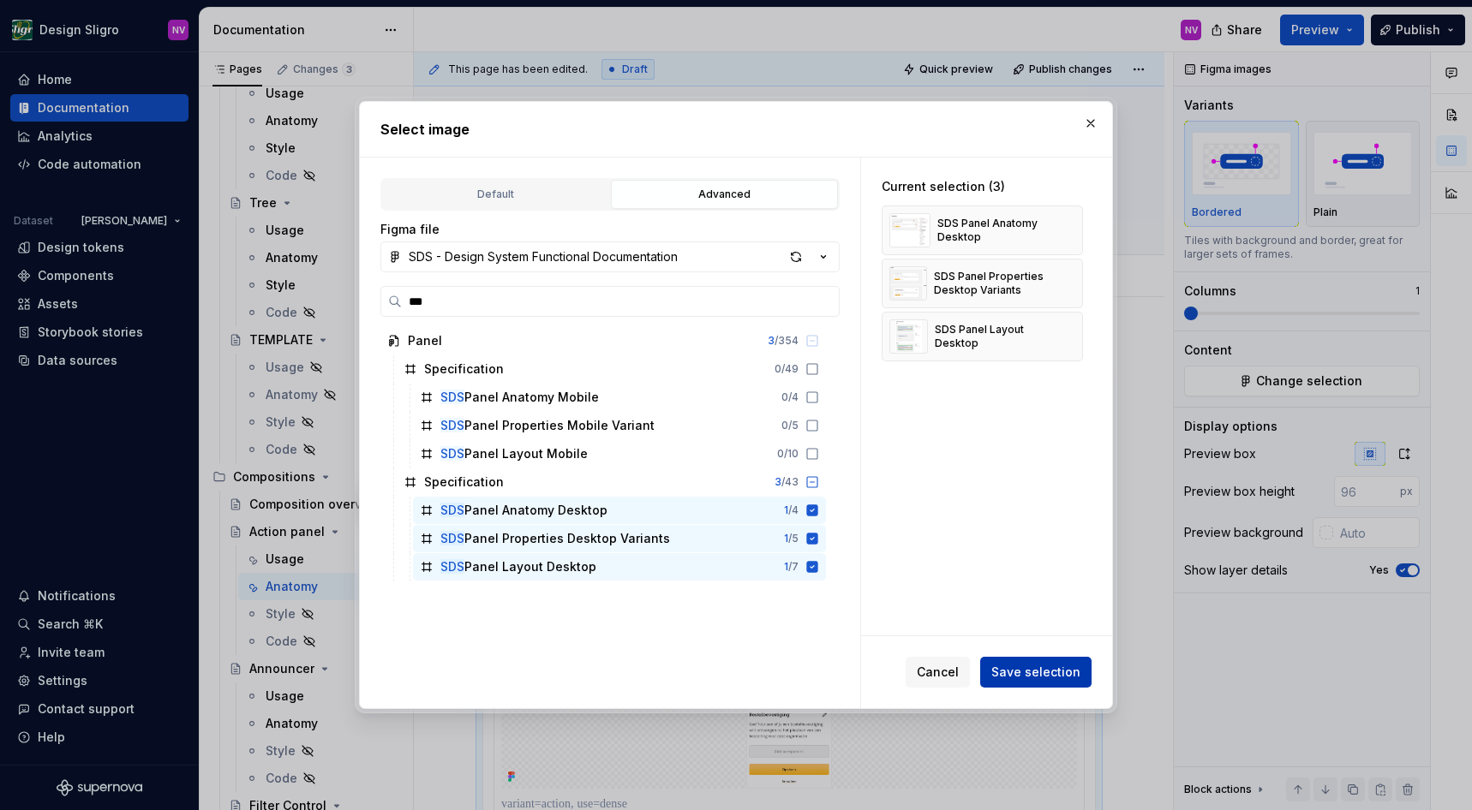
click at [1028, 676] on span "Save selection" at bounding box center [1035, 672] width 89 height 17
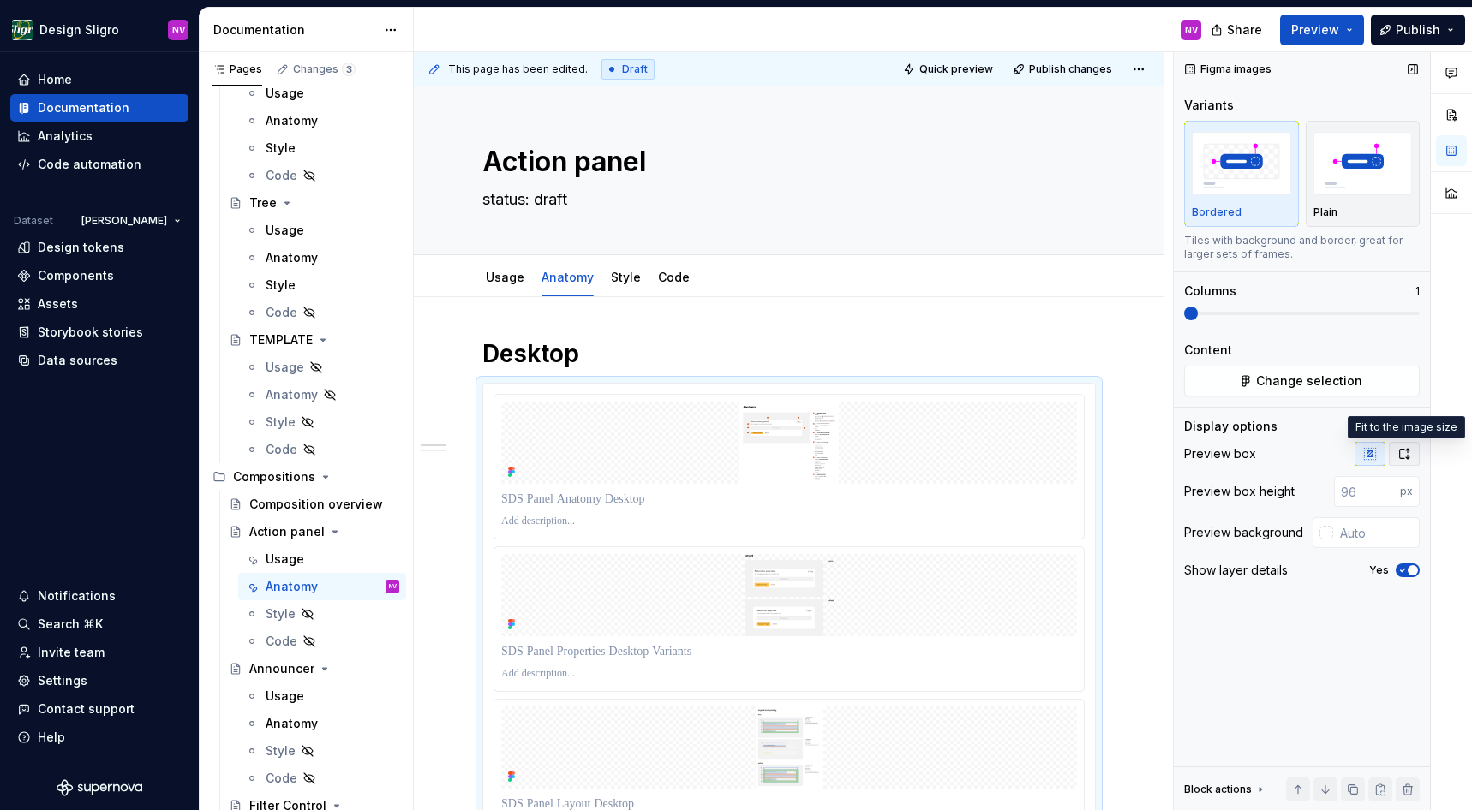
click at [1410, 454] on icon "button" at bounding box center [1404, 454] width 14 height 14
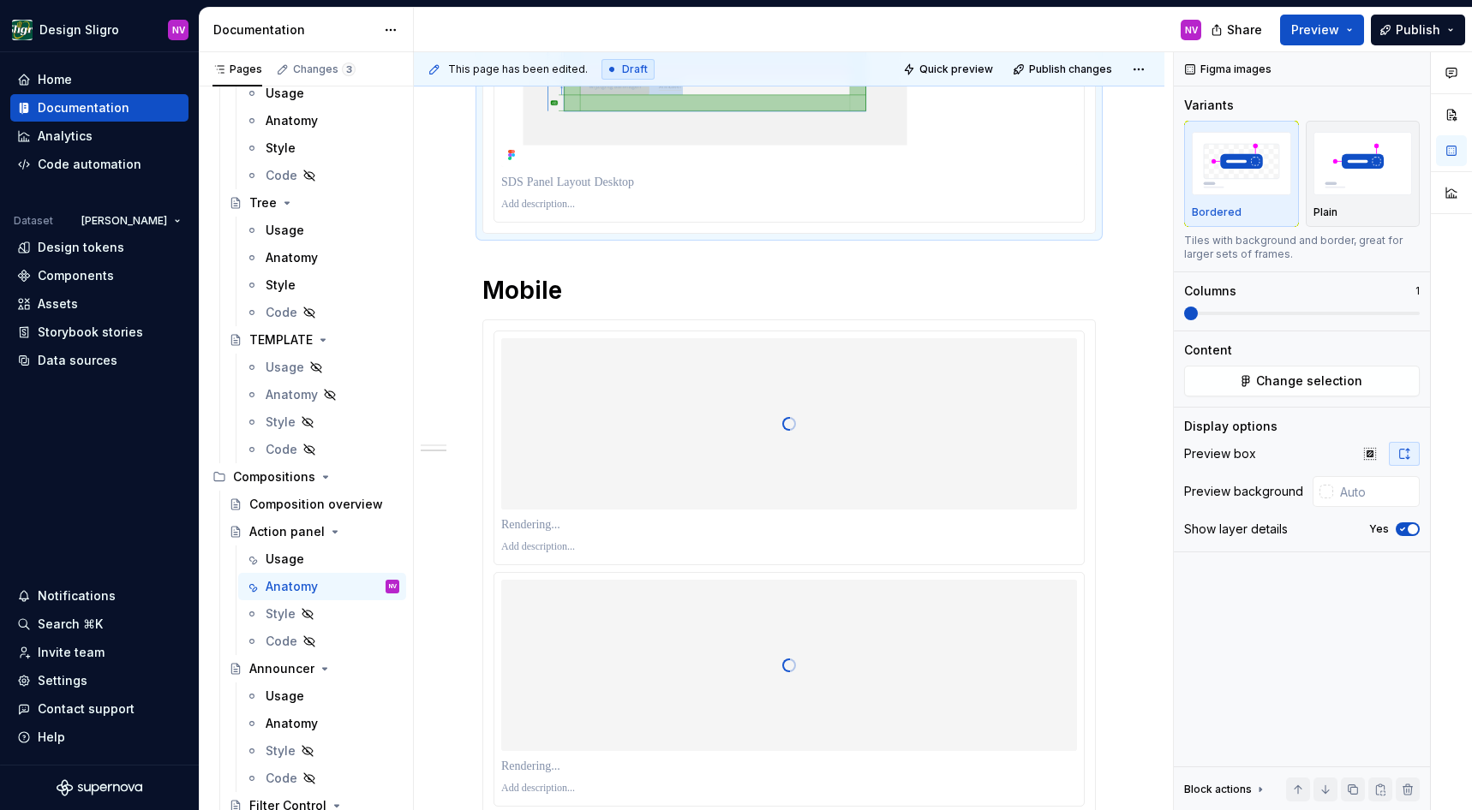
scroll to position [2159, 0]
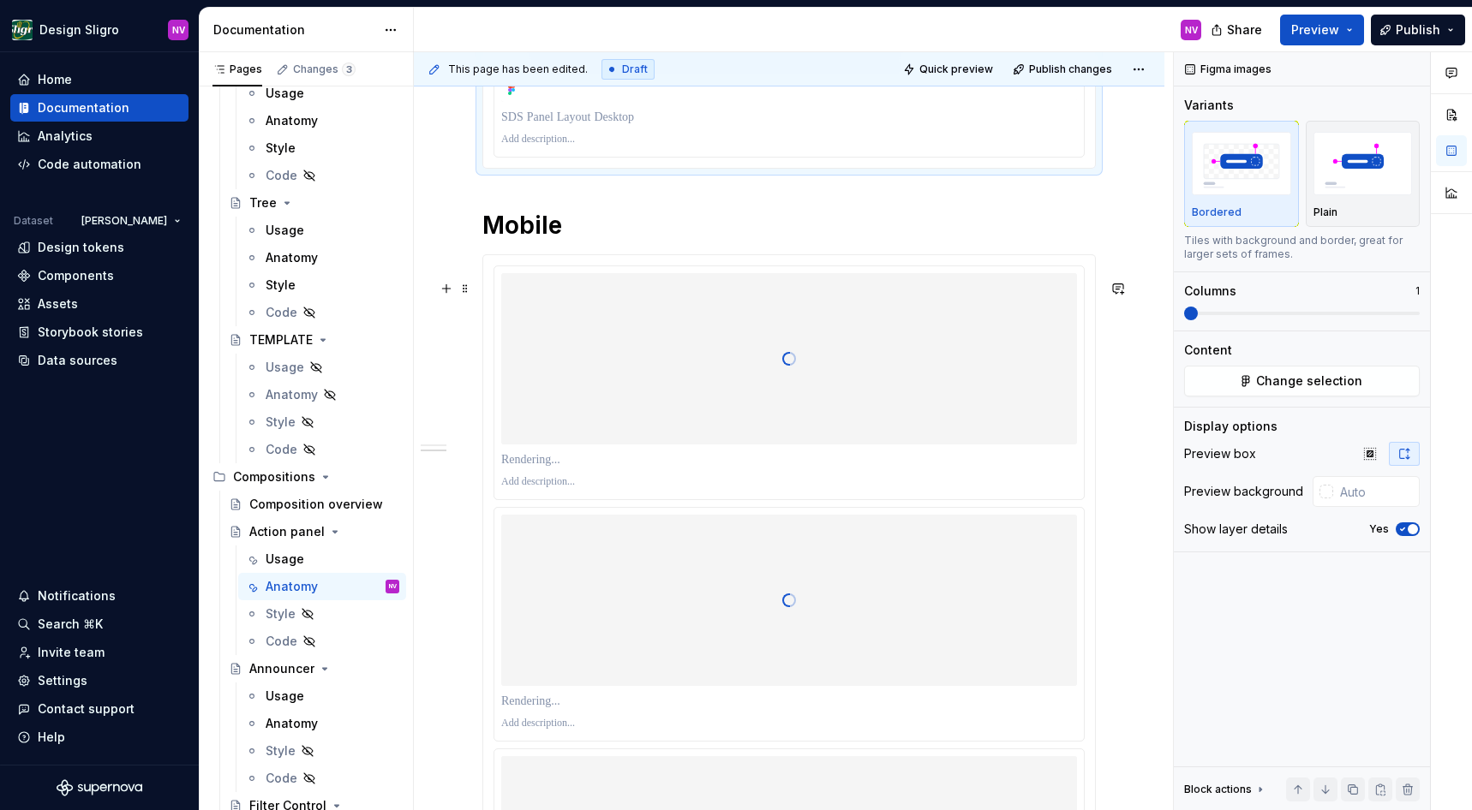
click at [1010, 445] on div at bounding box center [789, 358] width 576 height 171
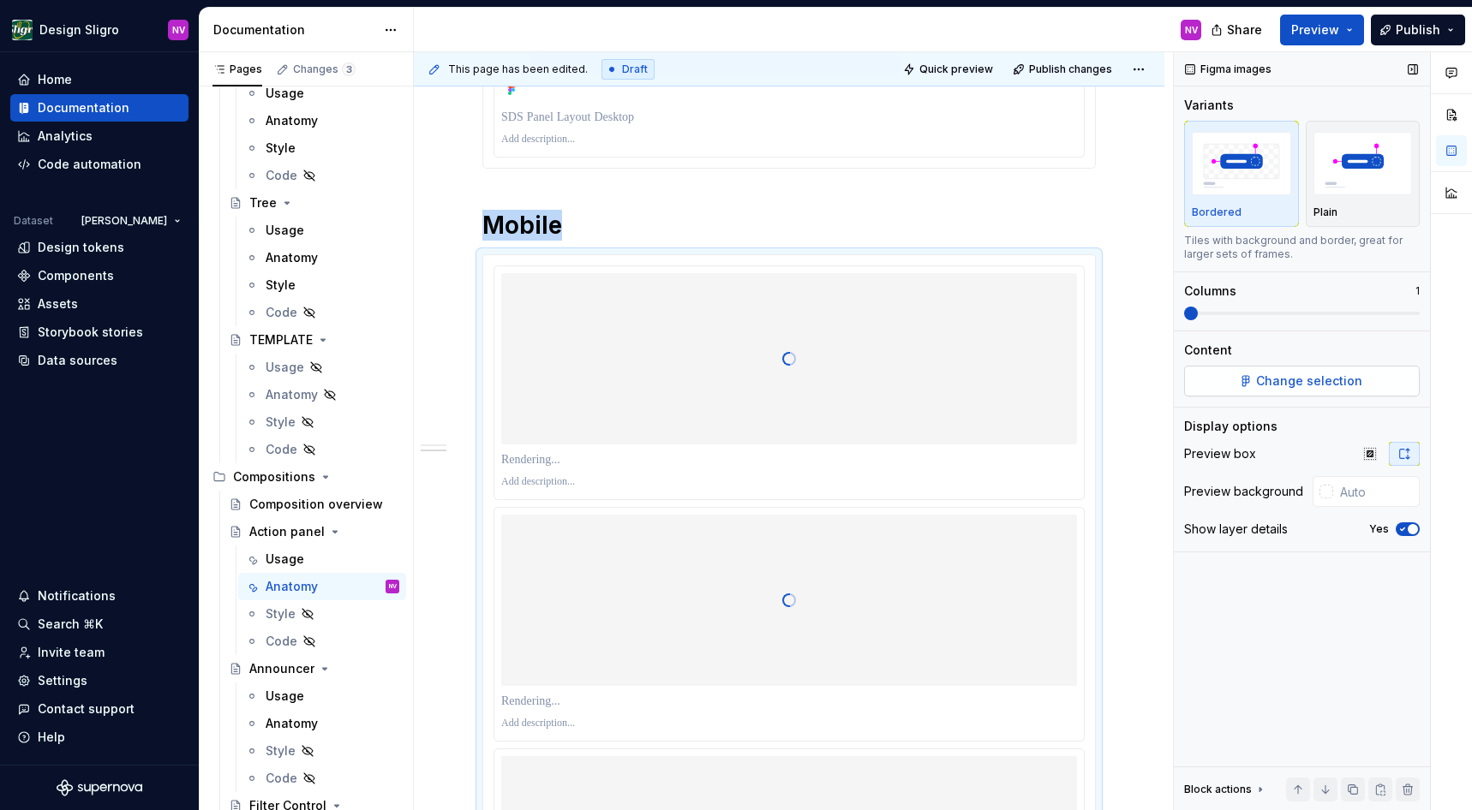
click at [1320, 379] on span "Change selection" at bounding box center [1309, 381] width 106 height 17
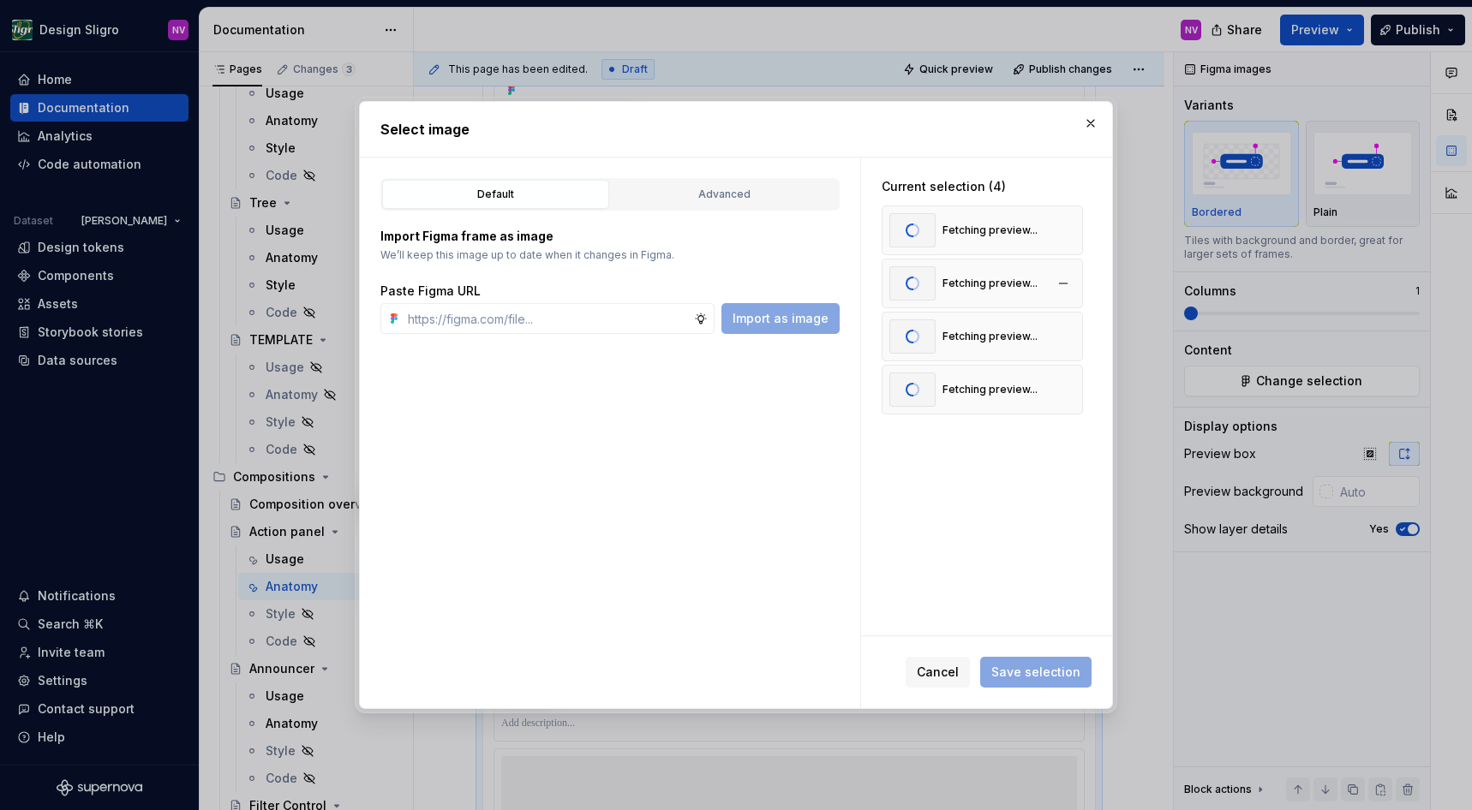
type textarea "*"
click at [1066, 234] on button "button" at bounding box center [1063, 230] width 24 height 24
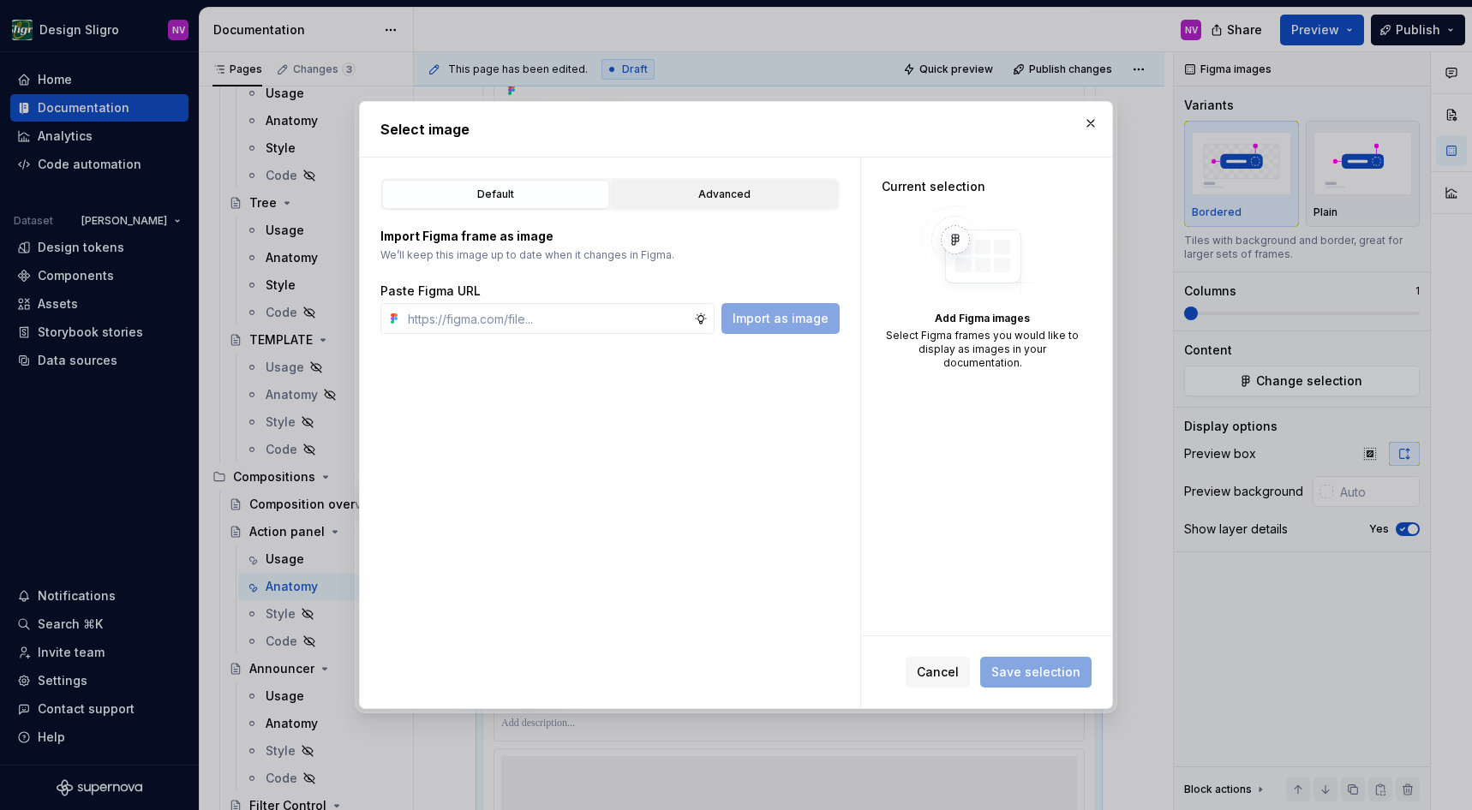
click at [695, 188] on div "Advanced" at bounding box center [724, 194] width 215 height 17
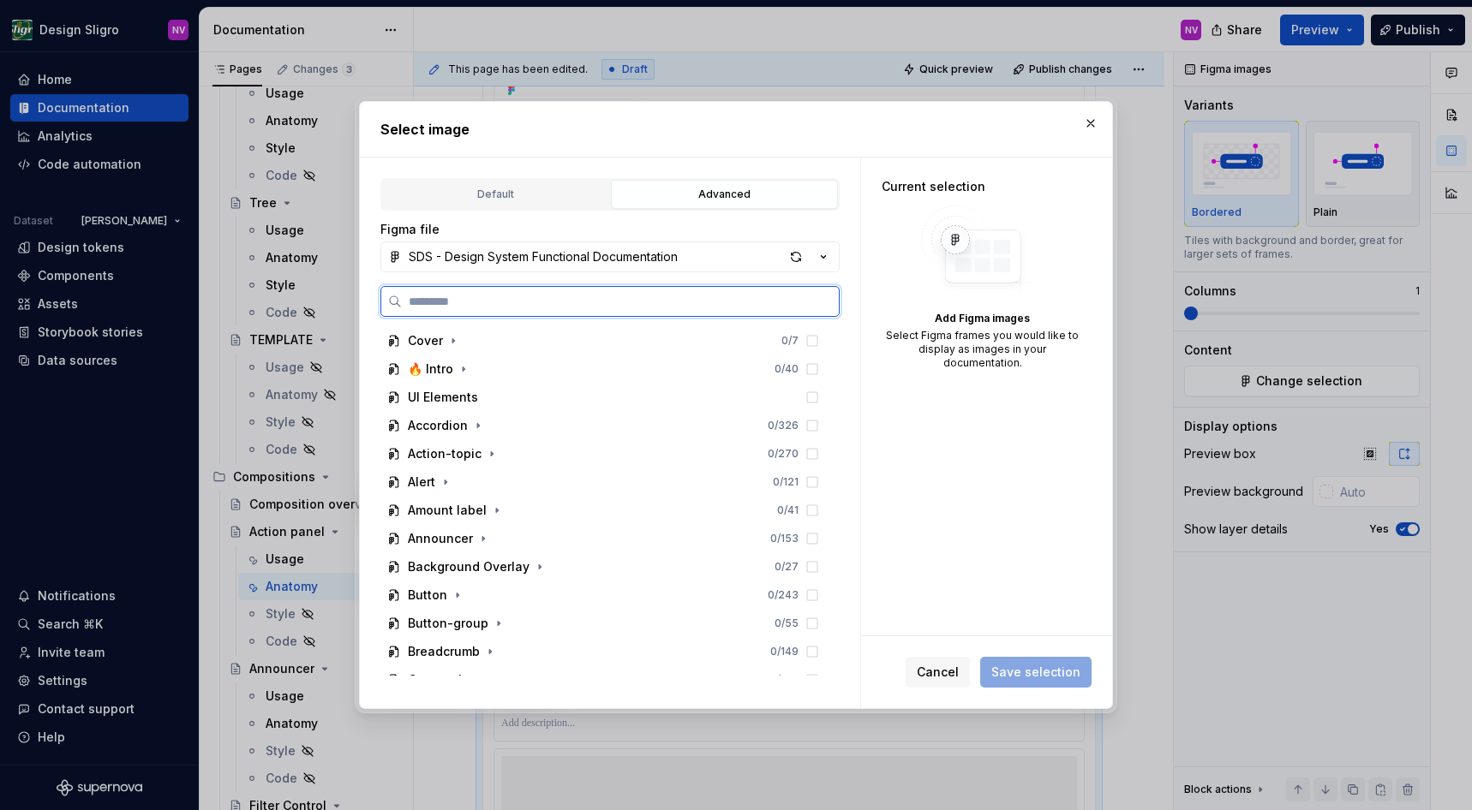
click at [523, 298] on input "search" at bounding box center [620, 301] width 437 height 17
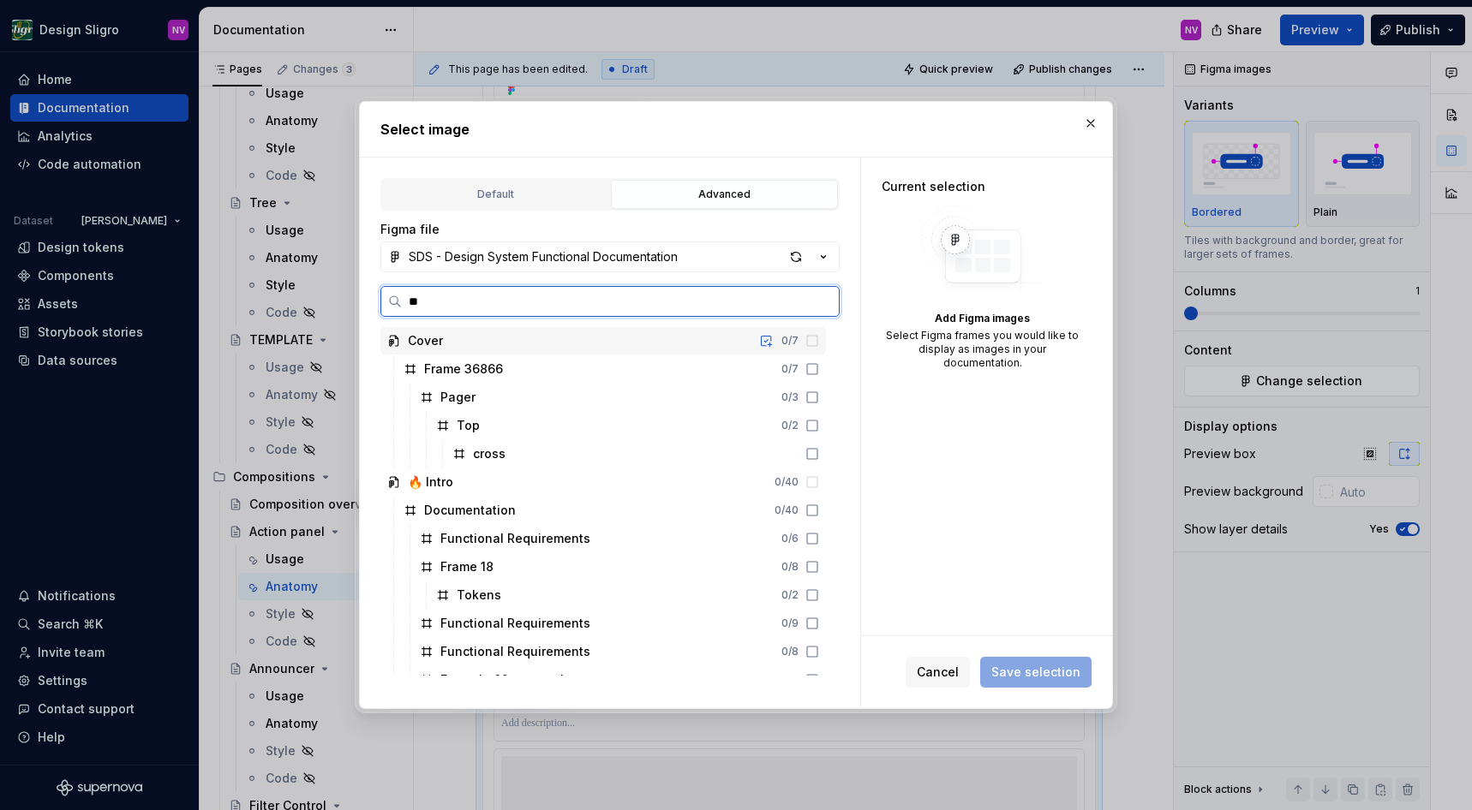
type input "***"
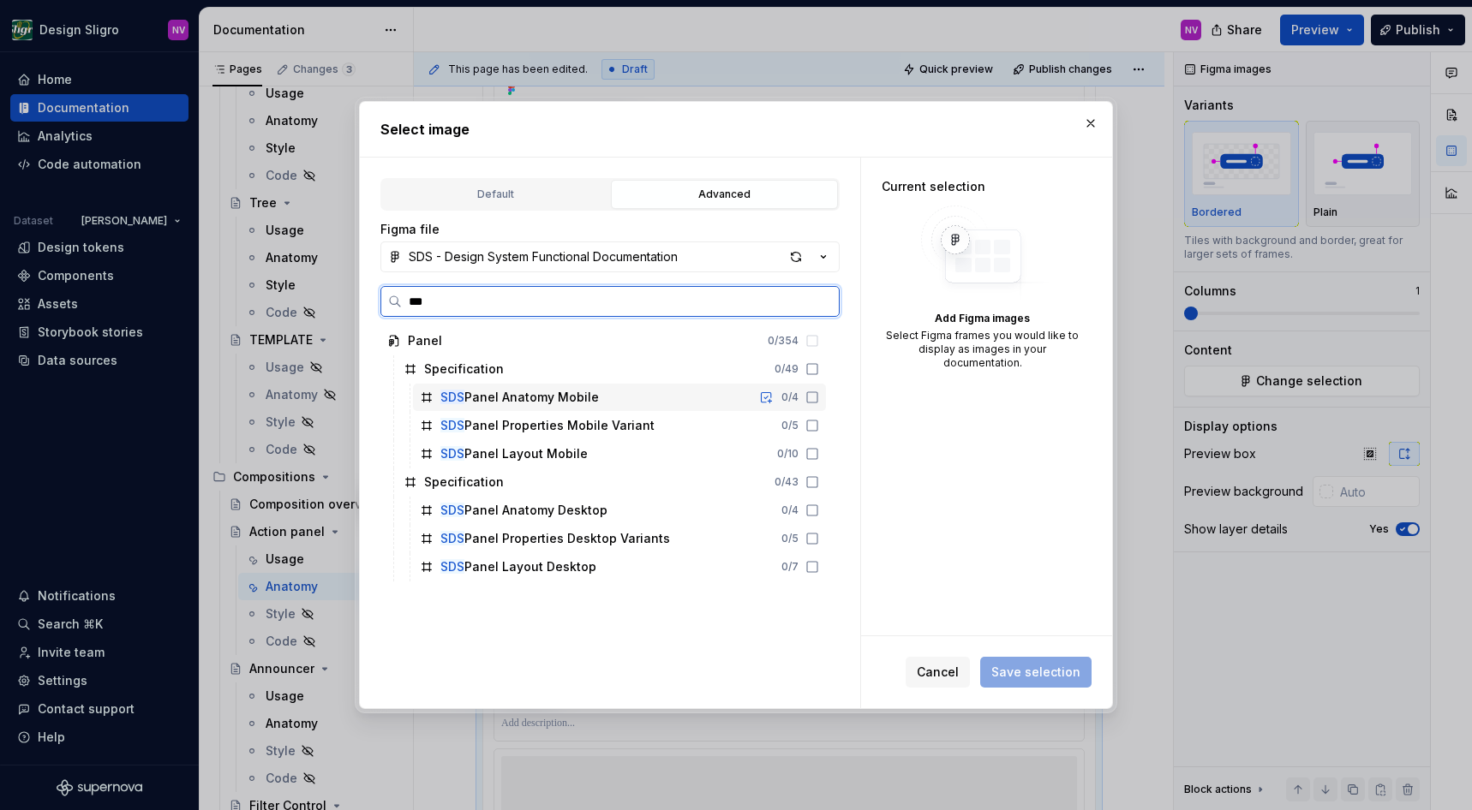
click at [756, 399] on div "SDS Panel Anatomy Mobile 0 / 4" at bounding box center [619, 397] width 413 height 27
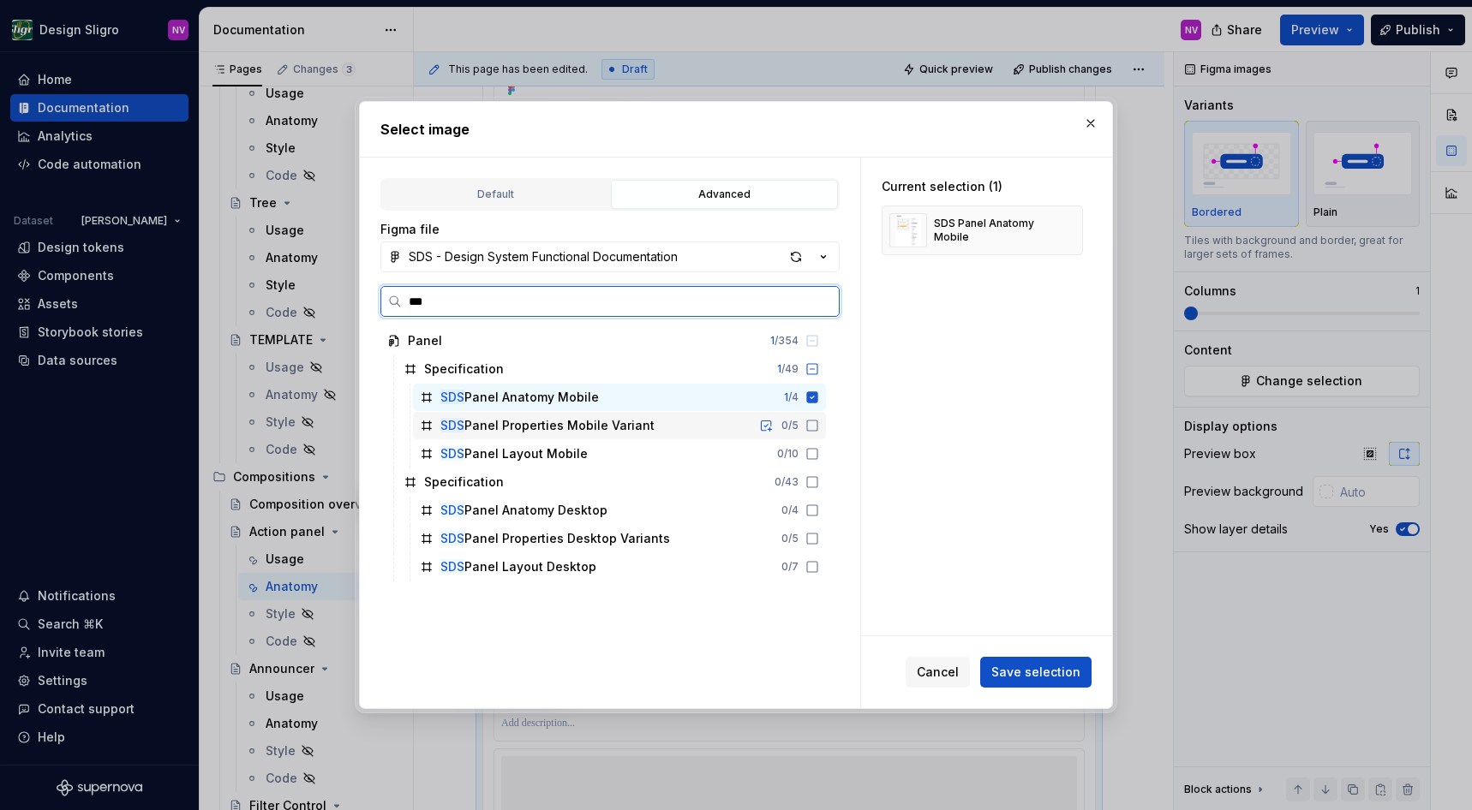
click at [750, 427] on div "SDS Panel Properties Mobile Variant 0 / 5" at bounding box center [619, 425] width 413 height 27
click at [744, 457] on div "SDS Panel Layout Mobile 0 / 10" at bounding box center [619, 453] width 413 height 27
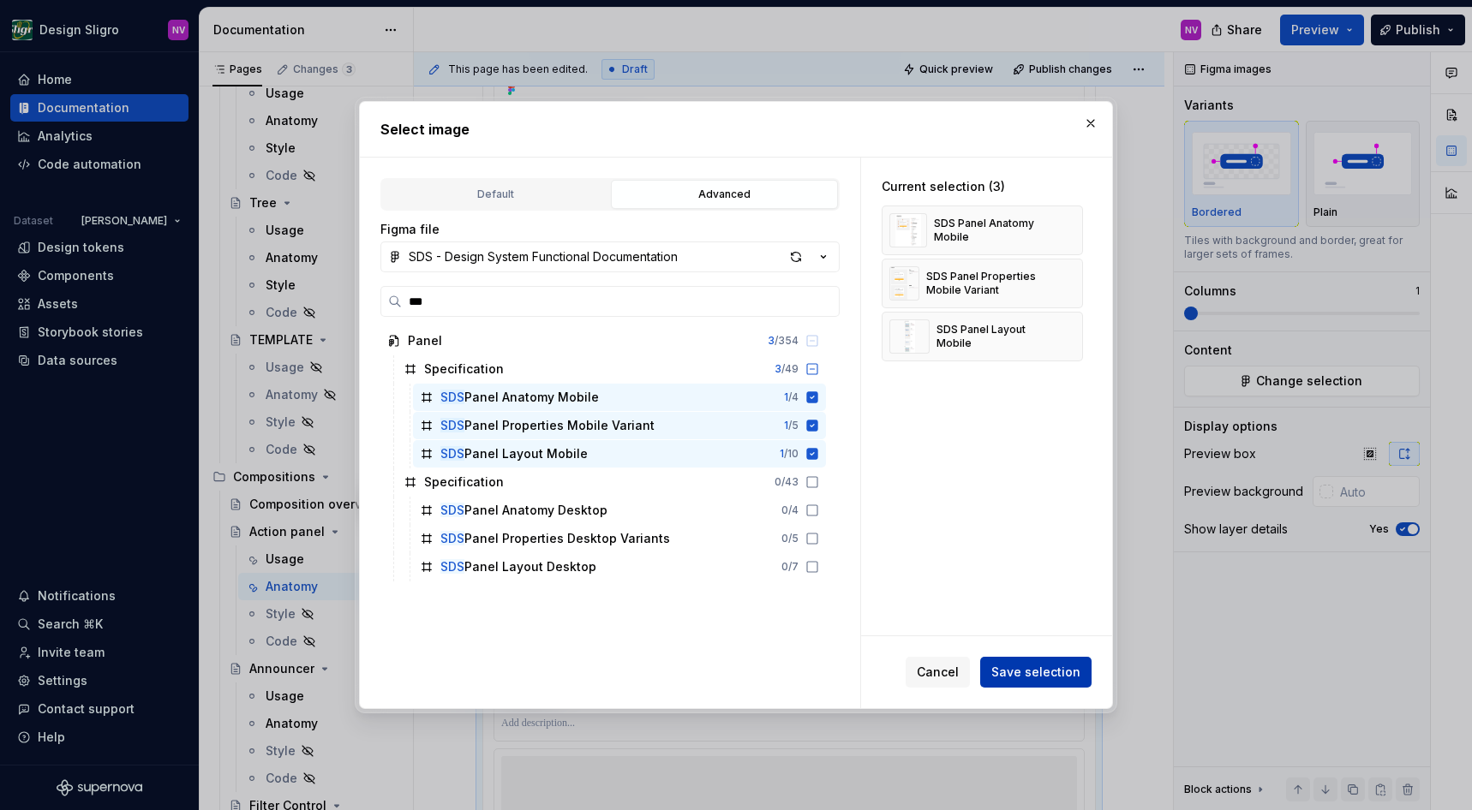
click at [1037, 665] on span "Save selection" at bounding box center [1035, 672] width 89 height 17
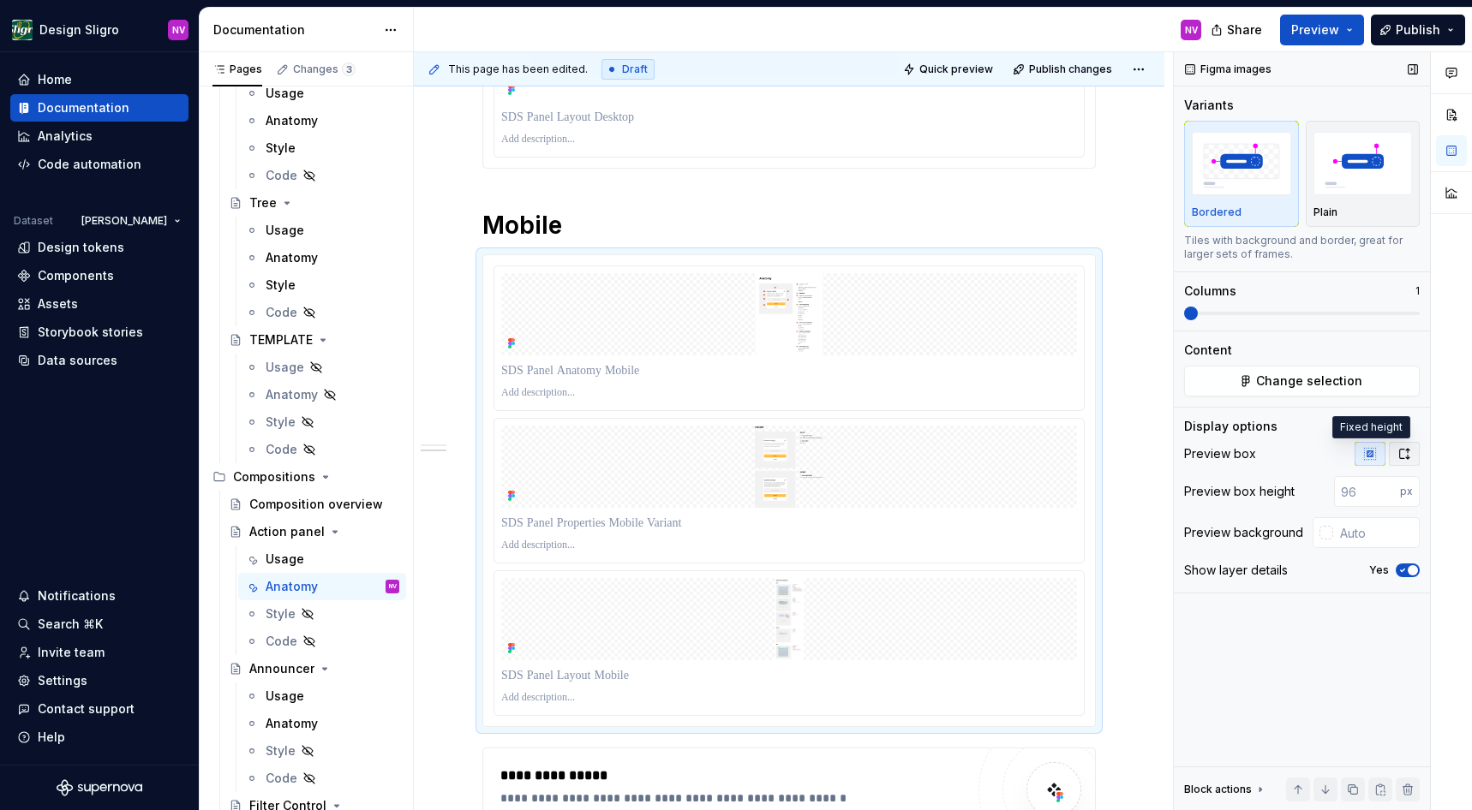
click at [1401, 457] on icon "button" at bounding box center [1404, 454] width 14 height 14
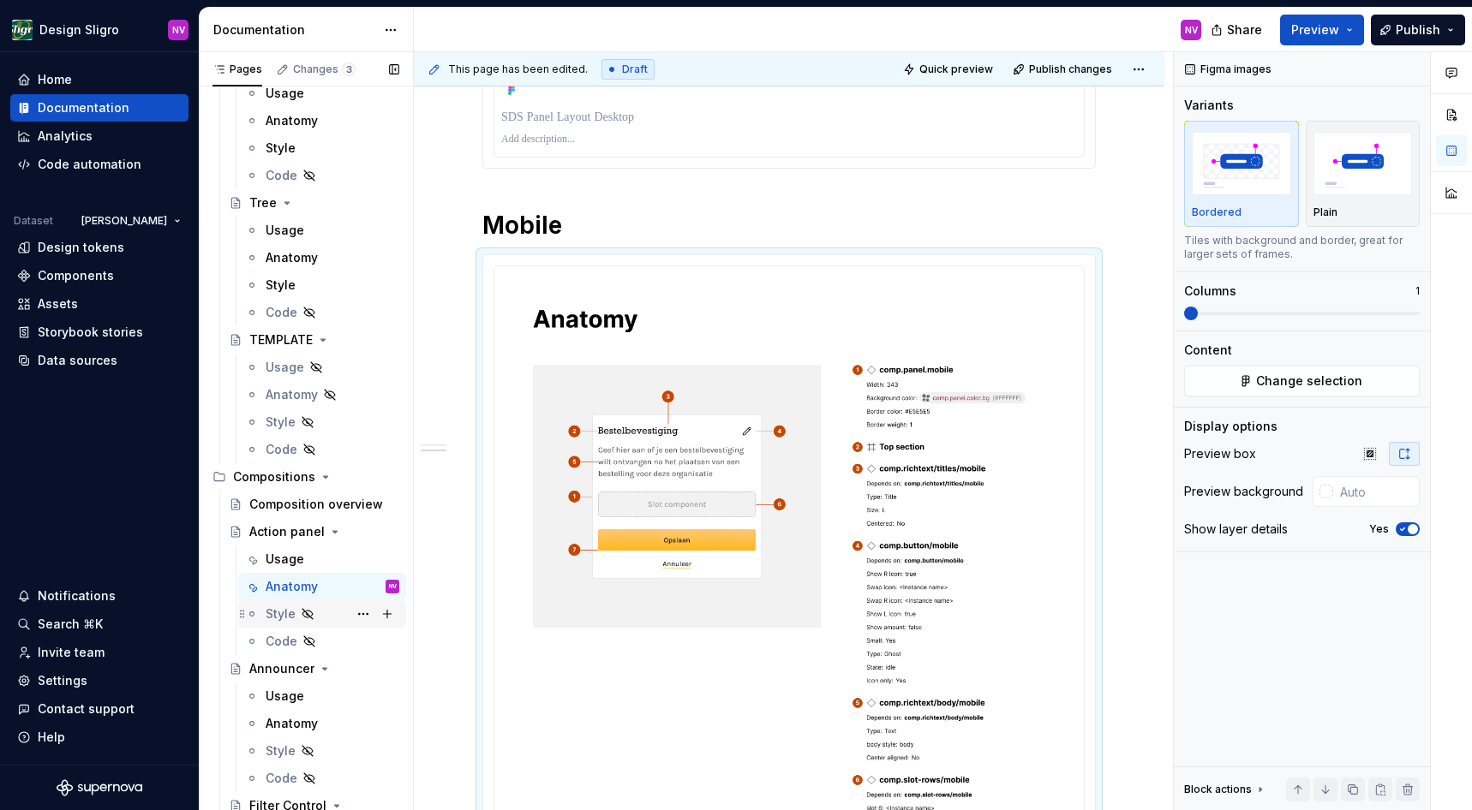
click at [272, 605] on div "Style" at bounding box center [333, 614] width 134 height 24
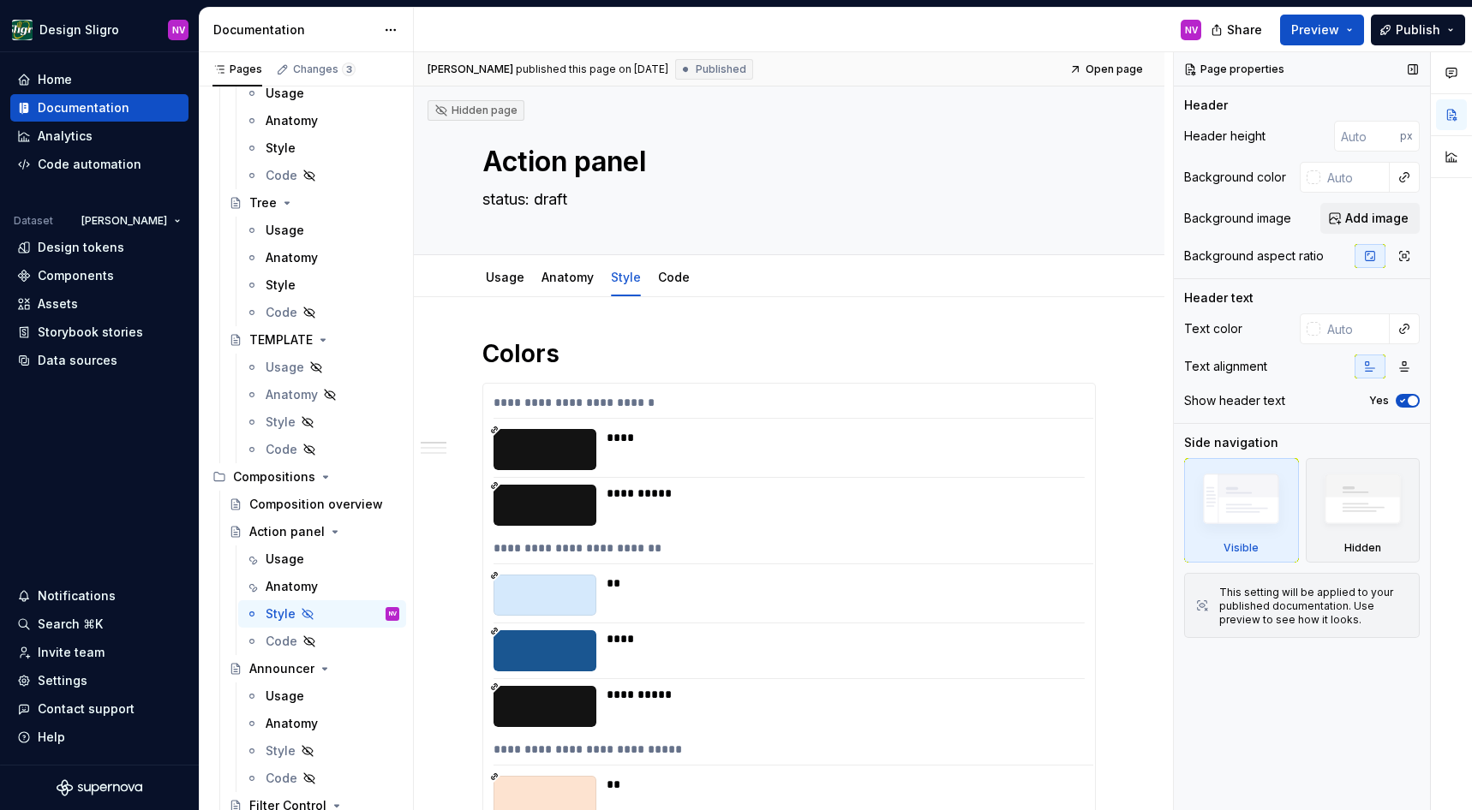
type textarea "*"
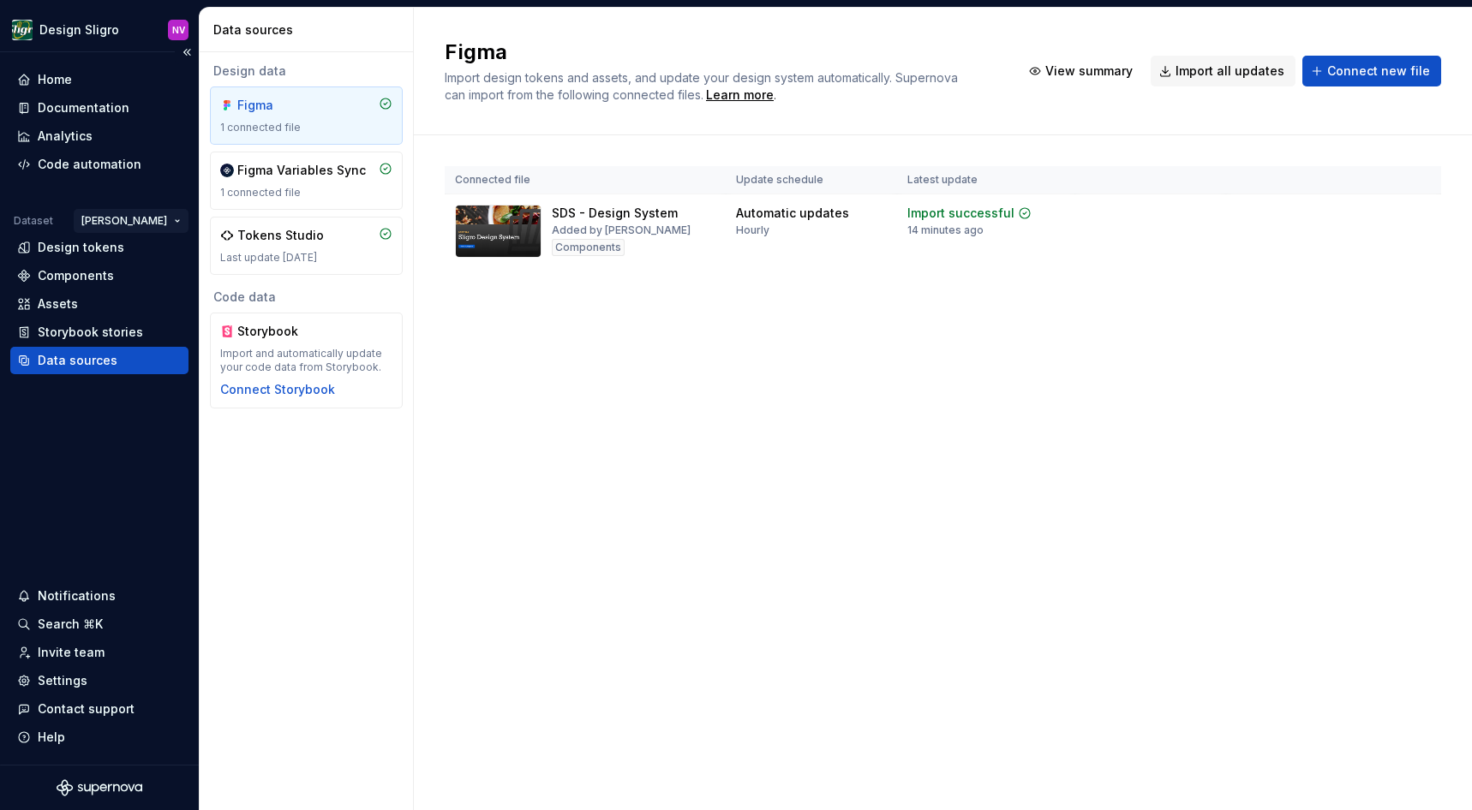
click at [170, 221] on html "Design Sligro NV Home Documentation Analytics Code automation Dataset van Hoeck…" at bounding box center [736, 405] width 1472 height 810
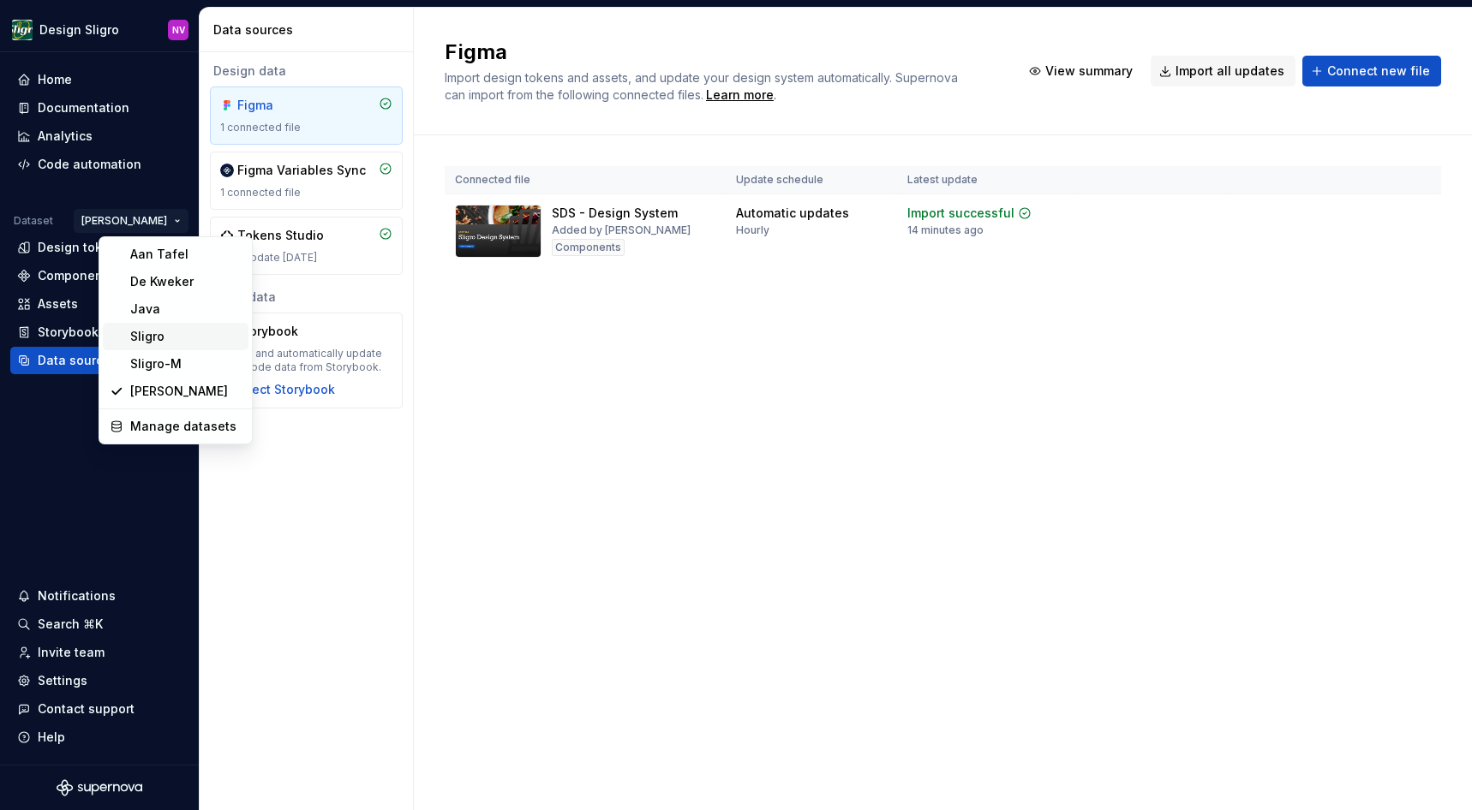
click at [163, 339] on div "Sligro" at bounding box center [185, 336] width 111 height 17
